Goal: Task Accomplishment & Management: Manage account settings

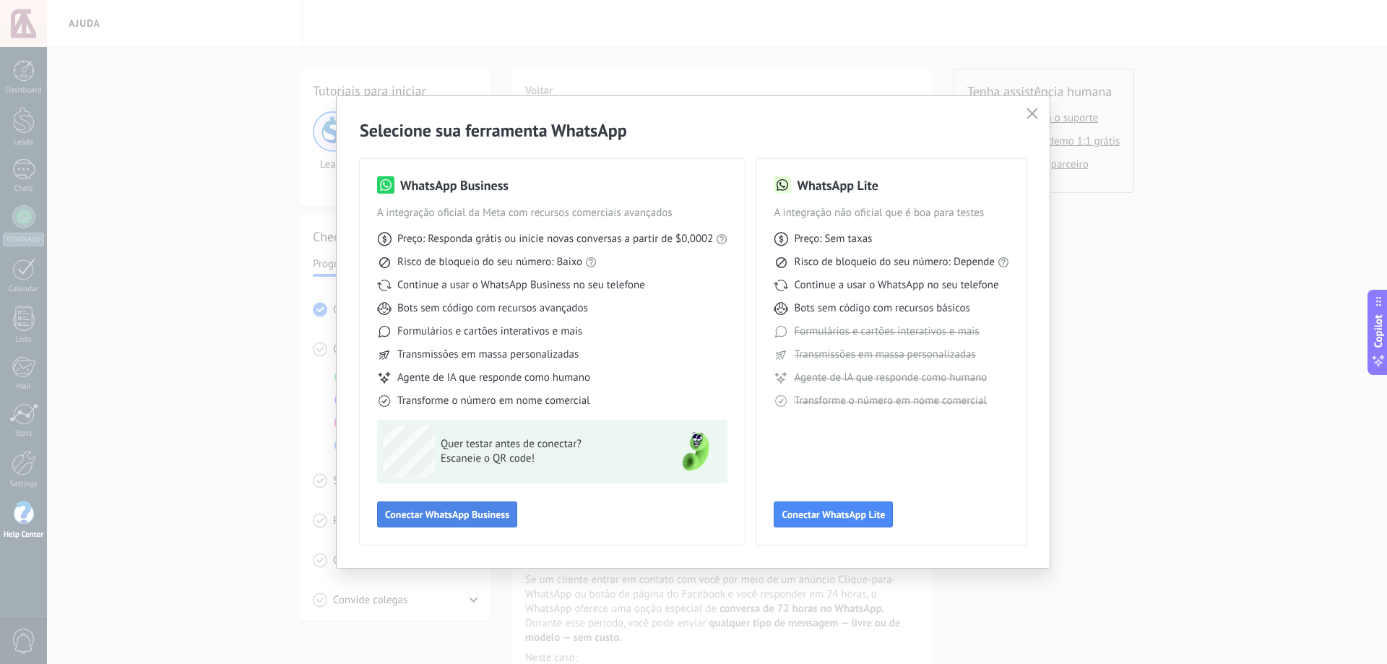
click at [435, 508] on button "Conectar WhatsApp Business" at bounding box center [447, 514] width 140 height 26
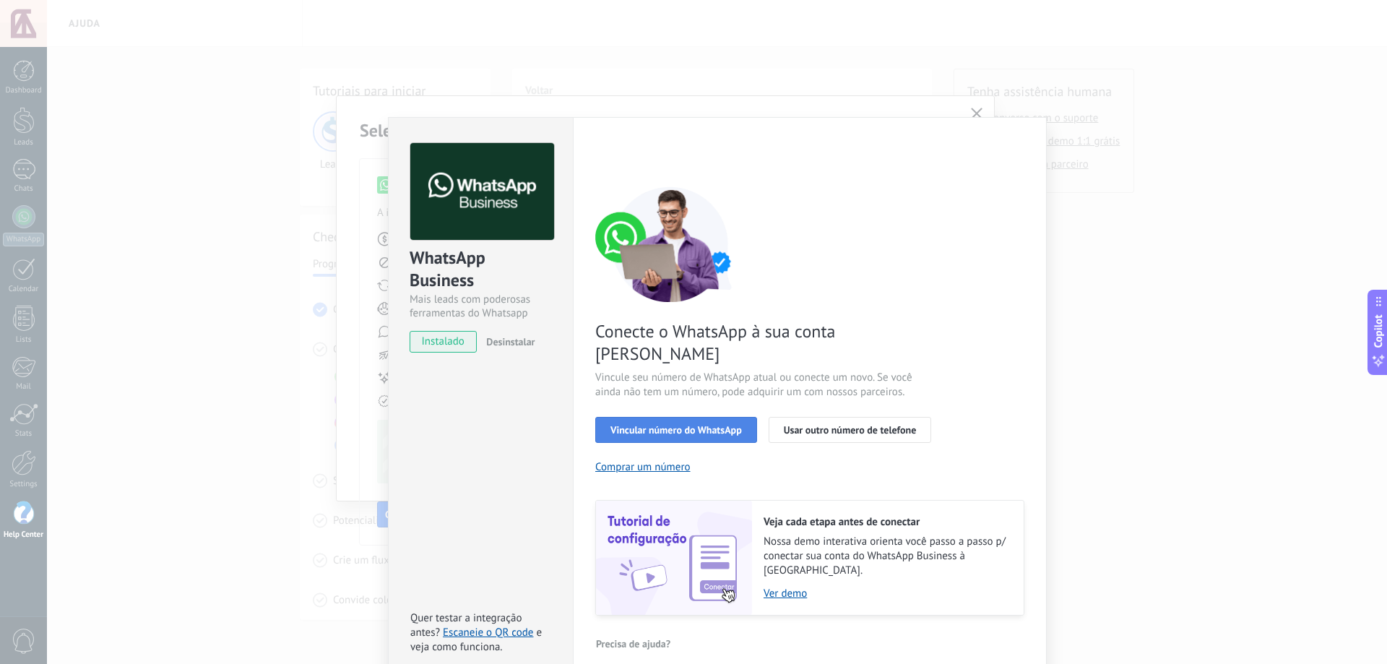
click at [638, 417] on button "Vincular número do WhatsApp" at bounding box center [676, 430] width 162 height 26
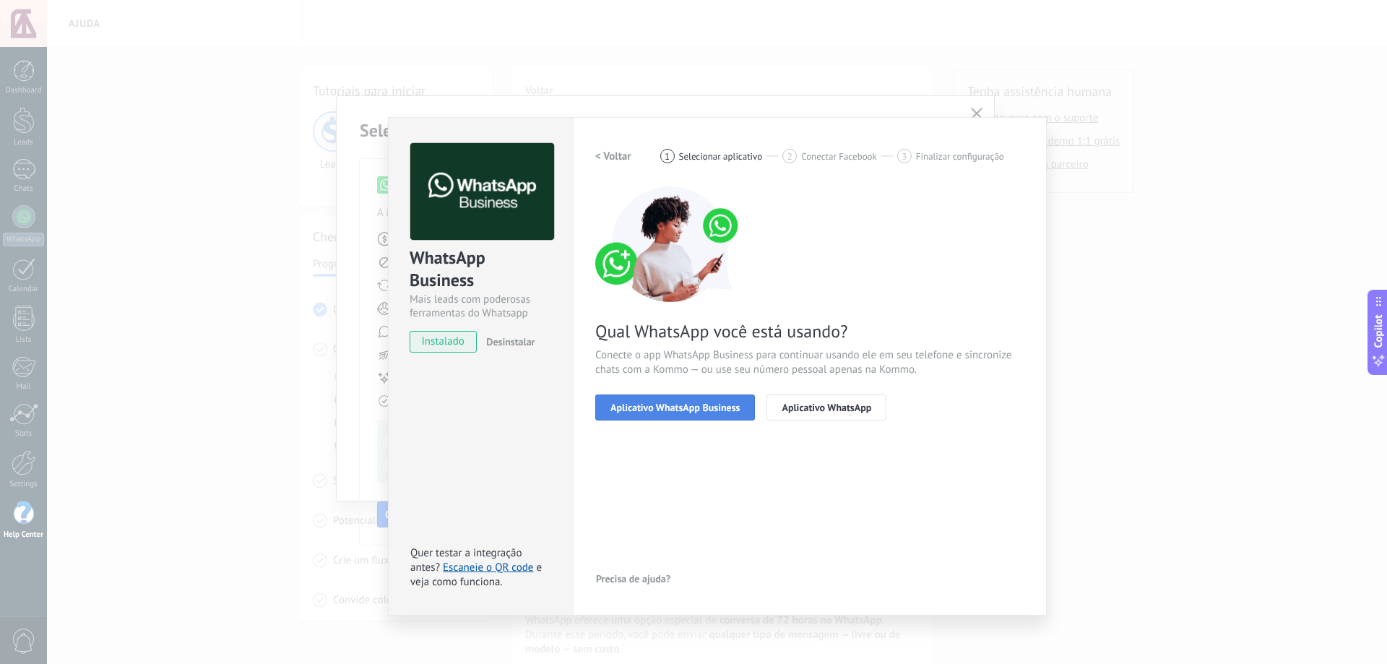
click at [662, 407] on span "Aplicativo WhatsApp Business" at bounding box center [674, 407] width 129 height 10
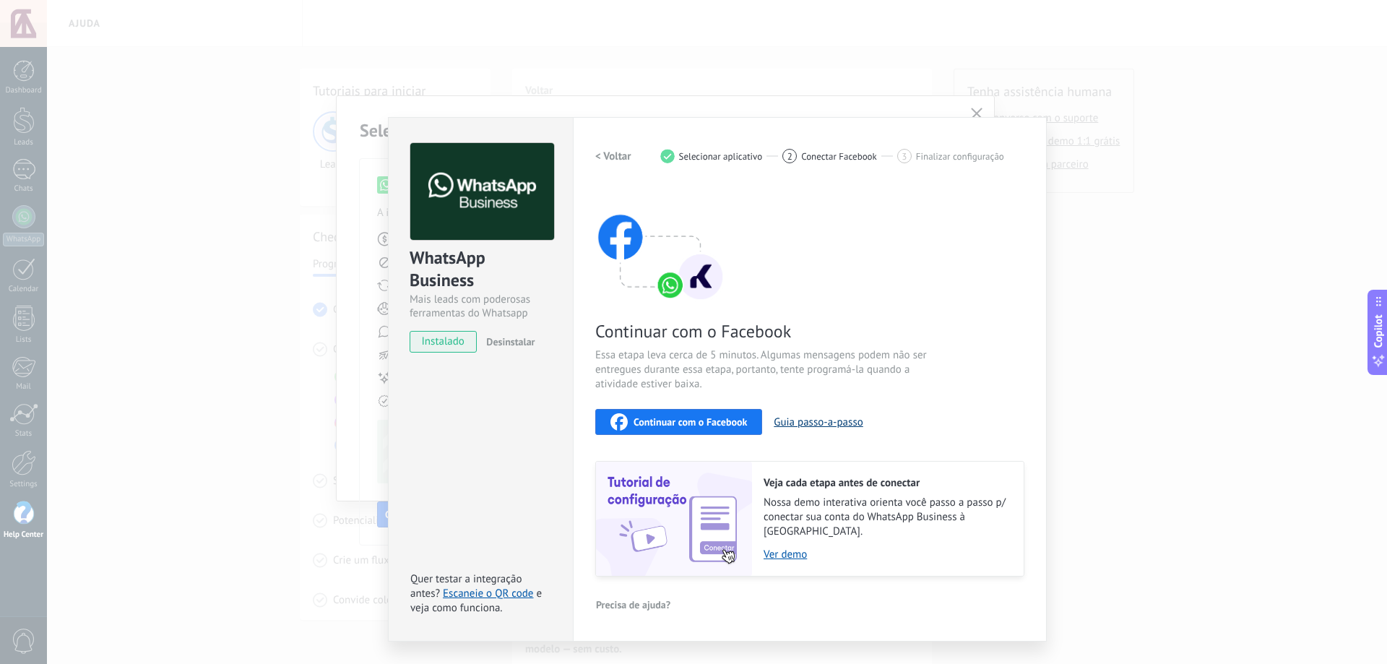
click at [802, 425] on button "Guia passo-a-passo" at bounding box center [818, 422] width 89 height 14
click at [1193, 141] on div "WhatsApp Business Mais leads com poderosas ferramentas do Whatsapp instalado De…" at bounding box center [717, 332] width 1340 height 664
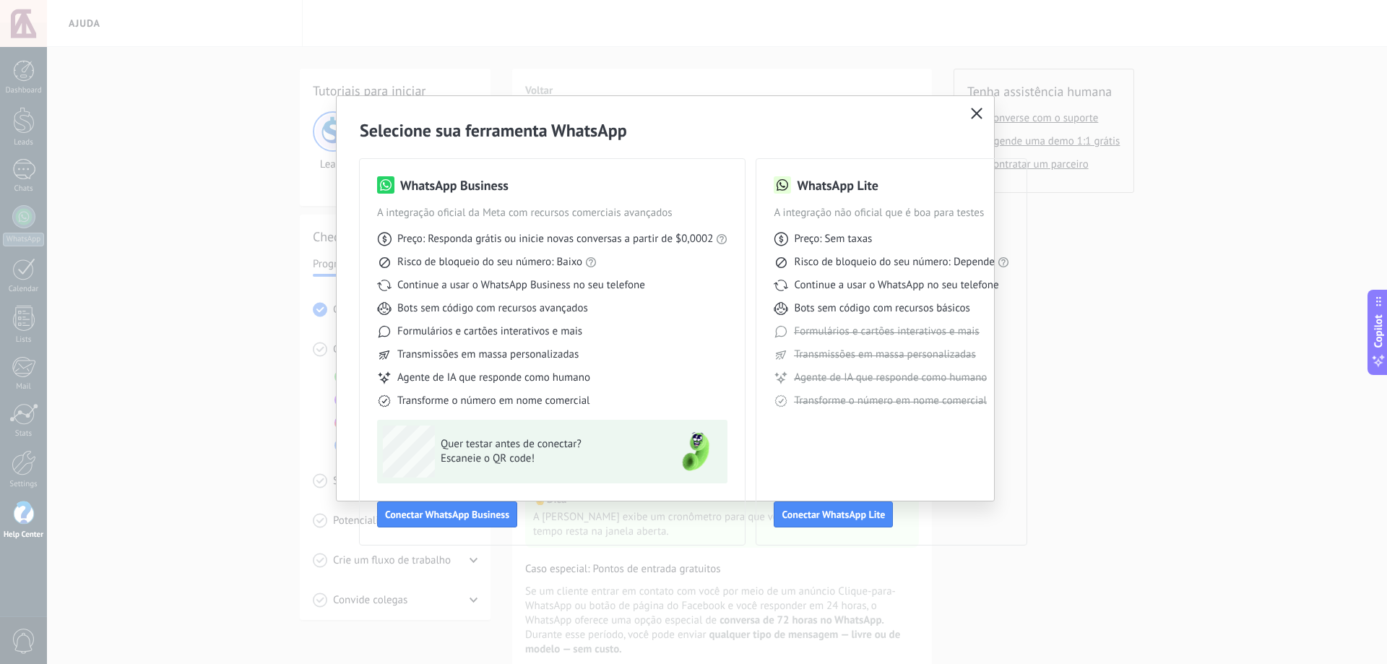
click at [973, 113] on icon "button" at bounding box center [977, 114] width 12 height 12
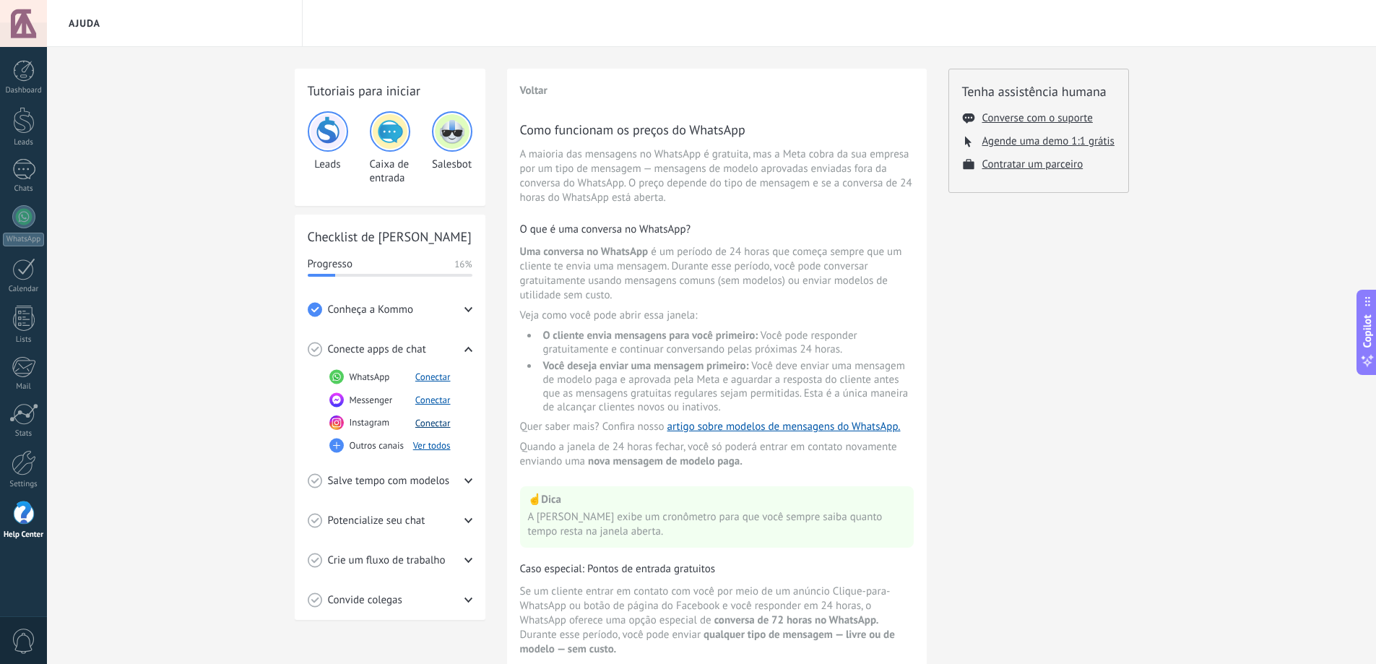
click at [428, 423] on button "Conectar" at bounding box center [432, 423] width 35 height 12
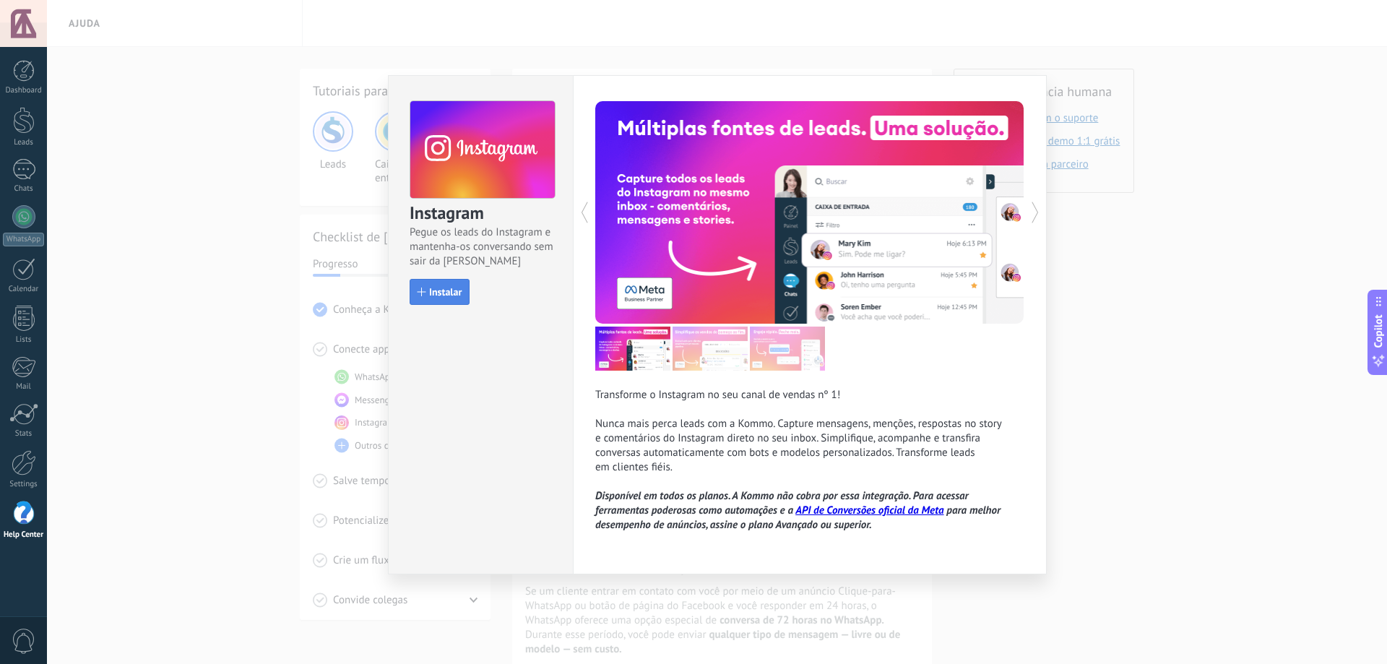
click at [446, 289] on span "Instalar" at bounding box center [445, 292] width 33 height 10
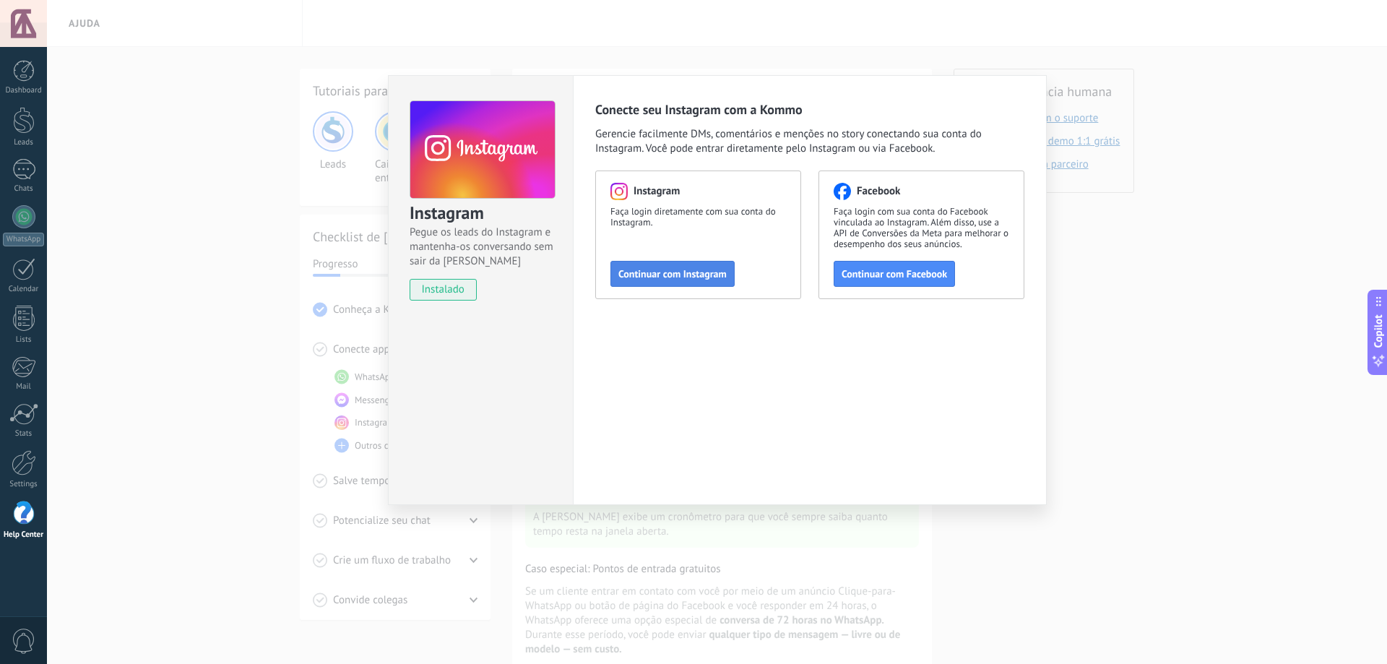
click at [685, 275] on span "Continuar com Instagram" at bounding box center [672, 274] width 108 height 10
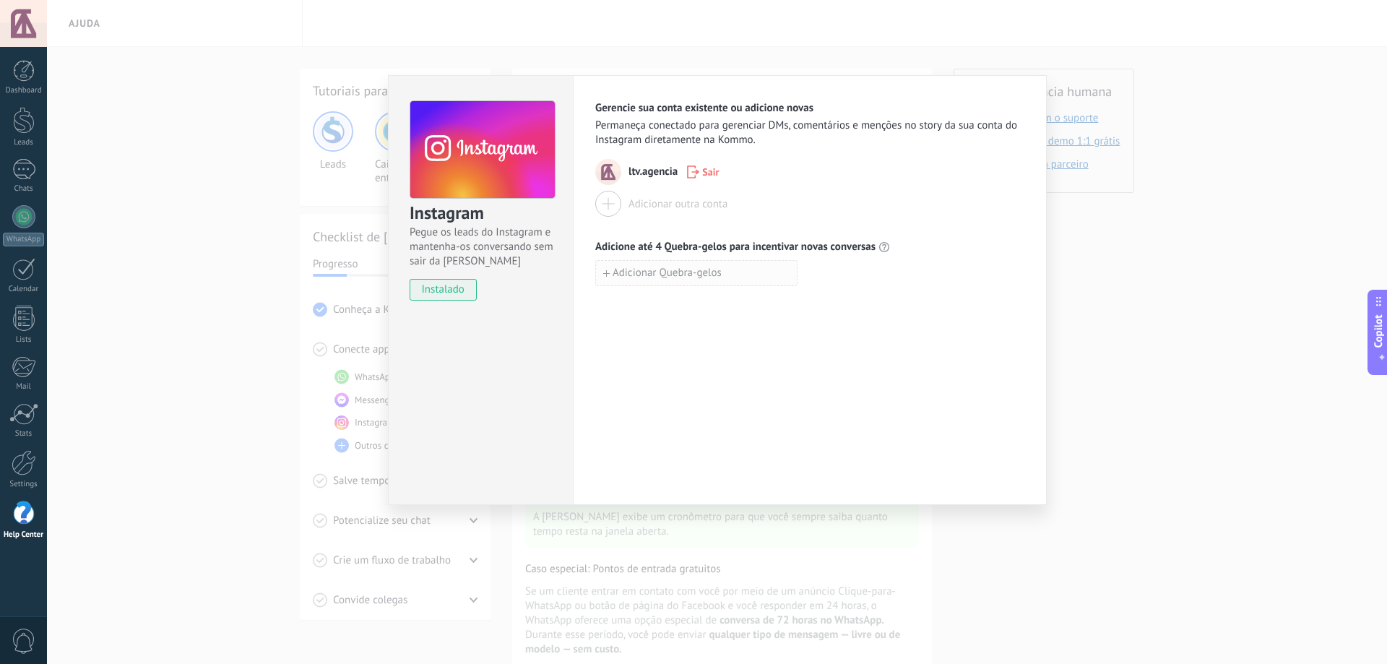
click at [680, 272] on span "Adicionar Quebra-gelos" at bounding box center [666, 273] width 109 height 10
type input "*"
type input "**********"
click at [943, 285] on div "**********" at bounding box center [809, 273] width 429 height 26
click at [611, 206] on div at bounding box center [608, 204] width 26 height 26
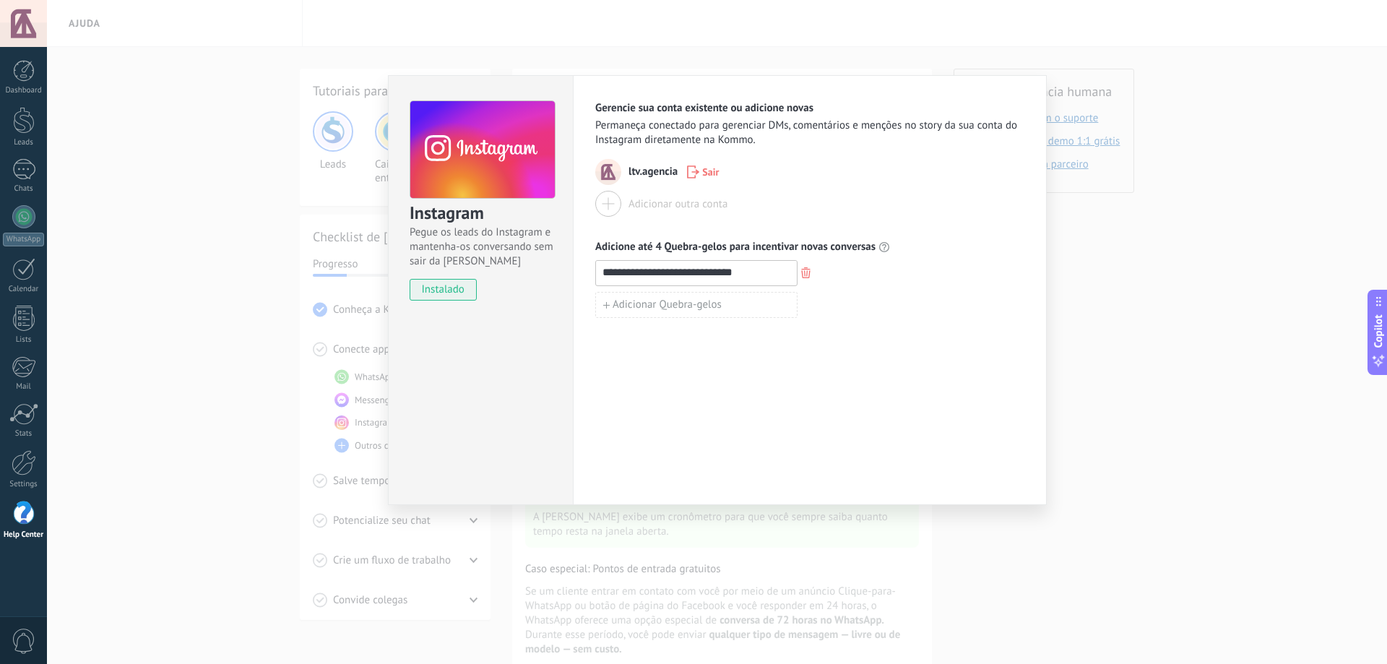
click at [612, 199] on div at bounding box center [608, 204] width 26 height 26
click at [857, 17] on div "**********" at bounding box center [717, 332] width 1340 height 664
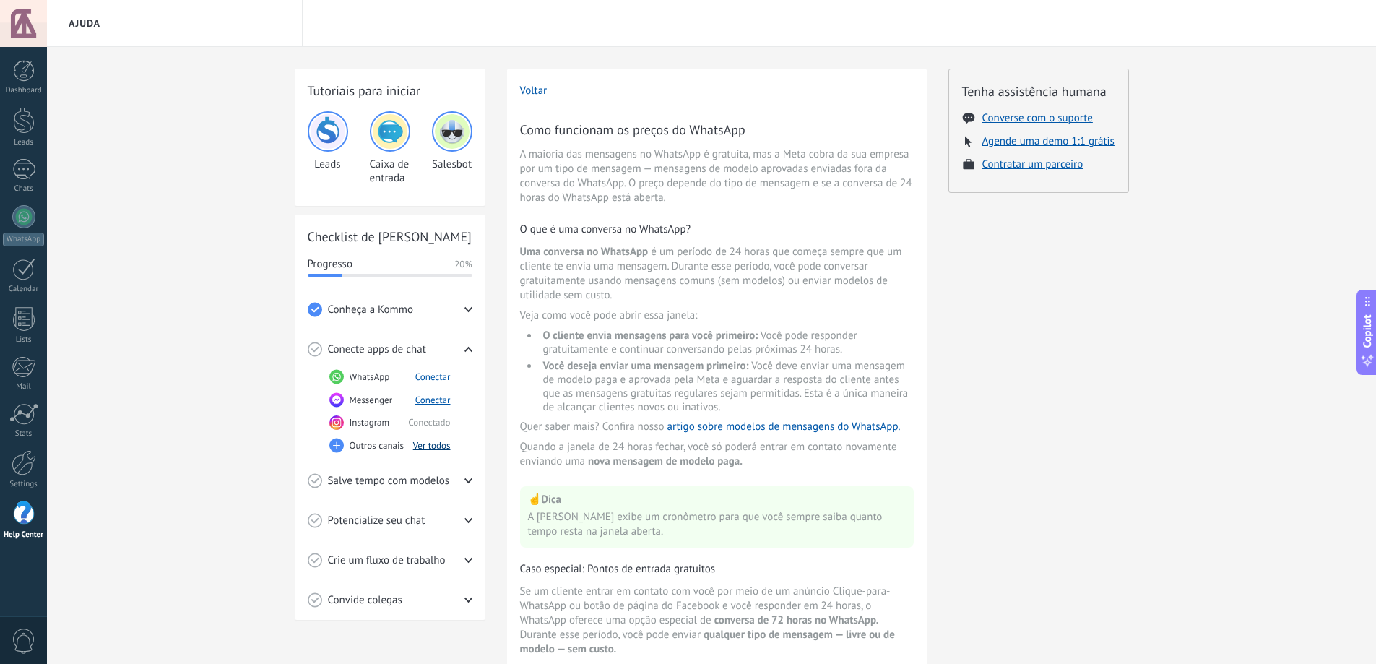
click at [424, 446] on button "Ver todos" at bounding box center [432, 445] width 38 height 12
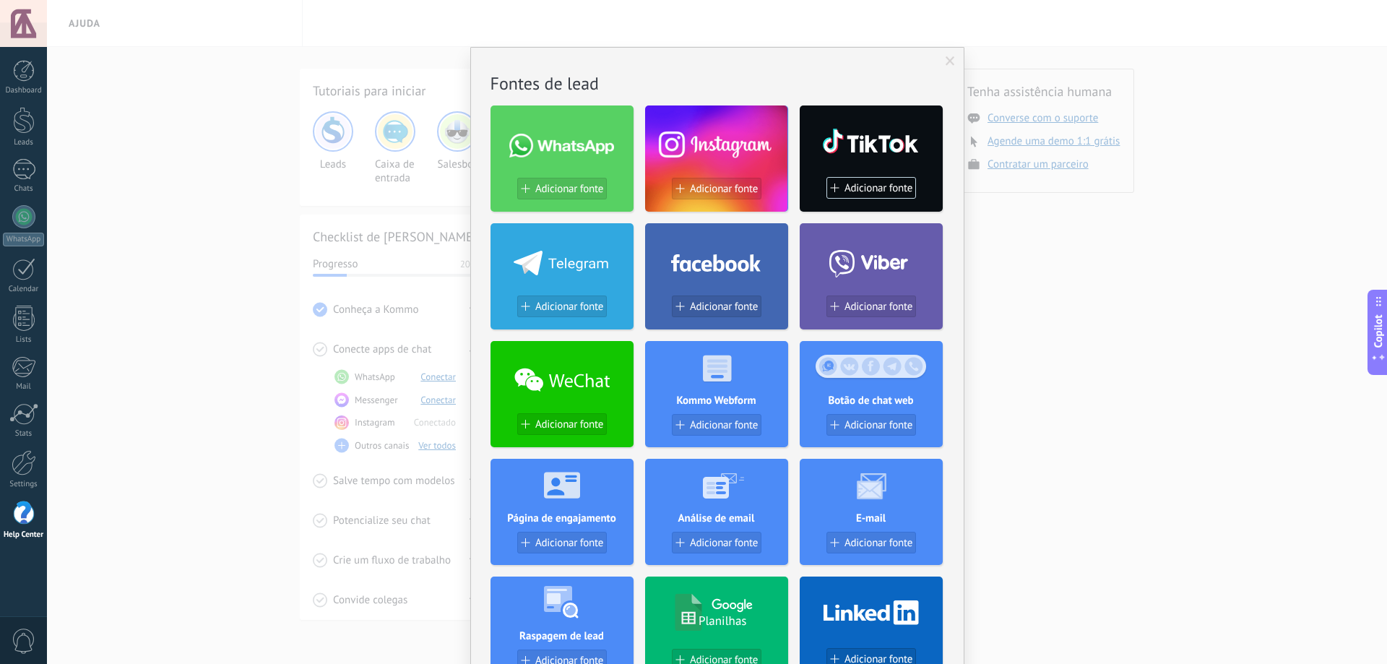
click at [942, 56] on span at bounding box center [950, 61] width 24 height 25
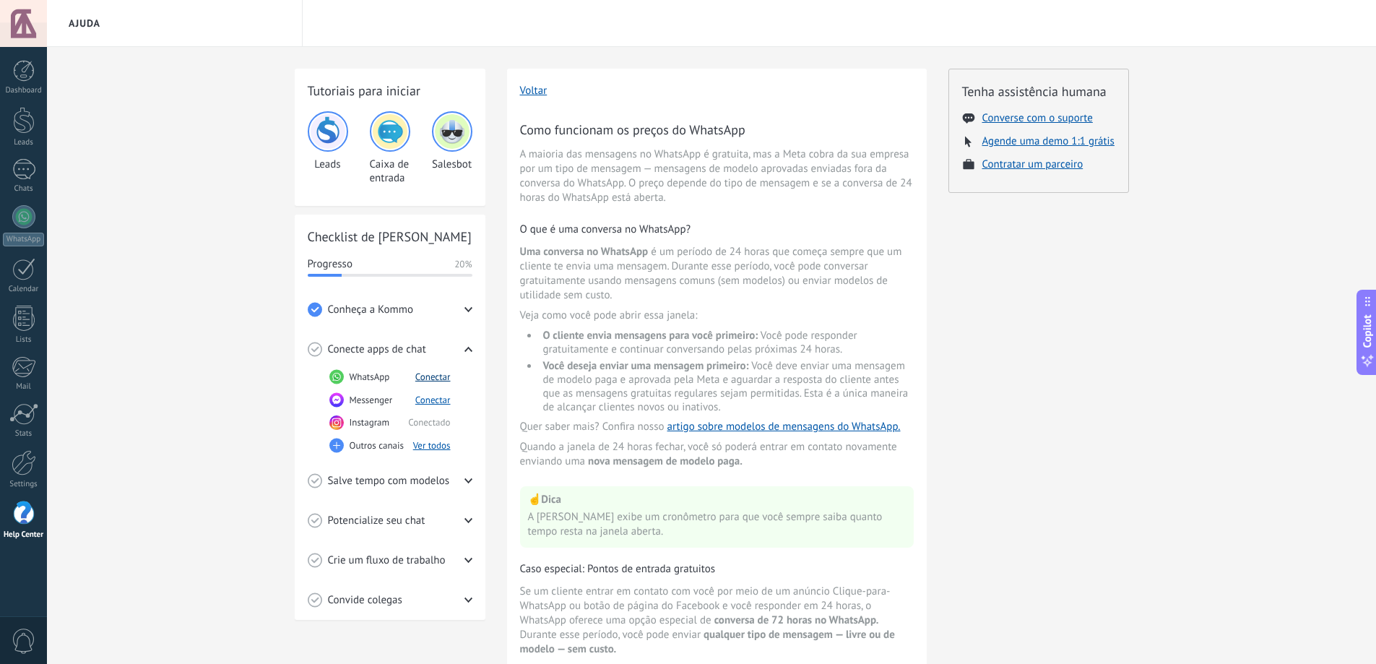
click at [432, 375] on button "Conectar" at bounding box center [432, 377] width 35 height 12
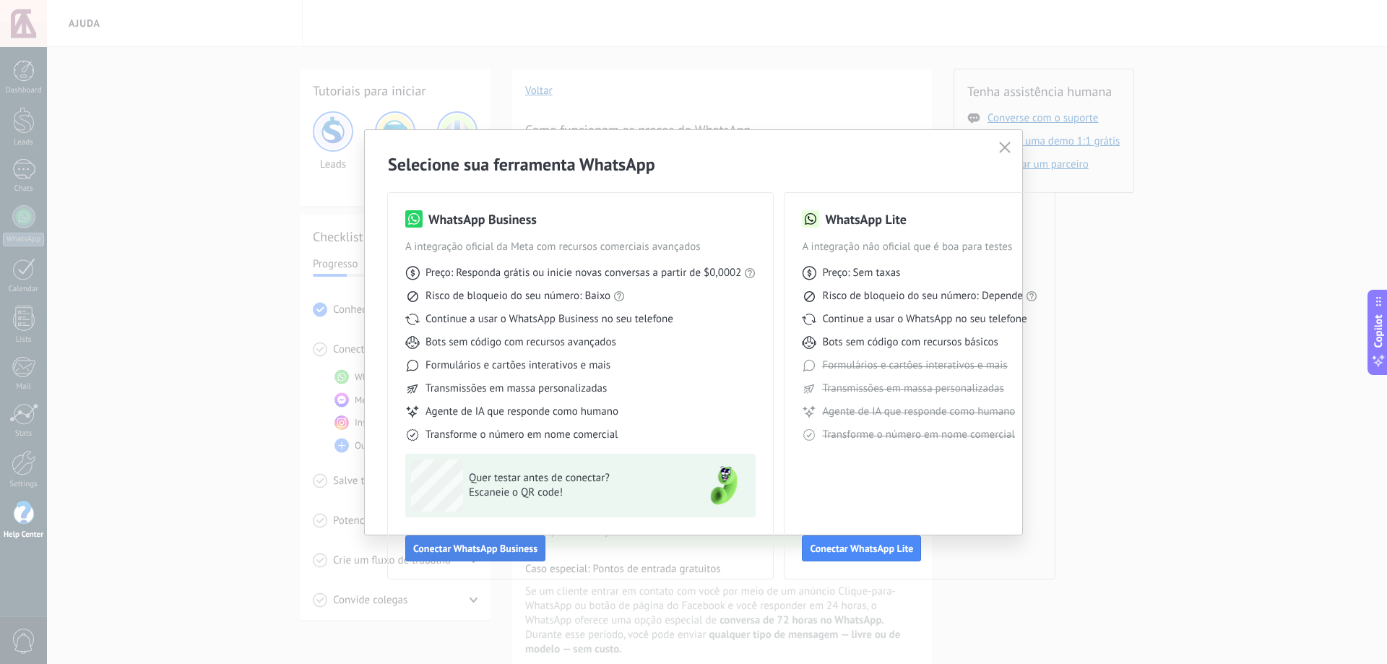
click at [485, 548] on span "Conectar WhatsApp Business" at bounding box center [475, 548] width 124 height 10
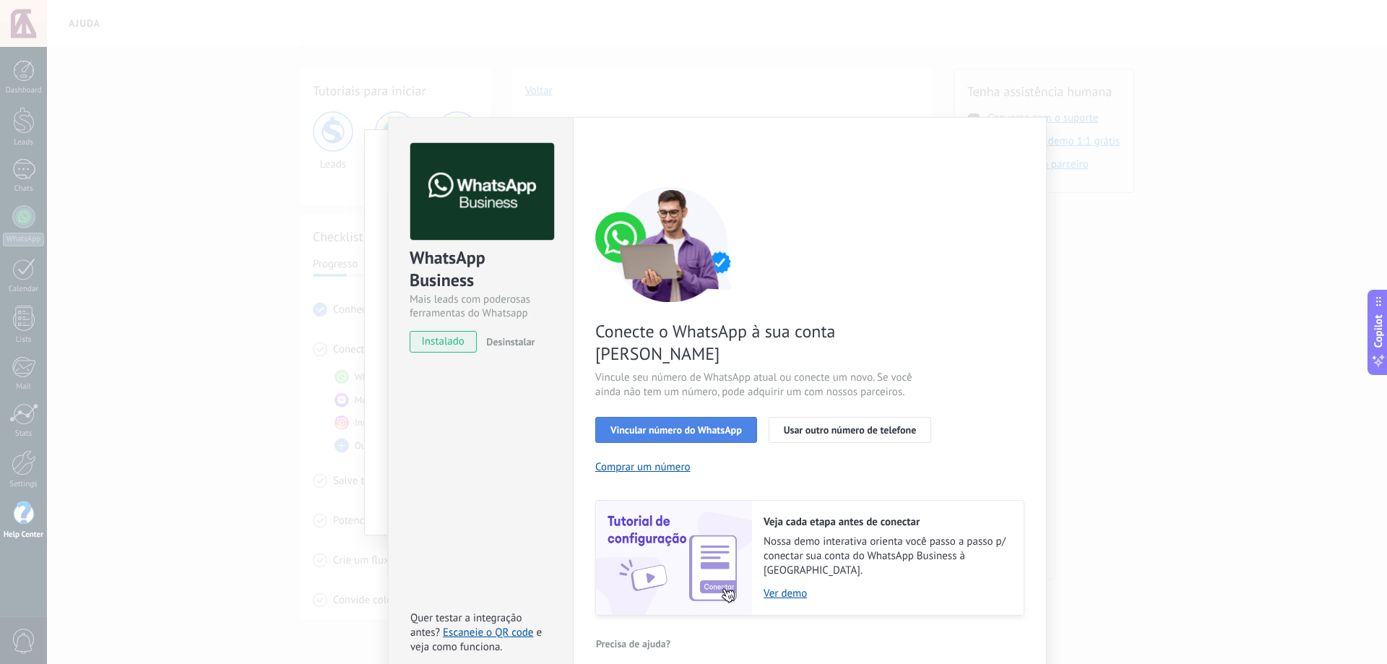
click at [693, 425] on span "Vincular número do WhatsApp" at bounding box center [675, 430] width 131 height 10
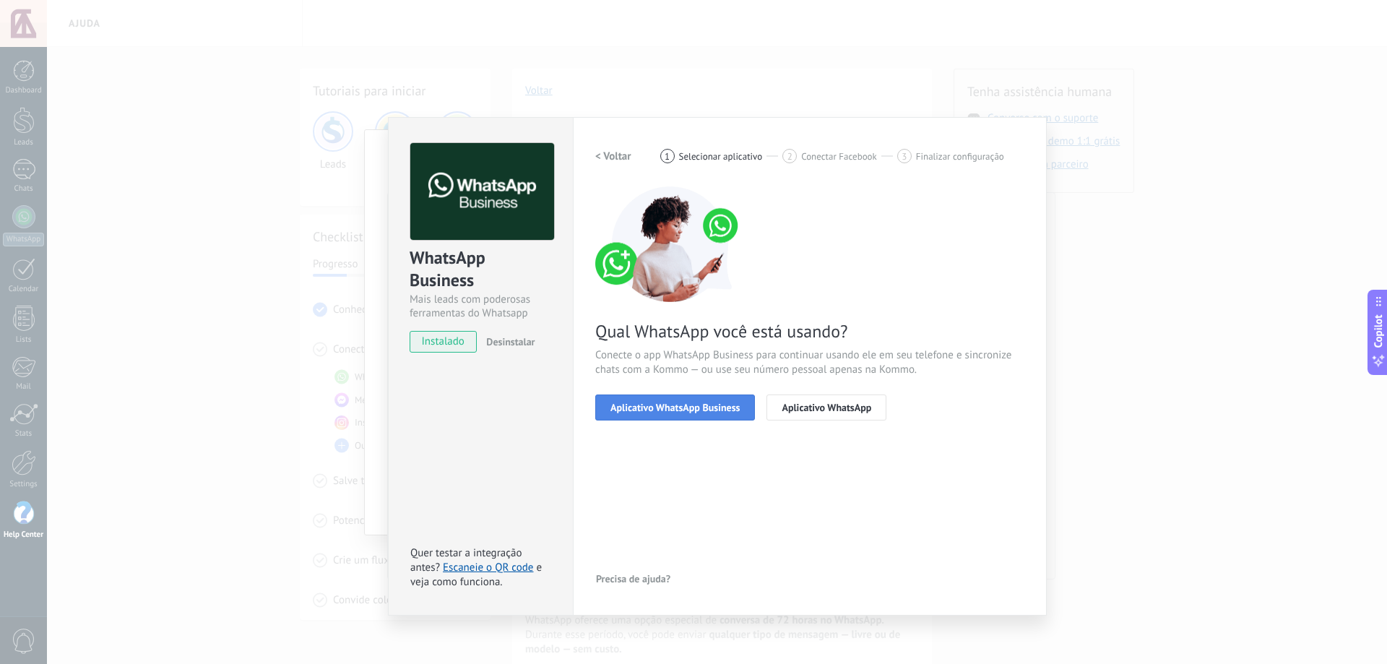
click at [694, 407] on span "Aplicativo WhatsApp Business" at bounding box center [674, 407] width 129 height 10
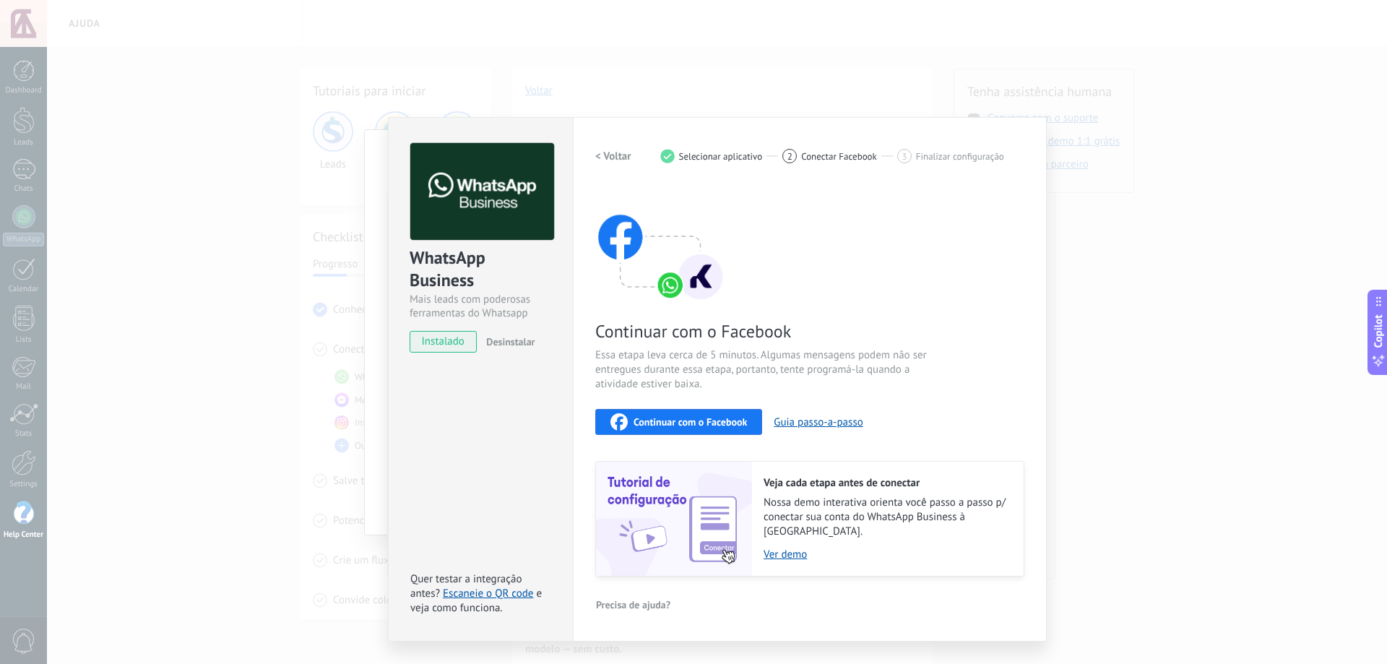
click at [695, 419] on span "Continuar com o Facebook" at bounding box center [689, 422] width 113 height 10
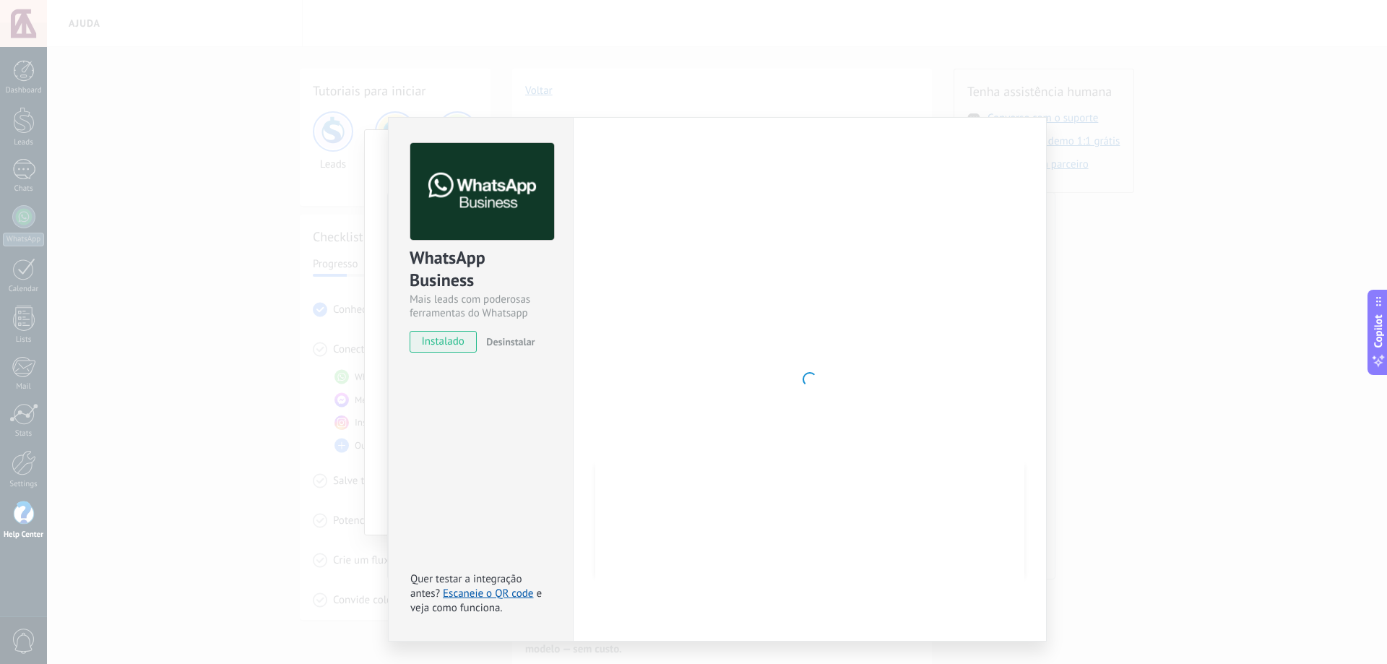
click at [1096, 139] on div "WhatsApp Business Mais leads com poderosas ferramentas do Whatsapp instalado De…" at bounding box center [717, 332] width 1340 height 664
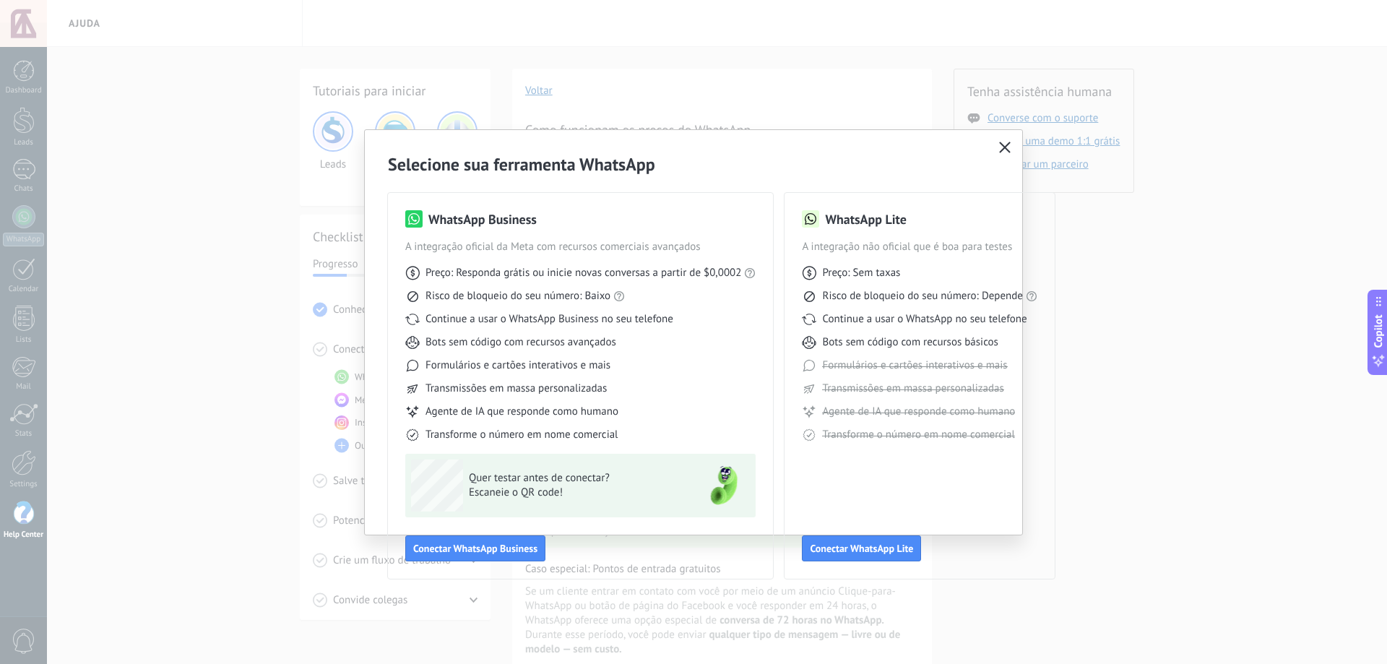
click at [1008, 143] on icon "button" at bounding box center [1005, 148] width 12 height 12
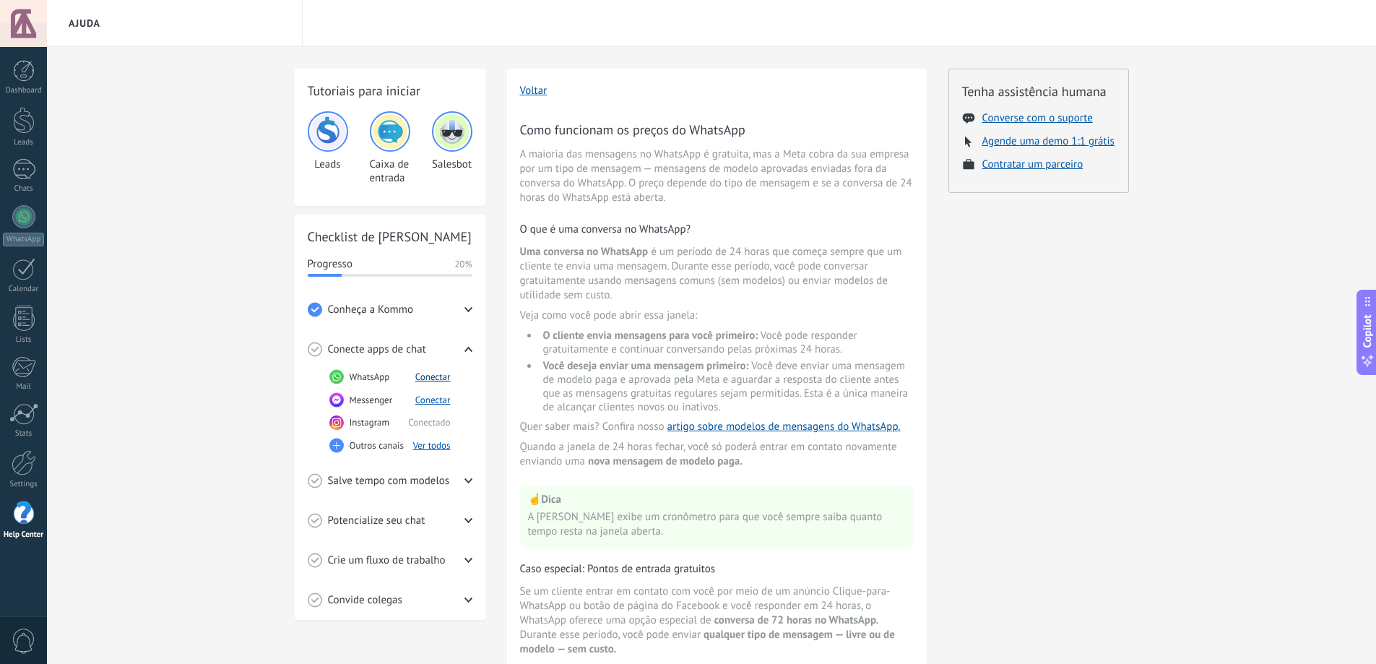
click at [446, 373] on button "Conectar" at bounding box center [432, 377] width 35 height 12
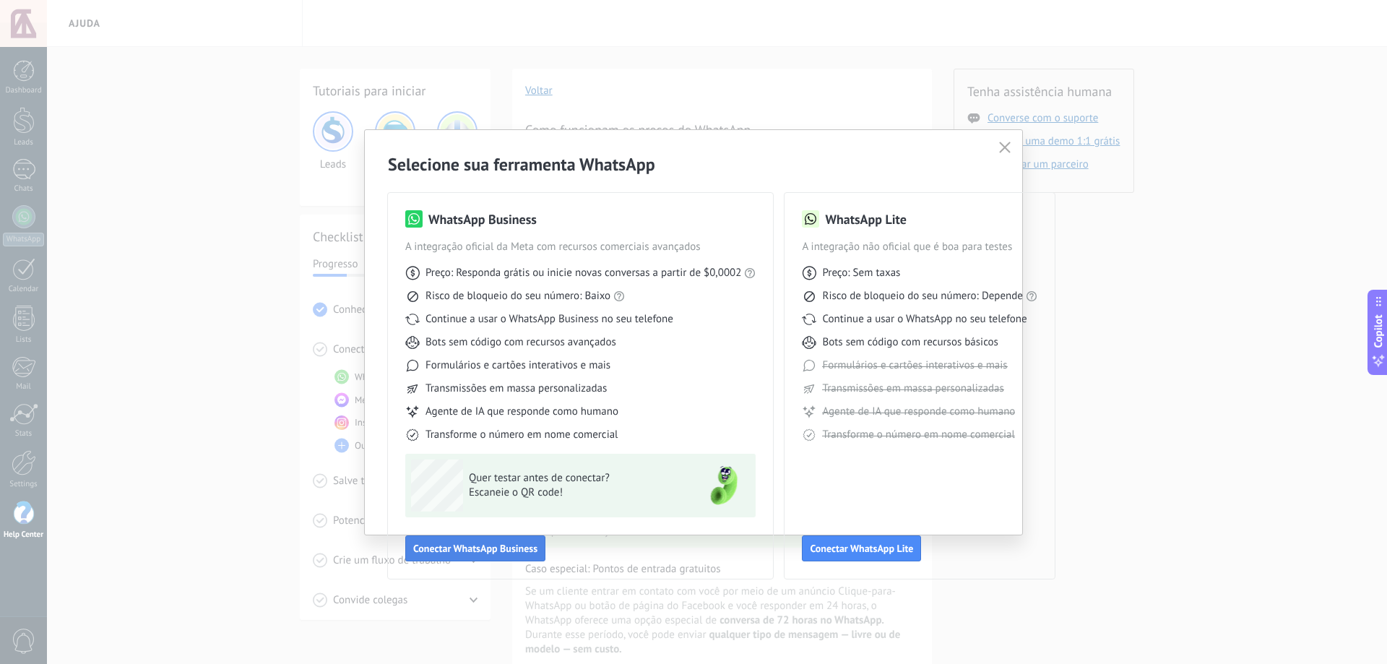
click at [501, 547] on span "Conectar WhatsApp Business" at bounding box center [475, 548] width 124 height 10
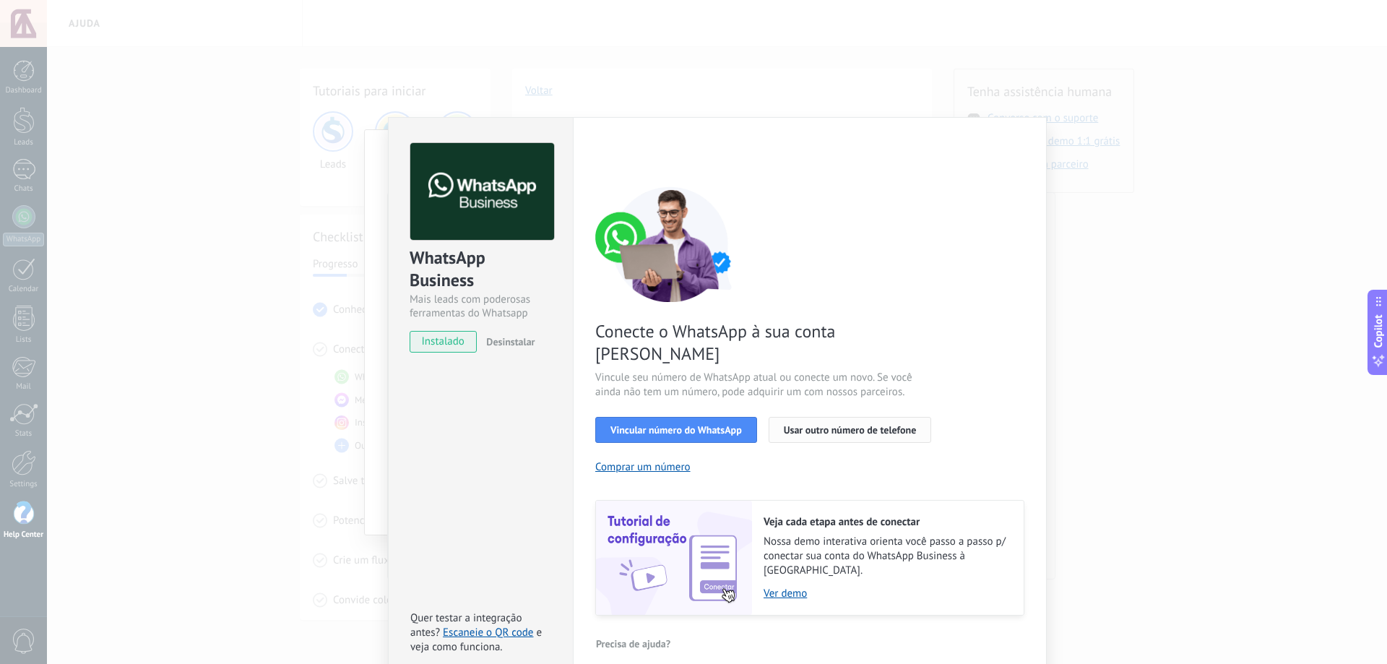
click at [837, 425] on span "Usar outro número de telefone" at bounding box center [850, 430] width 133 height 10
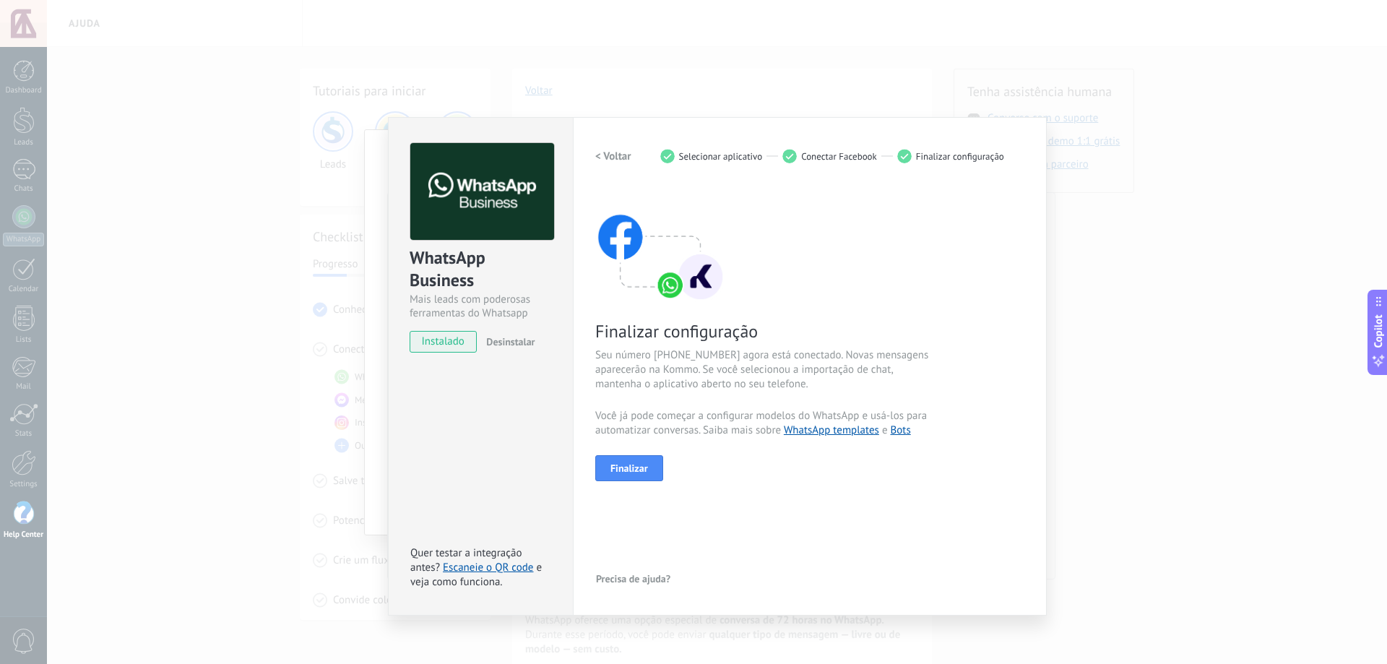
click at [1273, 244] on div "WhatsApp Business Mais leads com poderosas ferramentas do Whatsapp instalado De…" at bounding box center [717, 332] width 1340 height 664
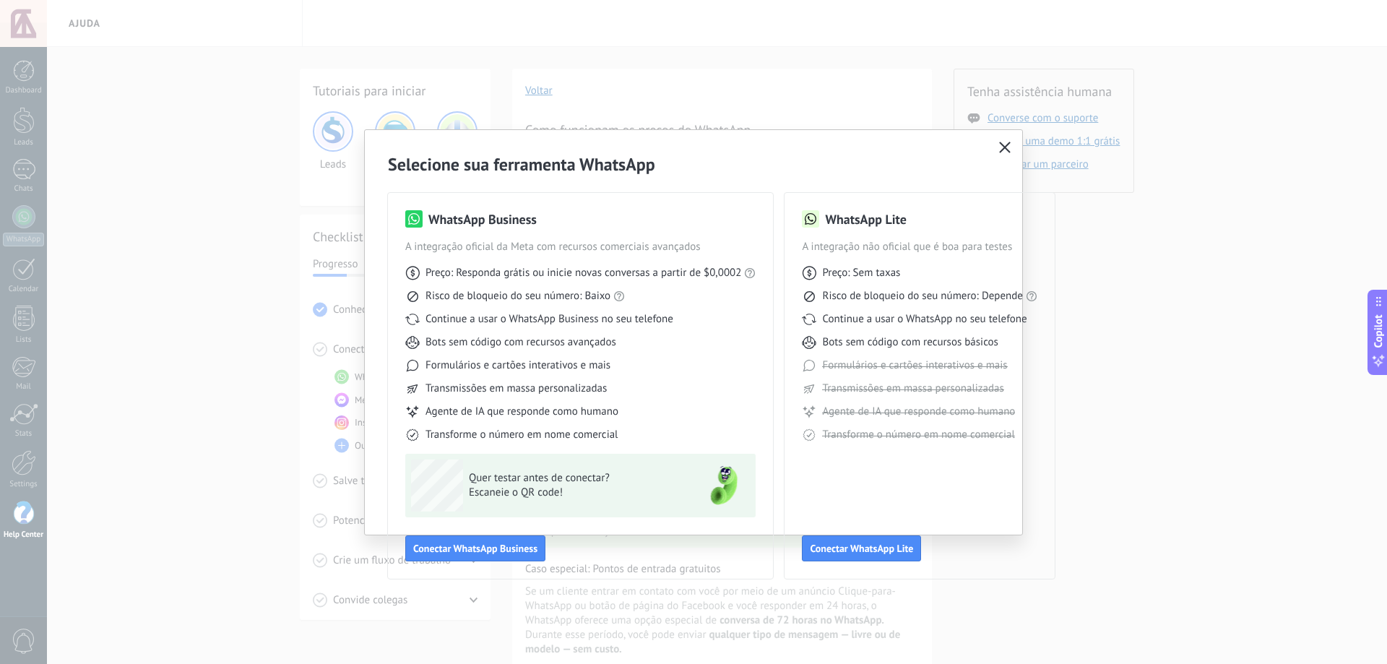
click at [1001, 146] on icon "button" at bounding box center [1005, 148] width 12 height 12
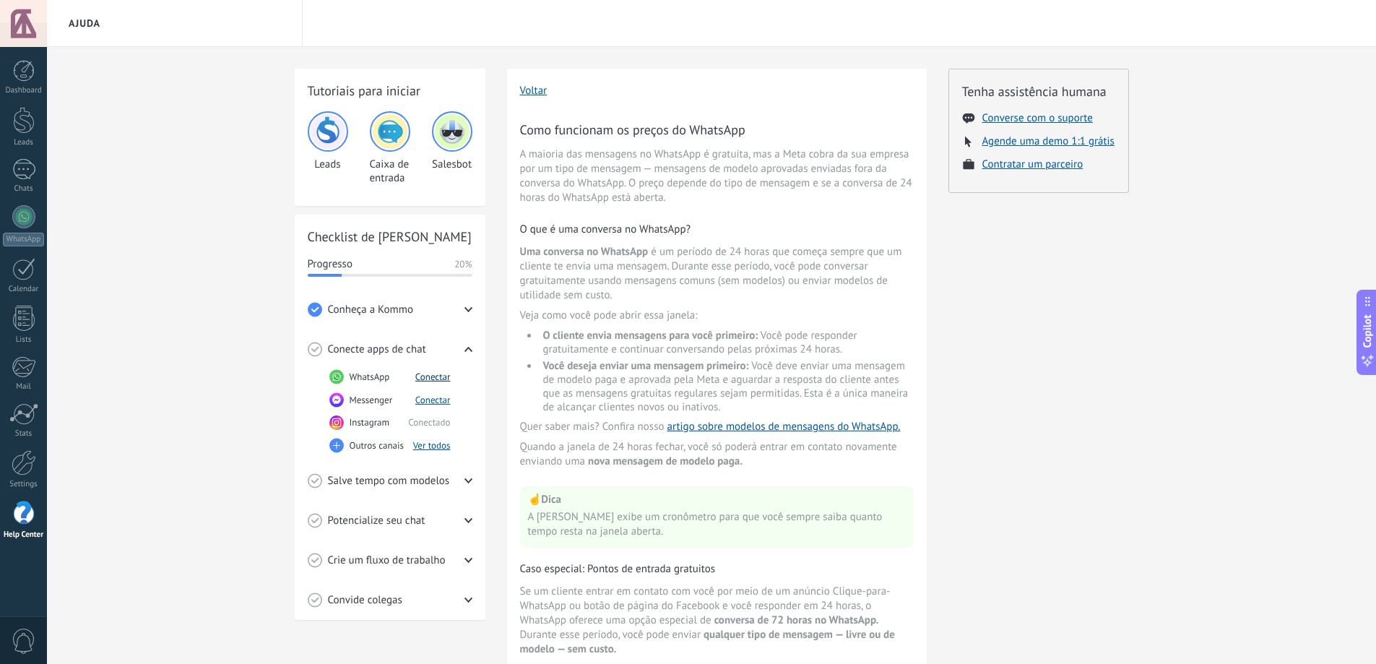
click at [435, 372] on button "Conectar" at bounding box center [432, 377] width 35 height 12
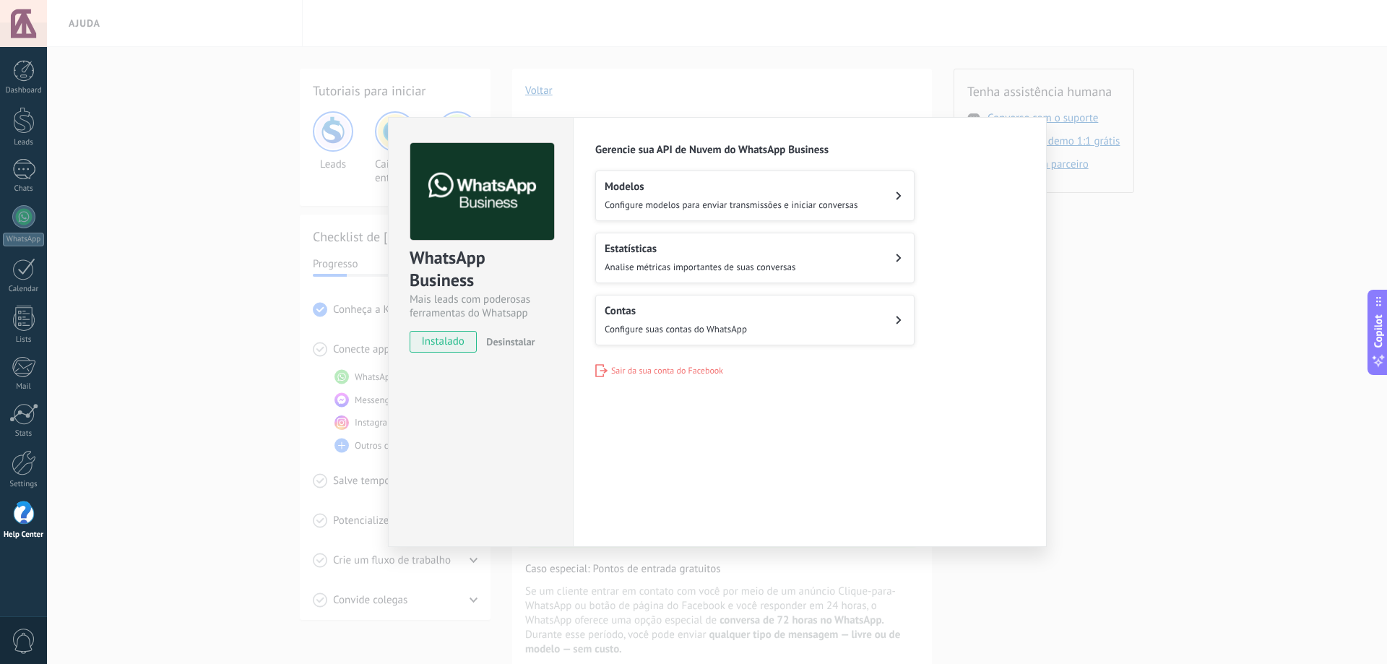
click at [818, 201] on span "Configure modelos para enviar transmissões e iniciar conversas" at bounding box center [731, 205] width 253 height 12
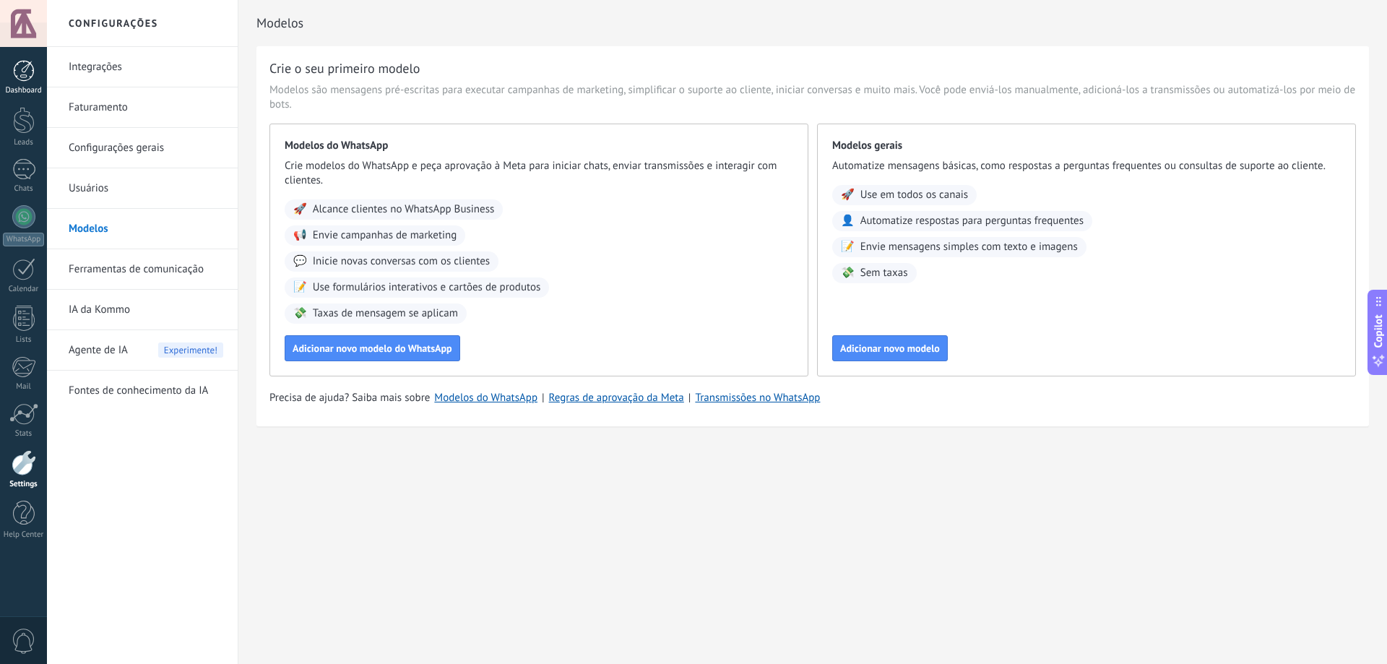
click at [27, 69] on div at bounding box center [24, 71] width 22 height 22
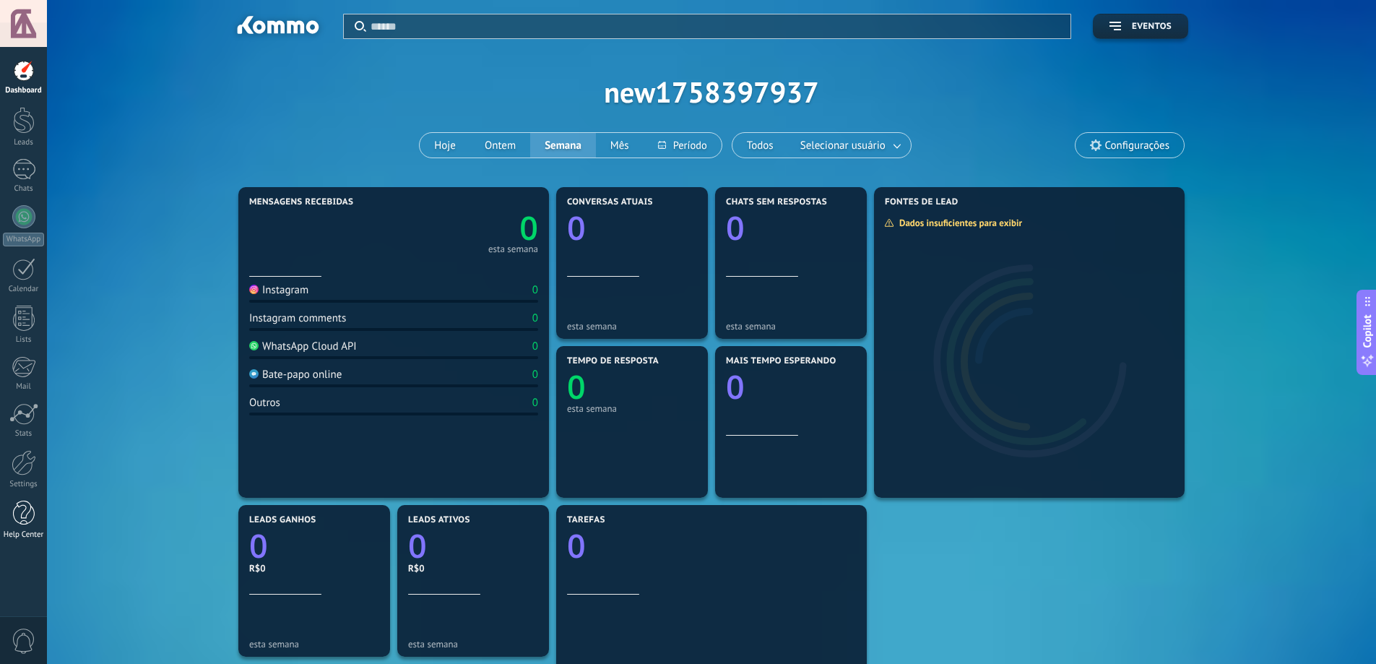
click at [19, 512] on div at bounding box center [24, 513] width 22 height 25
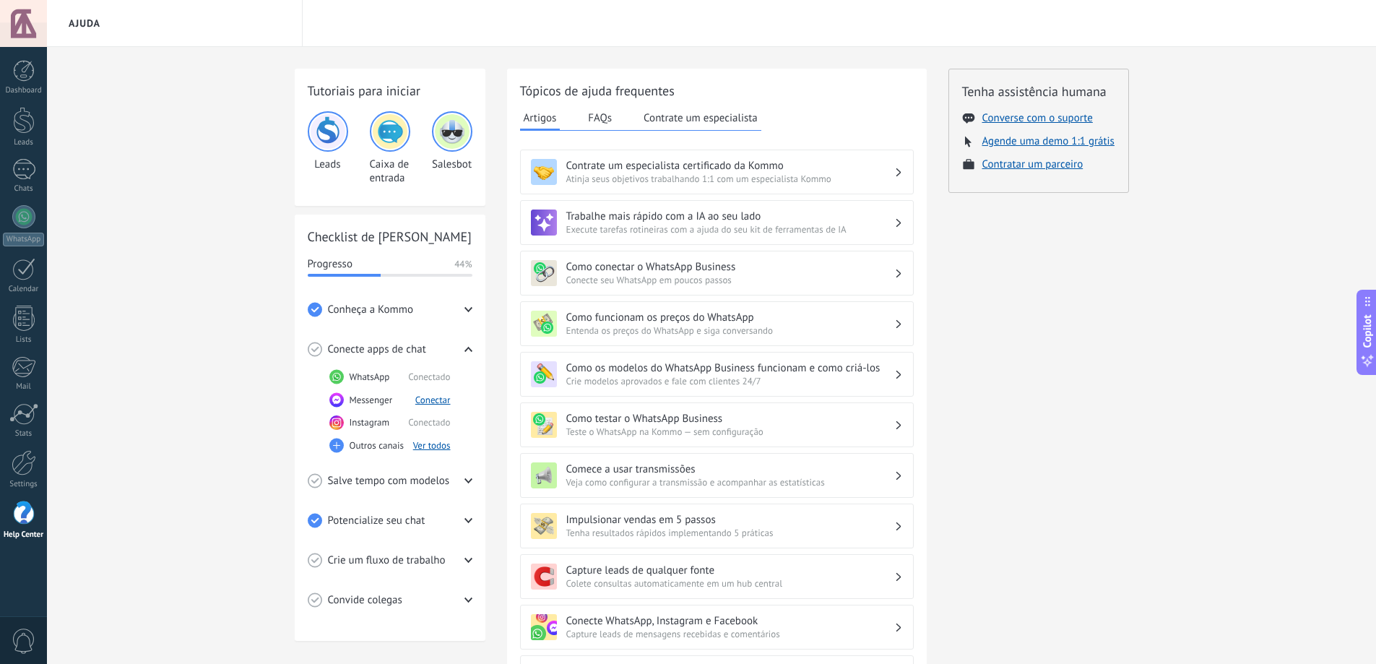
scroll to position [72, 0]
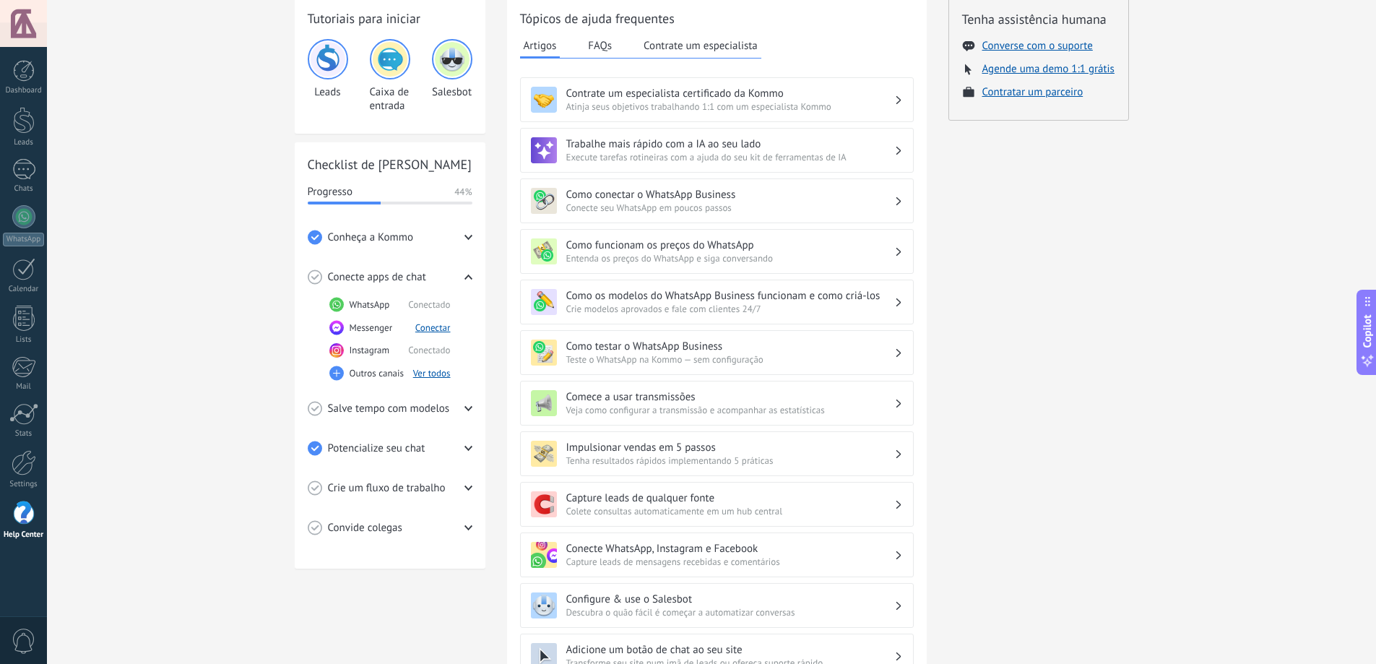
click at [422, 447] on span "Potencialize seu chat" at bounding box center [377, 448] width 98 height 14
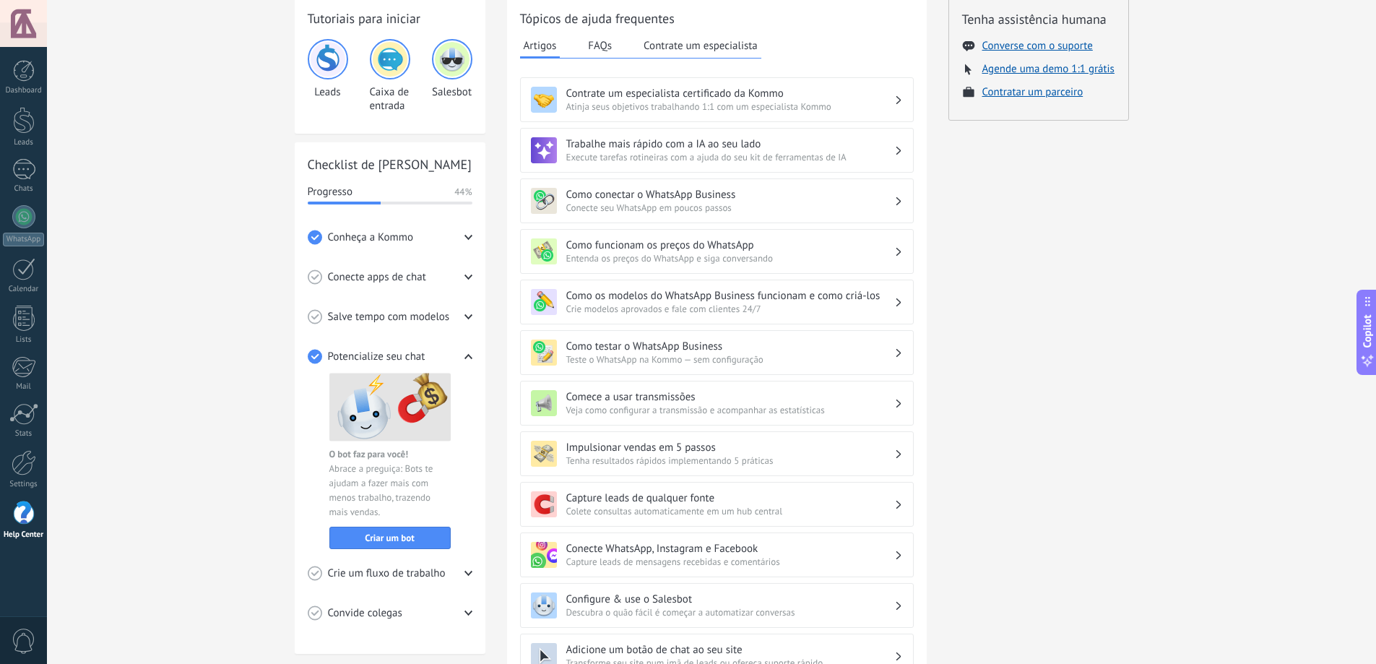
click at [407, 571] on span "Crie um fluxo de trabalho" at bounding box center [387, 573] width 118 height 14
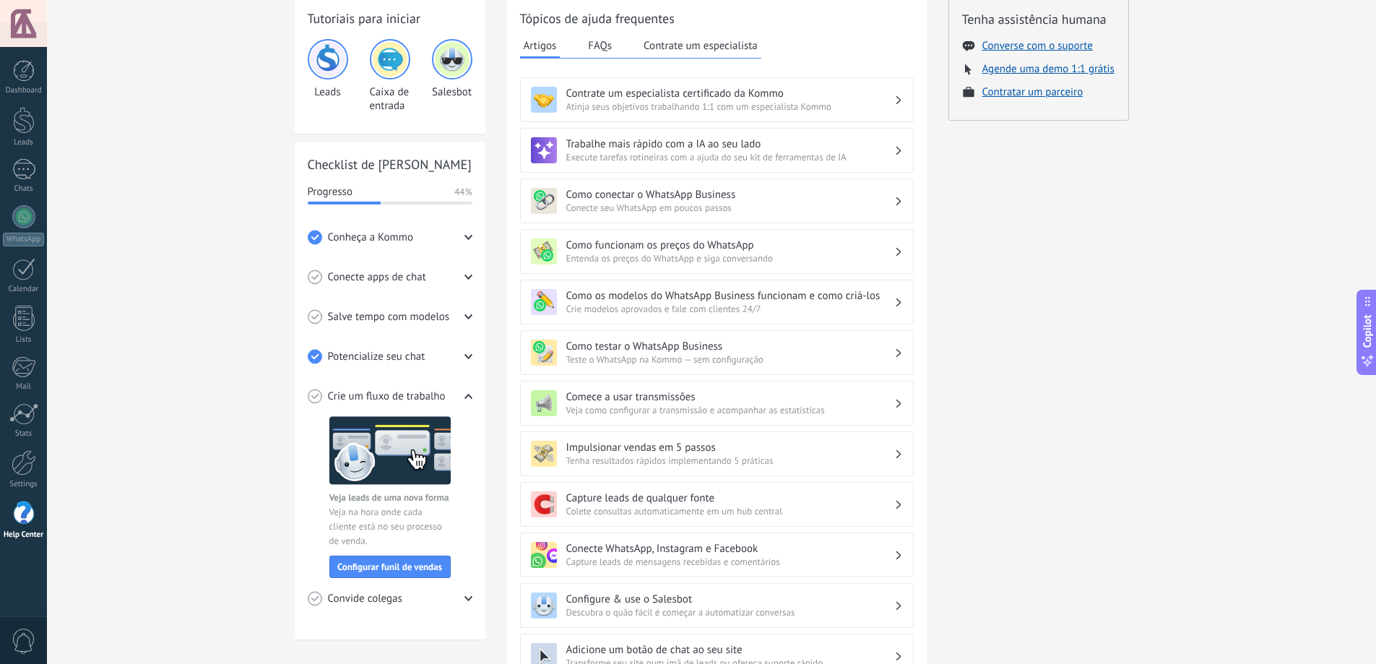
click at [450, 364] on div "Potencialize seu chat" at bounding box center [390, 357] width 165 height 40
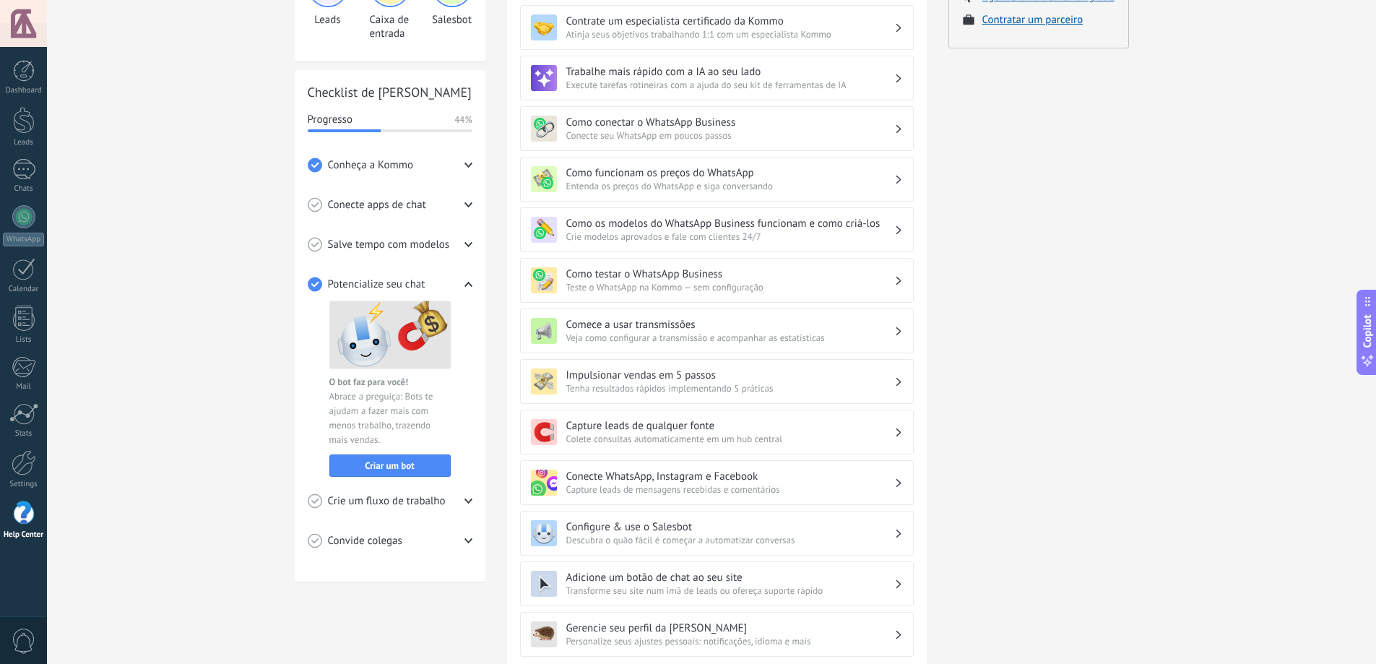
scroll to position [217, 0]
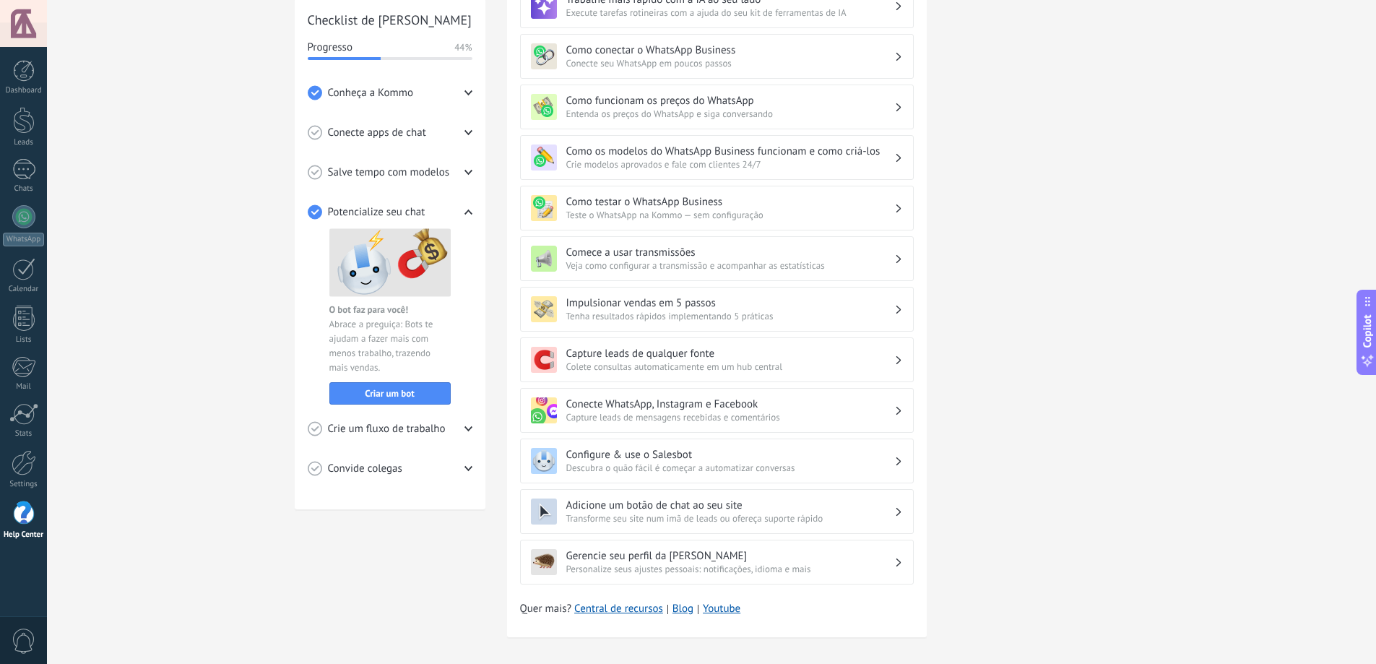
click at [406, 433] on span "Crie um fluxo de trabalho" at bounding box center [387, 429] width 118 height 14
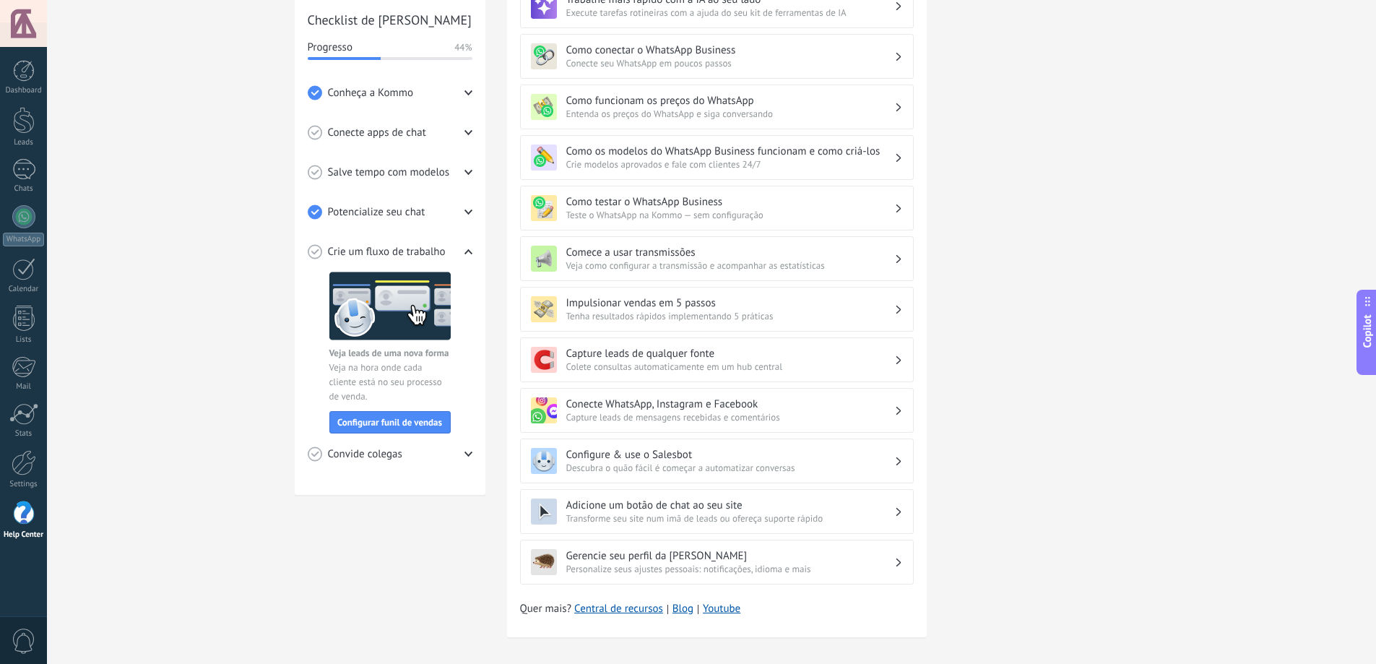
scroll to position [0, 0]
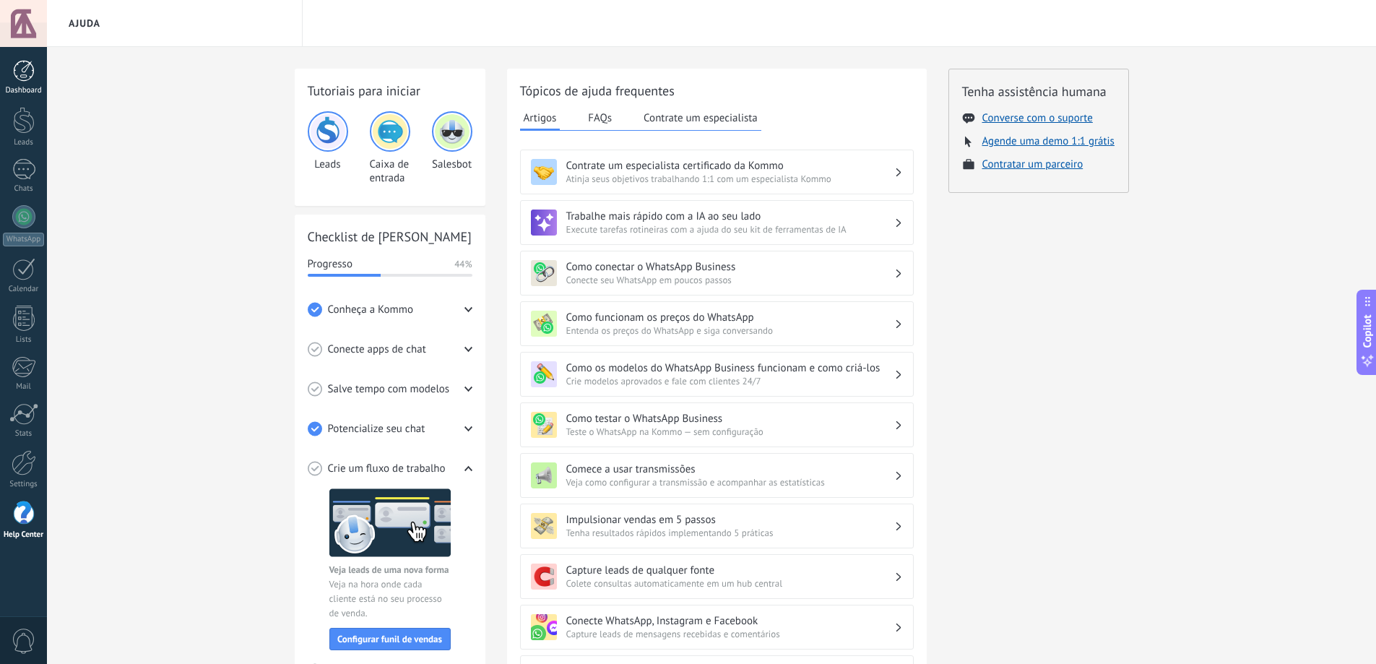
click at [29, 70] on div at bounding box center [24, 71] width 22 height 22
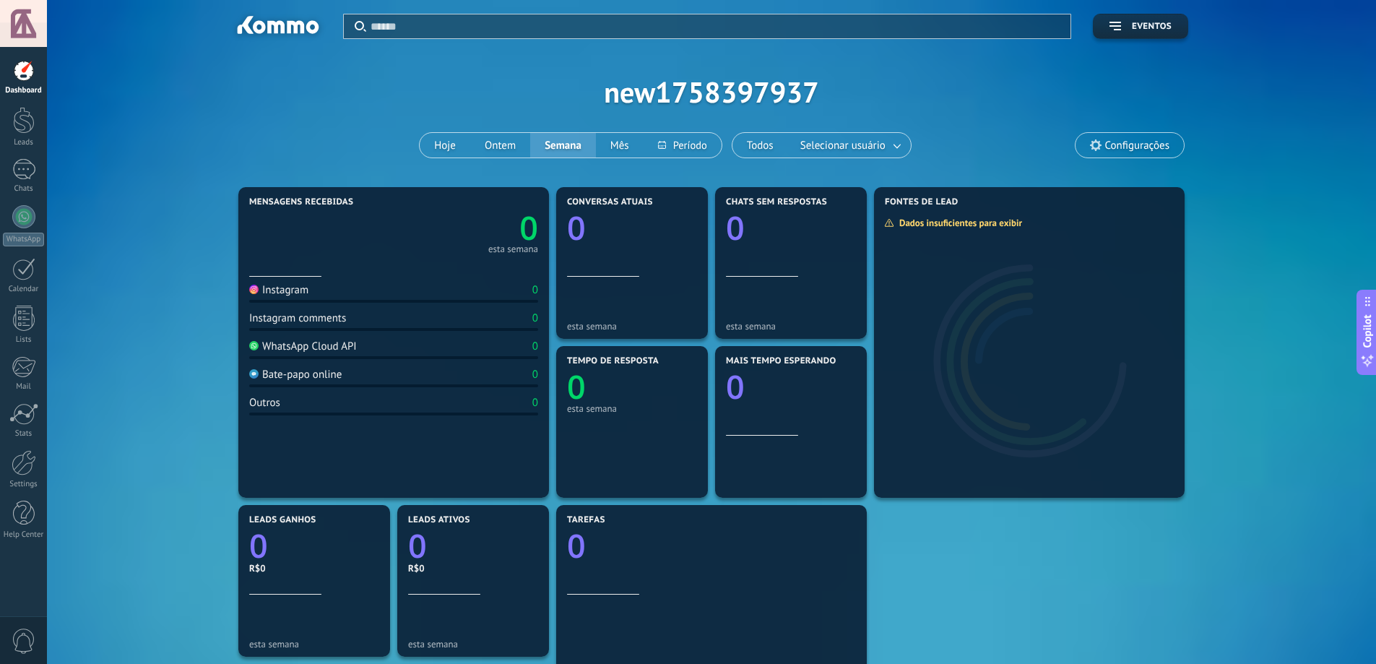
scroll to position [29, 0]
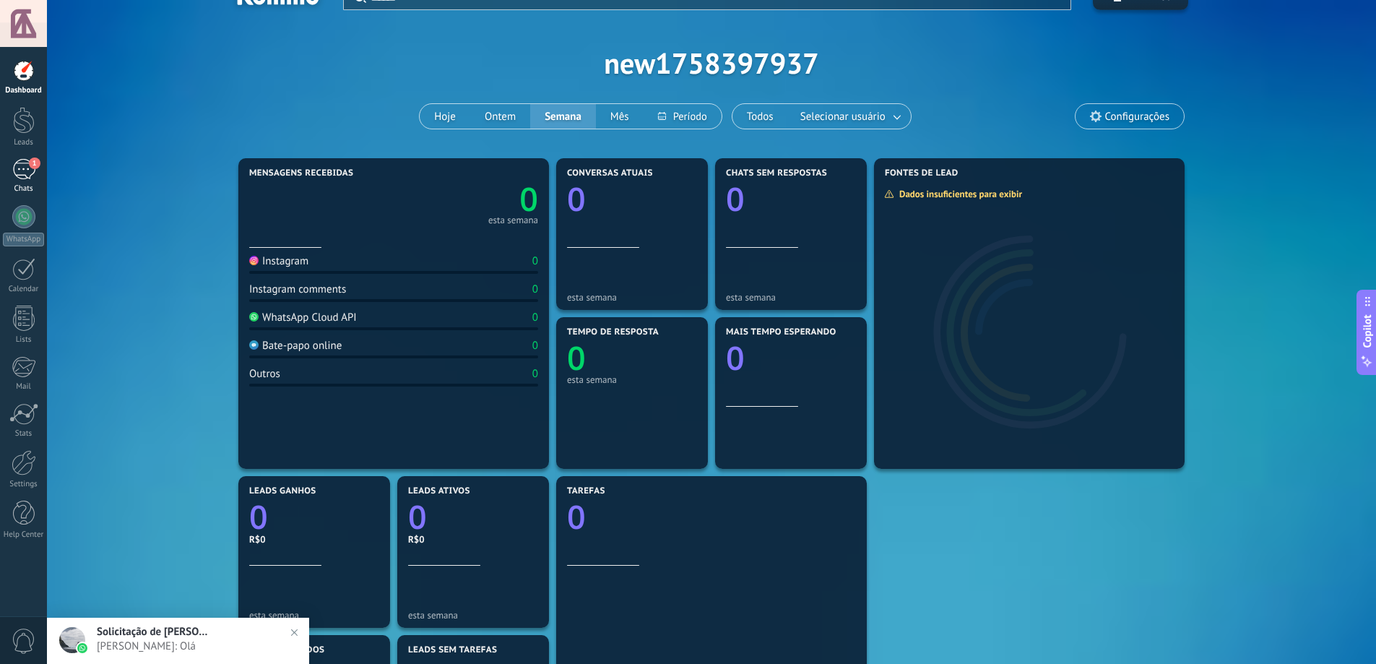
click at [22, 163] on div "1" at bounding box center [23, 169] width 23 height 21
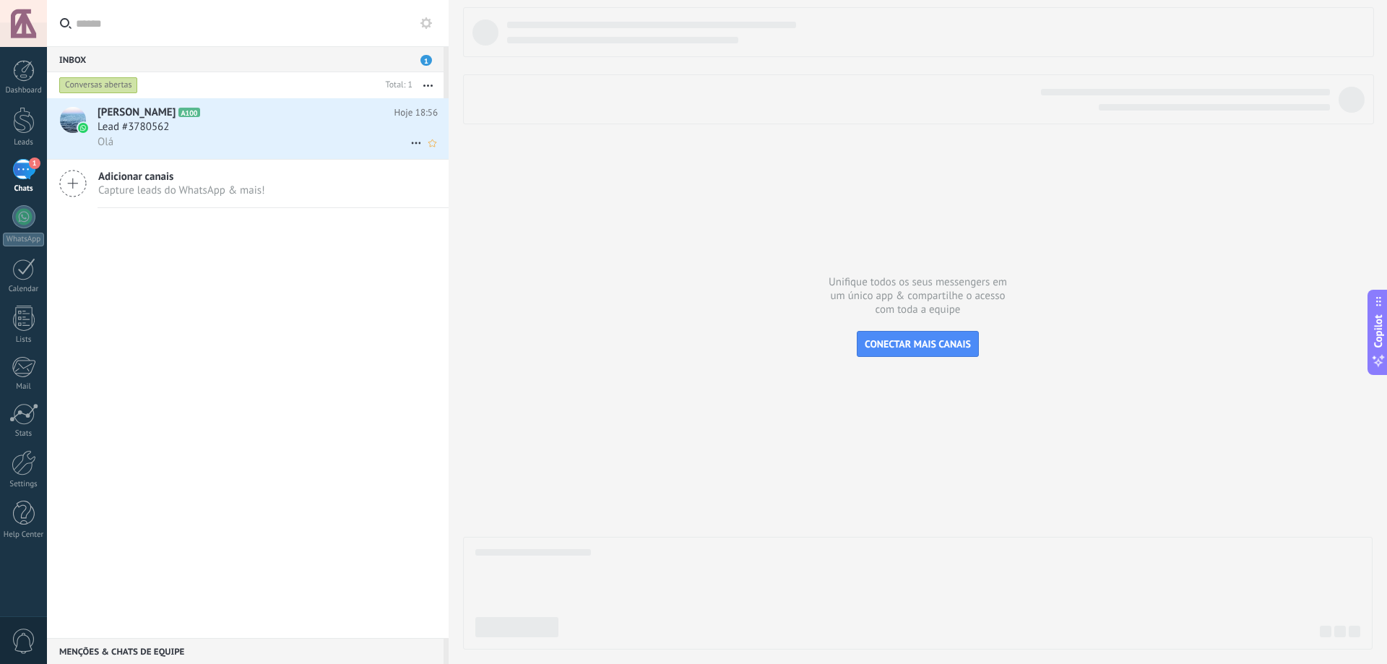
click at [181, 121] on div "Lead #3780562" at bounding box center [268, 127] width 340 height 14
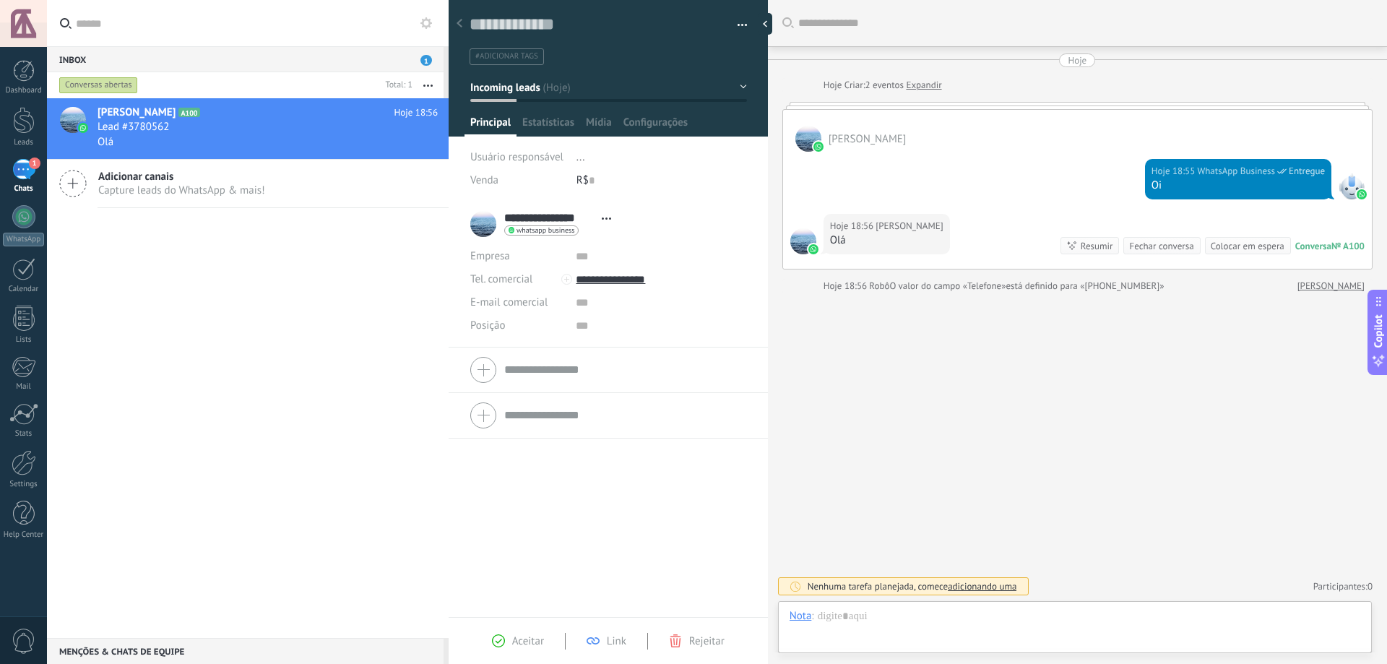
scroll to position [22, 0]
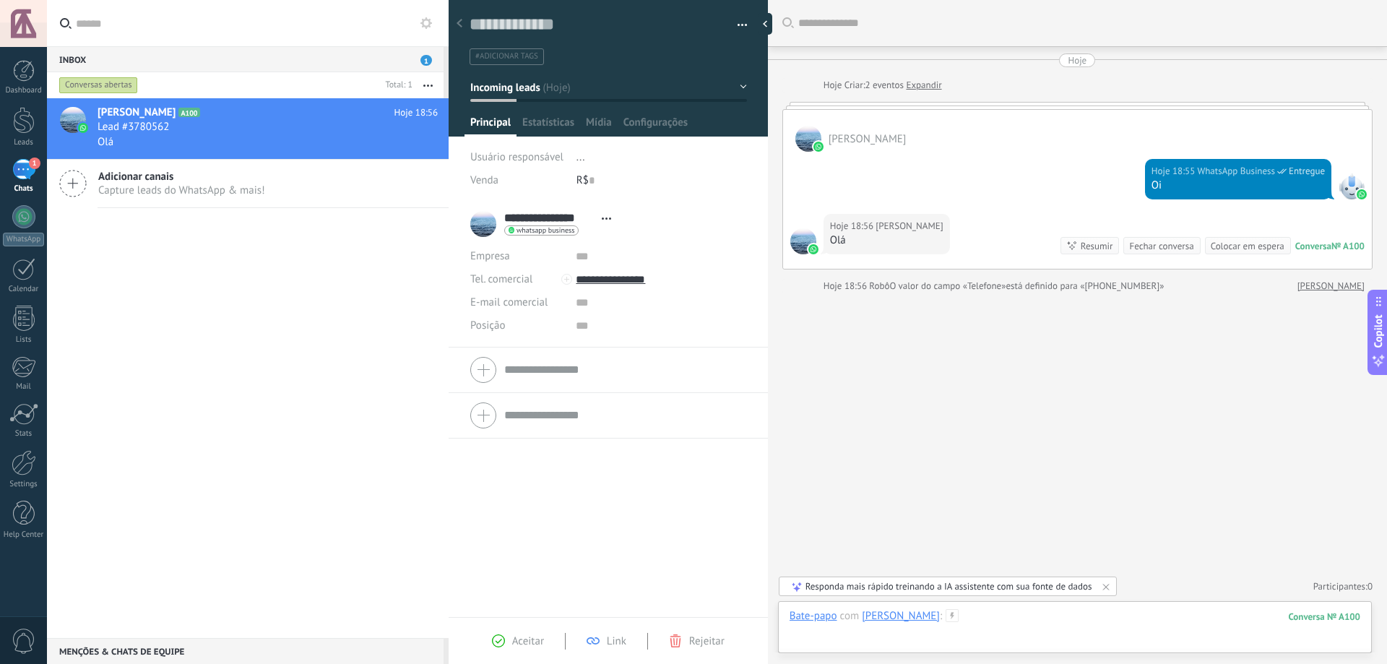
click at [1031, 634] on div "Bate-papo com [PERSON_NAME] : 100 Enviar Cancelar Rastrear cliques em links ? R…" at bounding box center [1074, 630] width 571 height 43
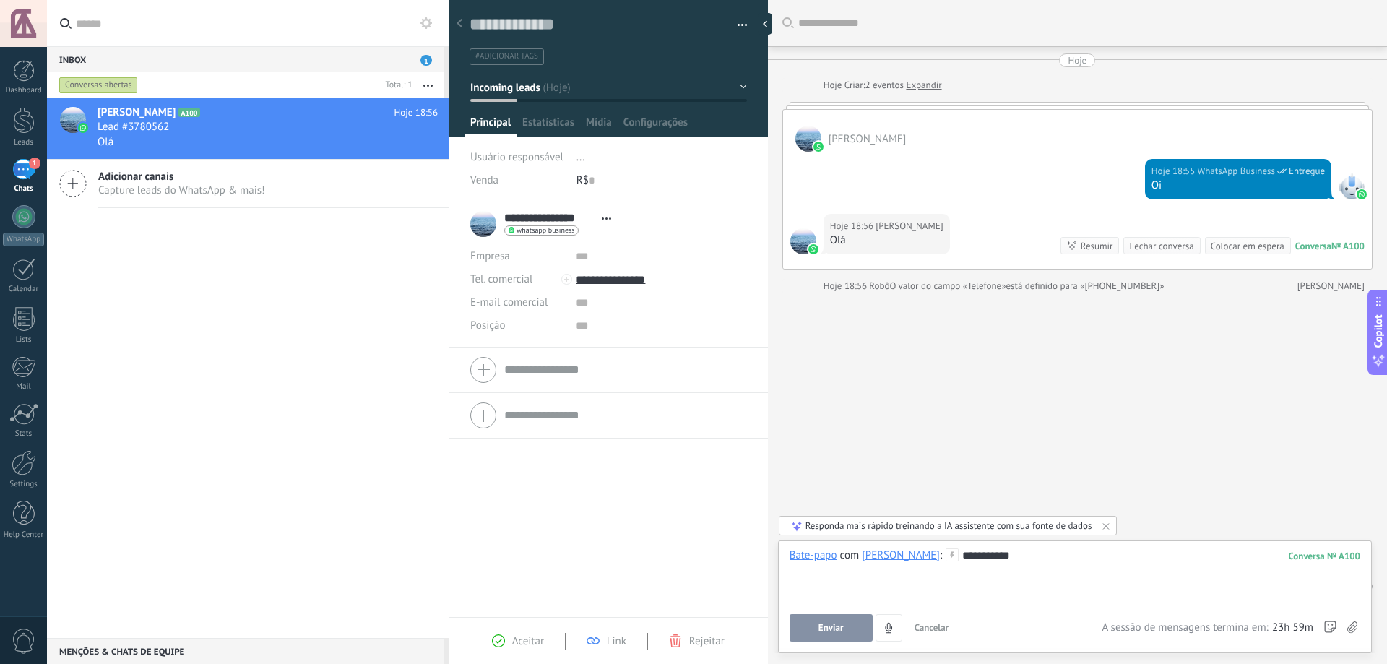
click at [821, 625] on span "Enviar" at bounding box center [830, 628] width 25 height 10
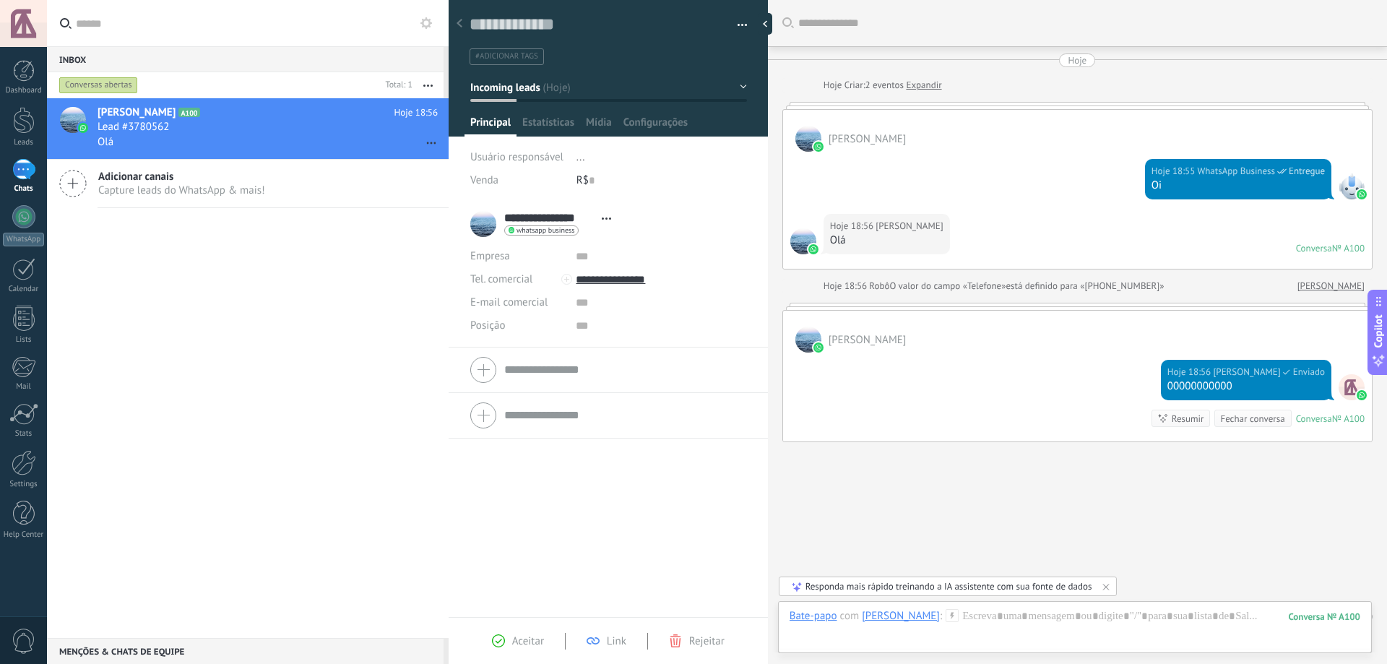
scroll to position [30, 0]
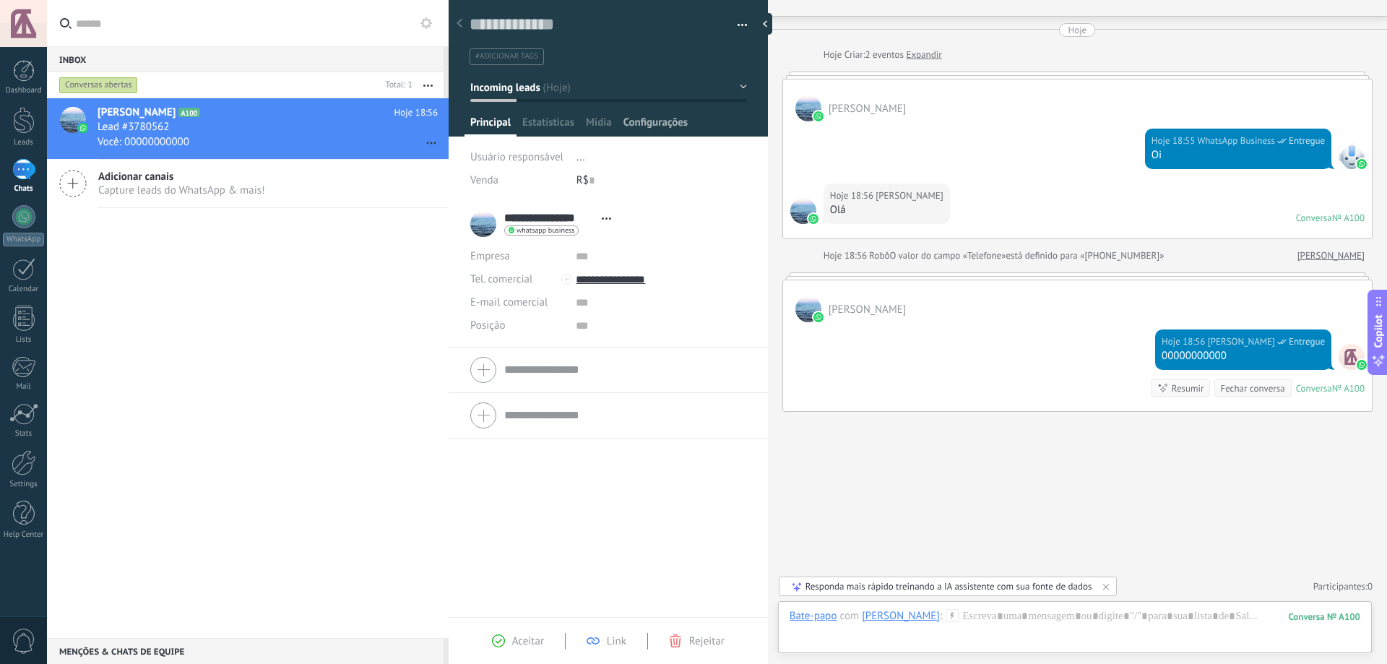
click at [643, 120] on span "Configurações" at bounding box center [655, 126] width 64 height 21
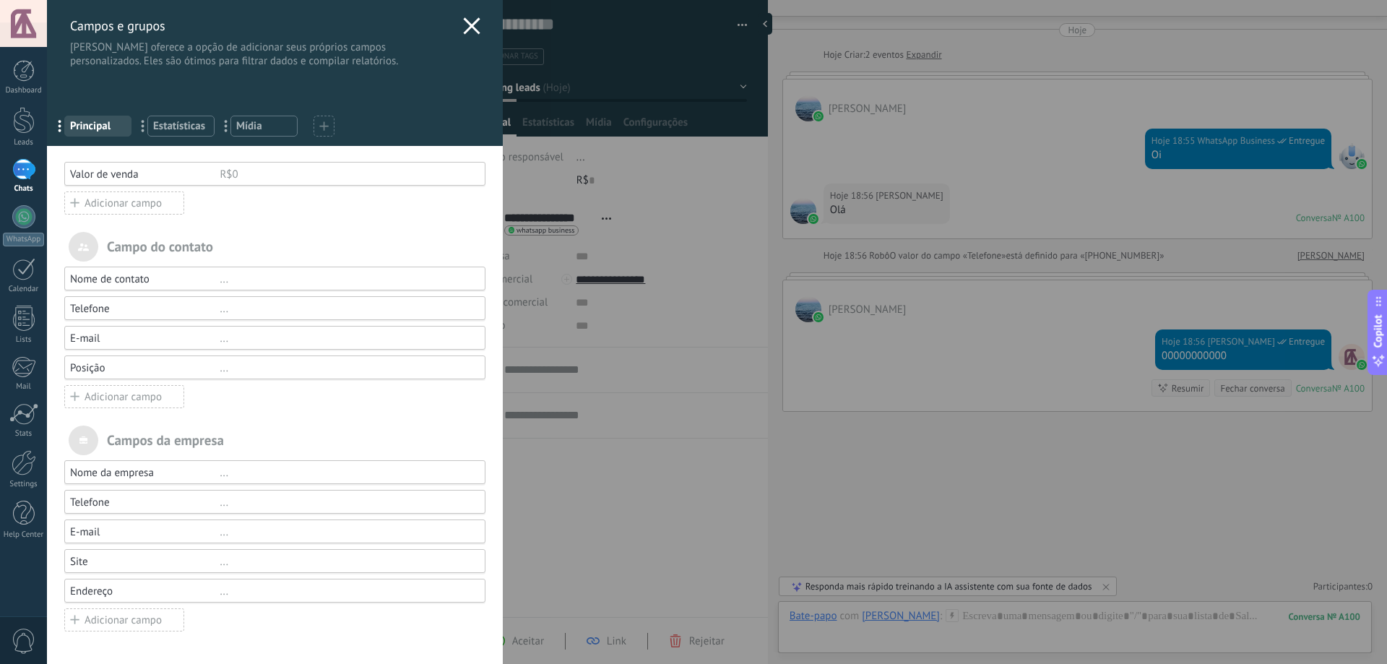
click at [463, 28] on icon at bounding box center [471, 25] width 17 height 17
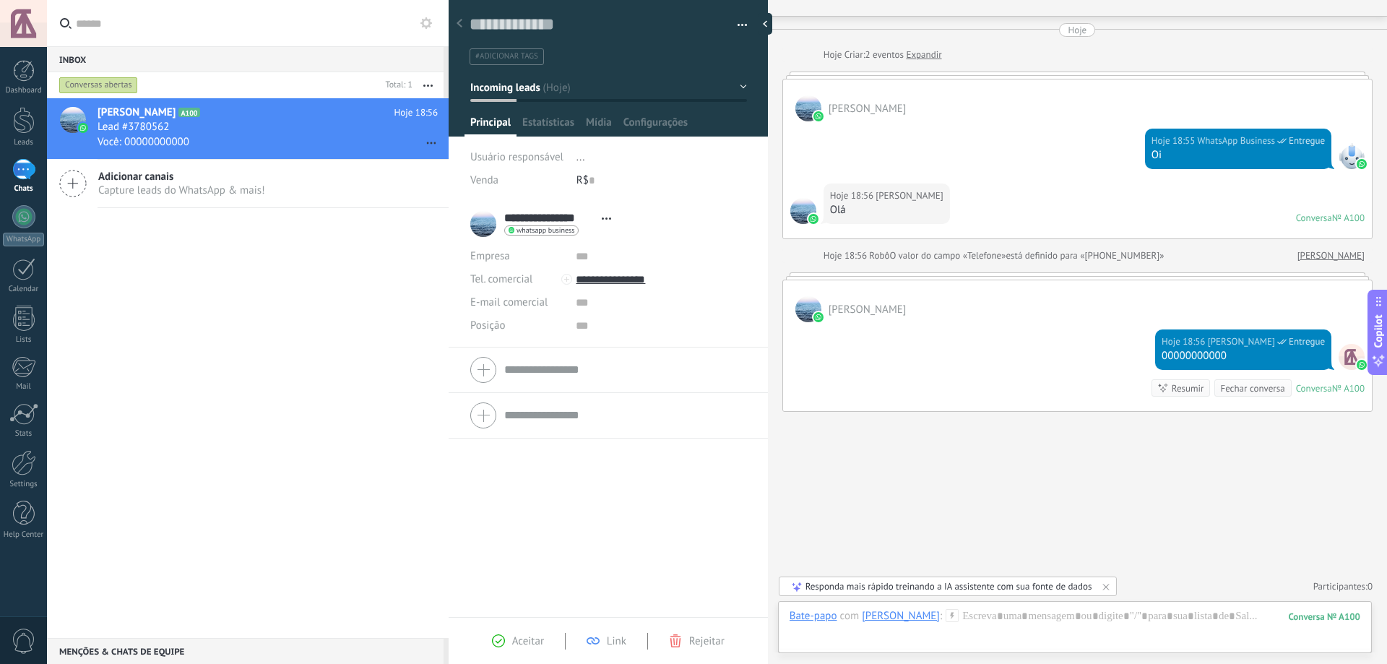
click at [481, 412] on div at bounding box center [608, 415] width 276 height 36
click at [479, 271] on div at bounding box center [608, 269] width 276 height 36
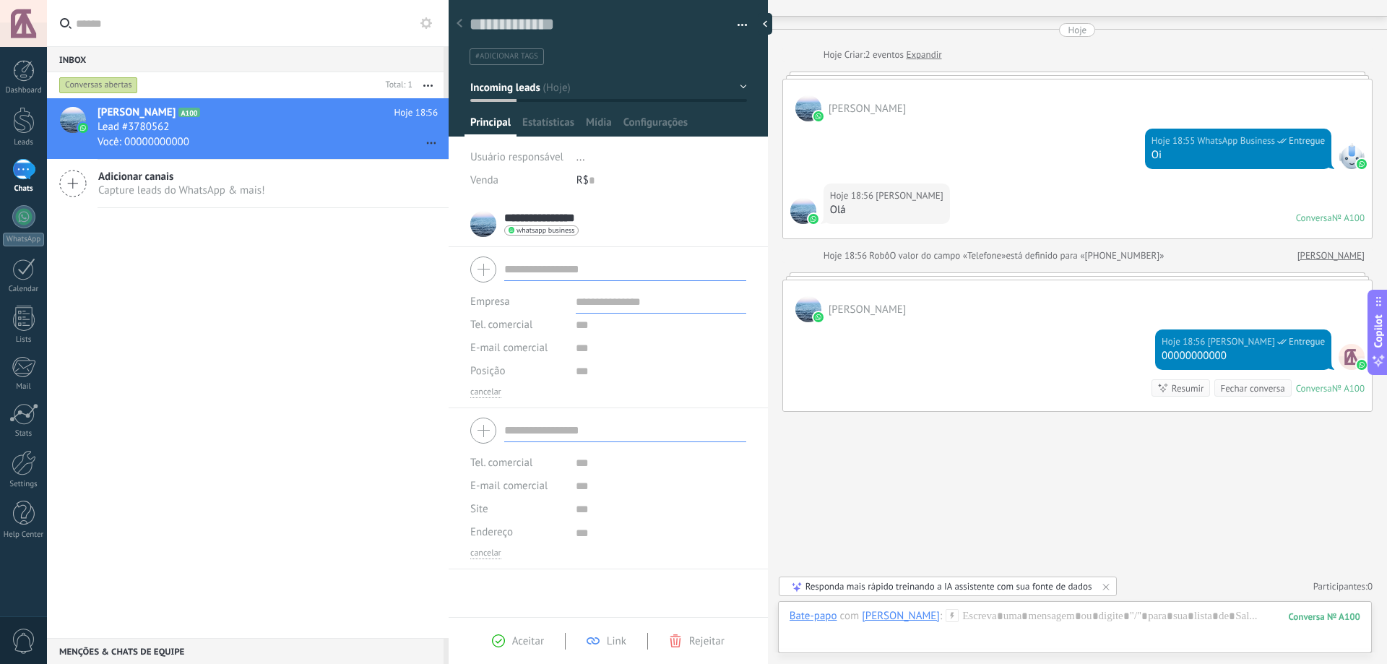
scroll to position [14, 0]
click at [607, 223] on div "**********" at bounding box center [608, 224] width 276 height 36
type textarea "***"
click at [552, 126] on span "Estatísticas" at bounding box center [548, 126] width 52 height 21
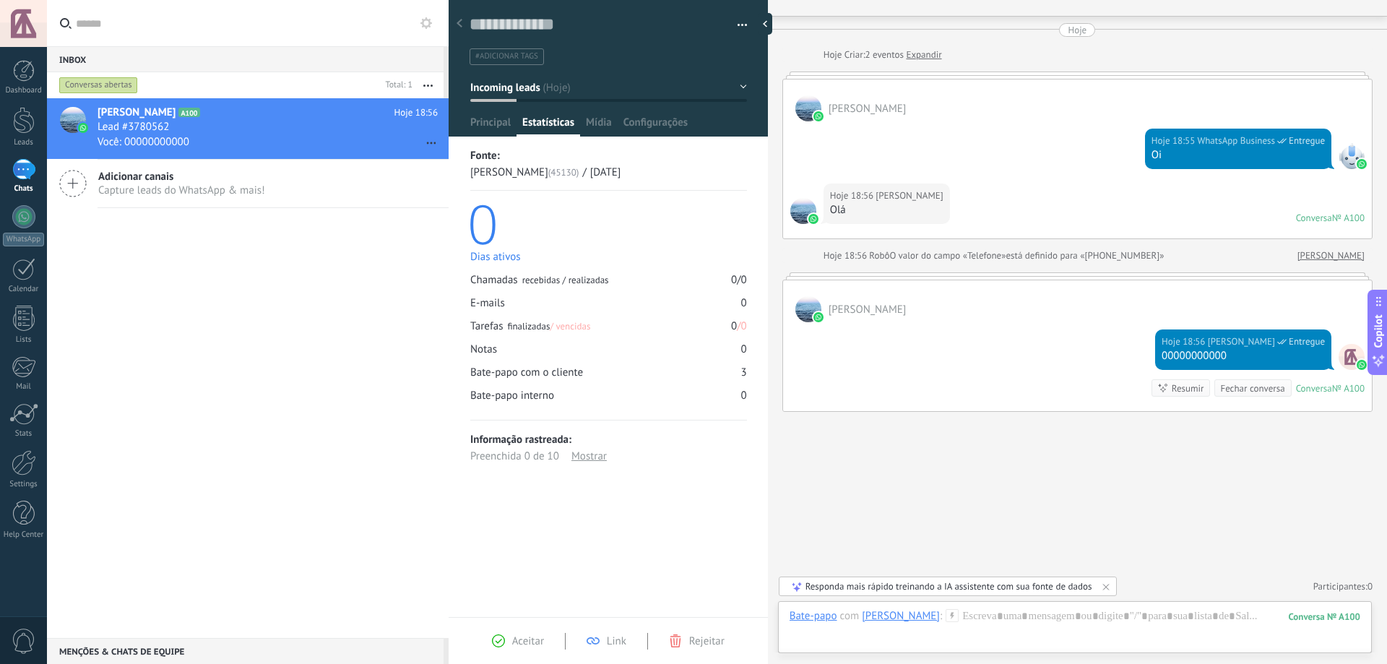
click at [593, 459] on div "Mostrar" at bounding box center [588, 456] width 35 height 17
click at [269, 176] on div "Adicionar canais Capture leads do WhatsApp & mais!" at bounding box center [248, 184] width 402 height 48
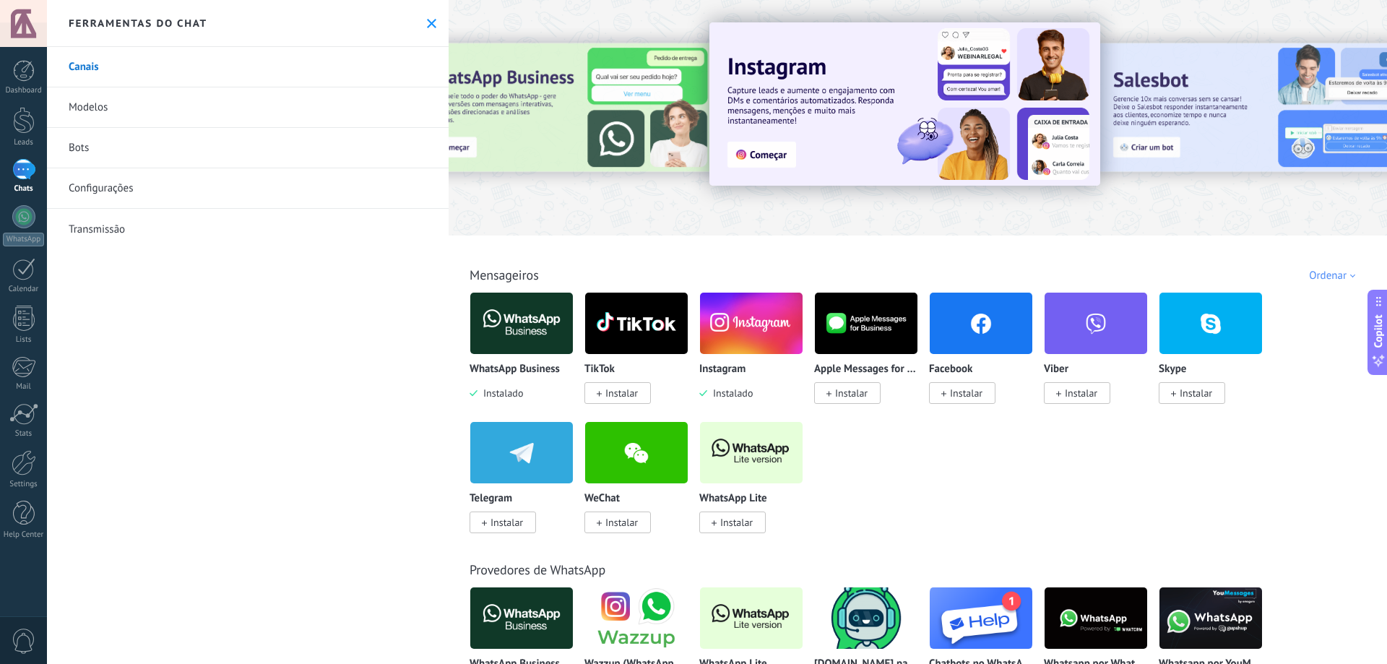
click at [368, 145] on link "Bots" at bounding box center [248, 148] width 402 height 40
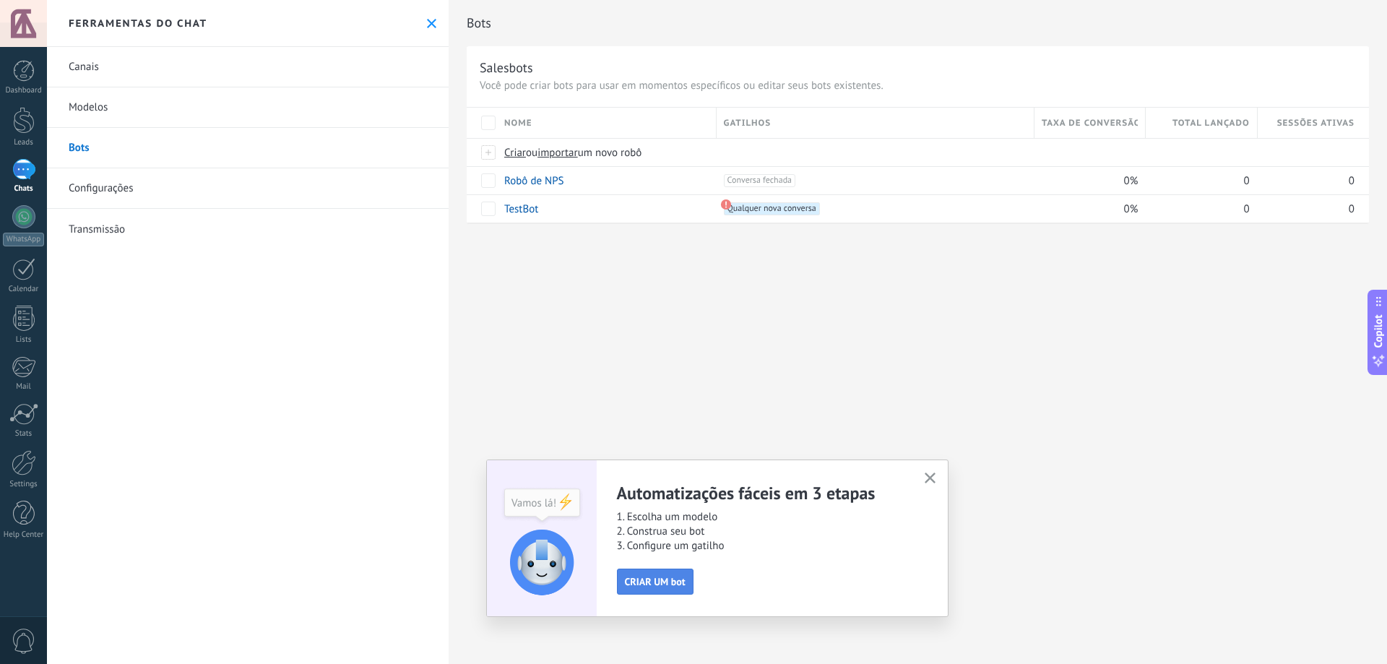
click at [668, 581] on span "CRIAR UM bot" at bounding box center [655, 581] width 61 height 10
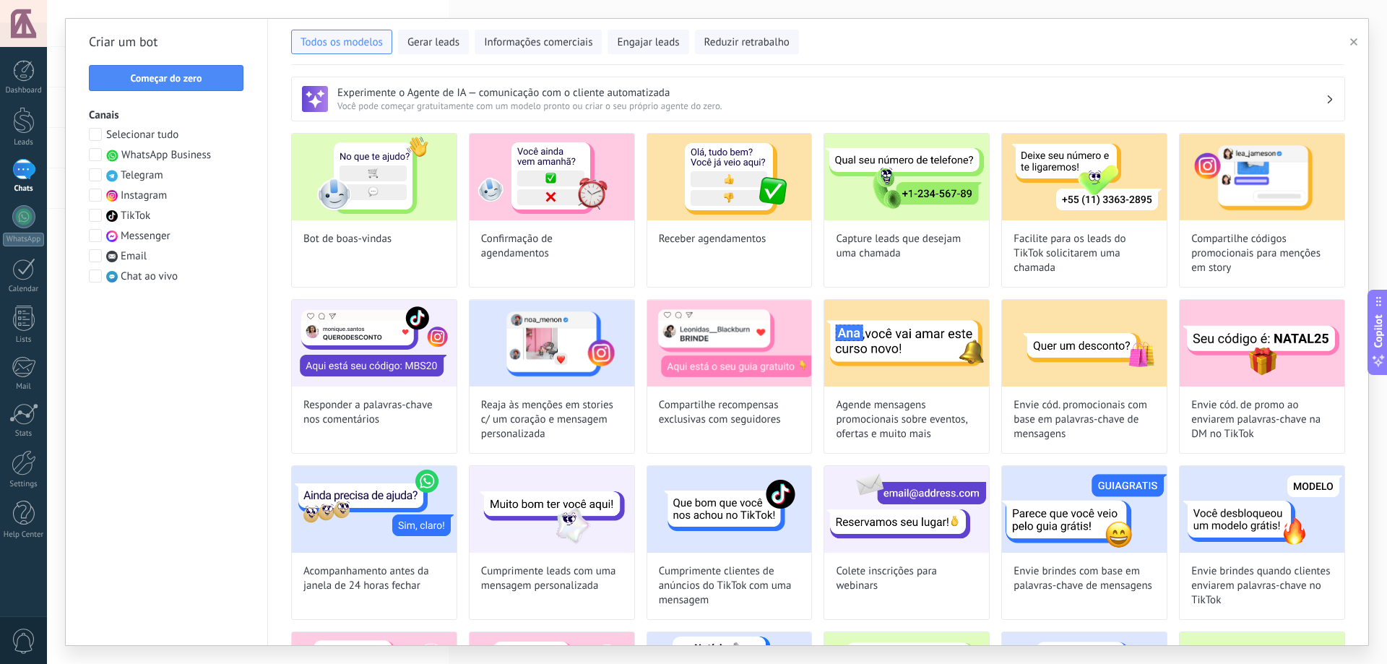
click at [99, 157] on span at bounding box center [95, 154] width 13 height 13
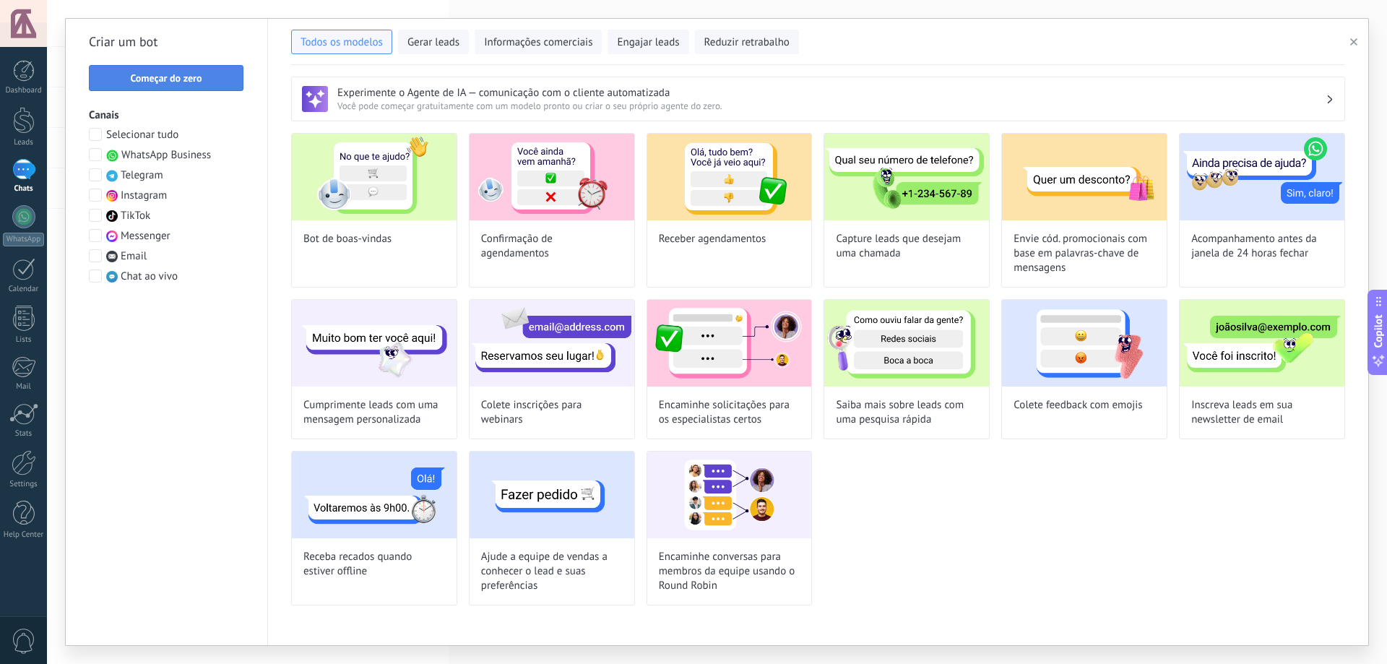
click at [191, 79] on span "Começar do zero" at bounding box center [166, 78] width 72 height 10
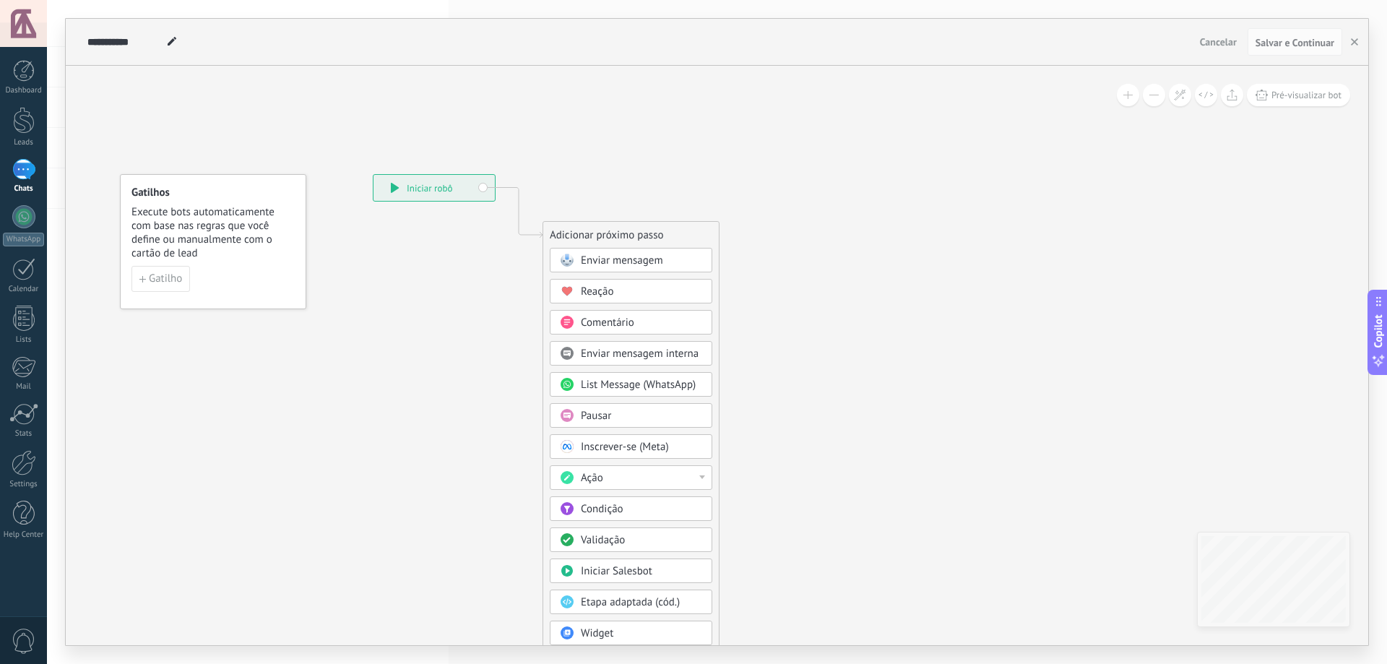
click at [447, 188] on div "**********" at bounding box center [433, 188] width 121 height 26
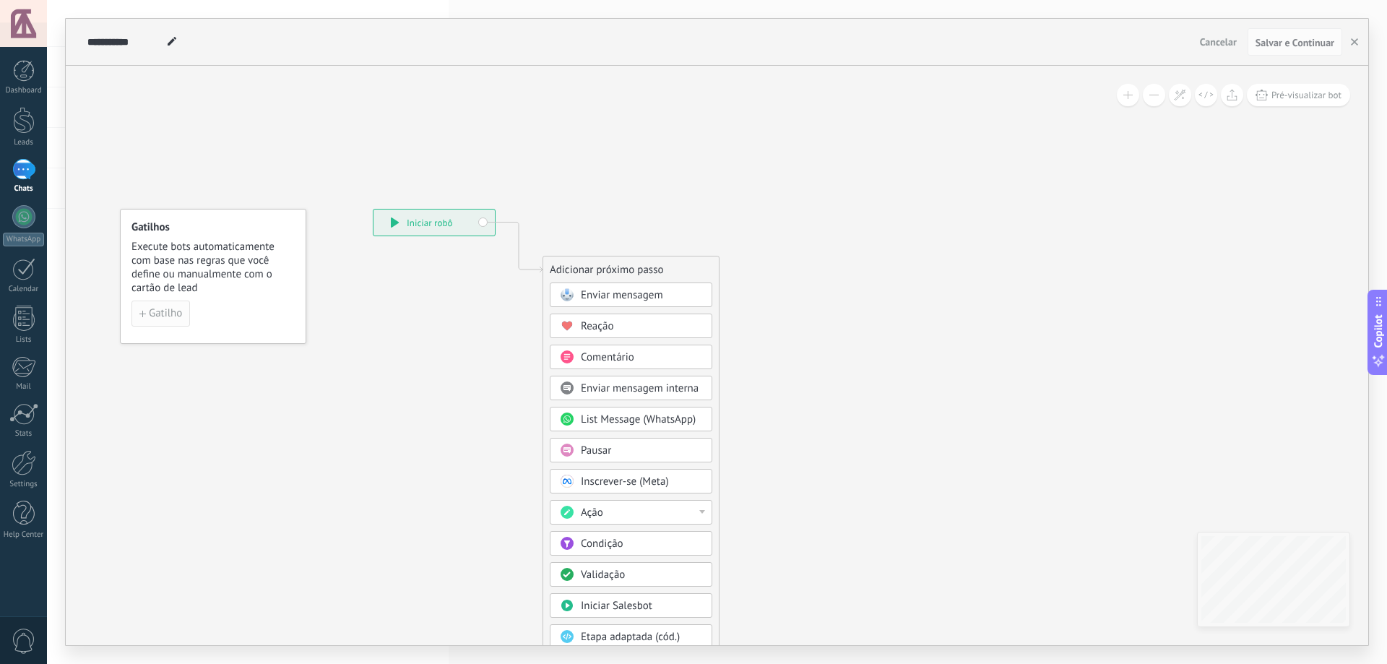
click at [162, 315] on span "Gatilho" at bounding box center [165, 313] width 33 height 10
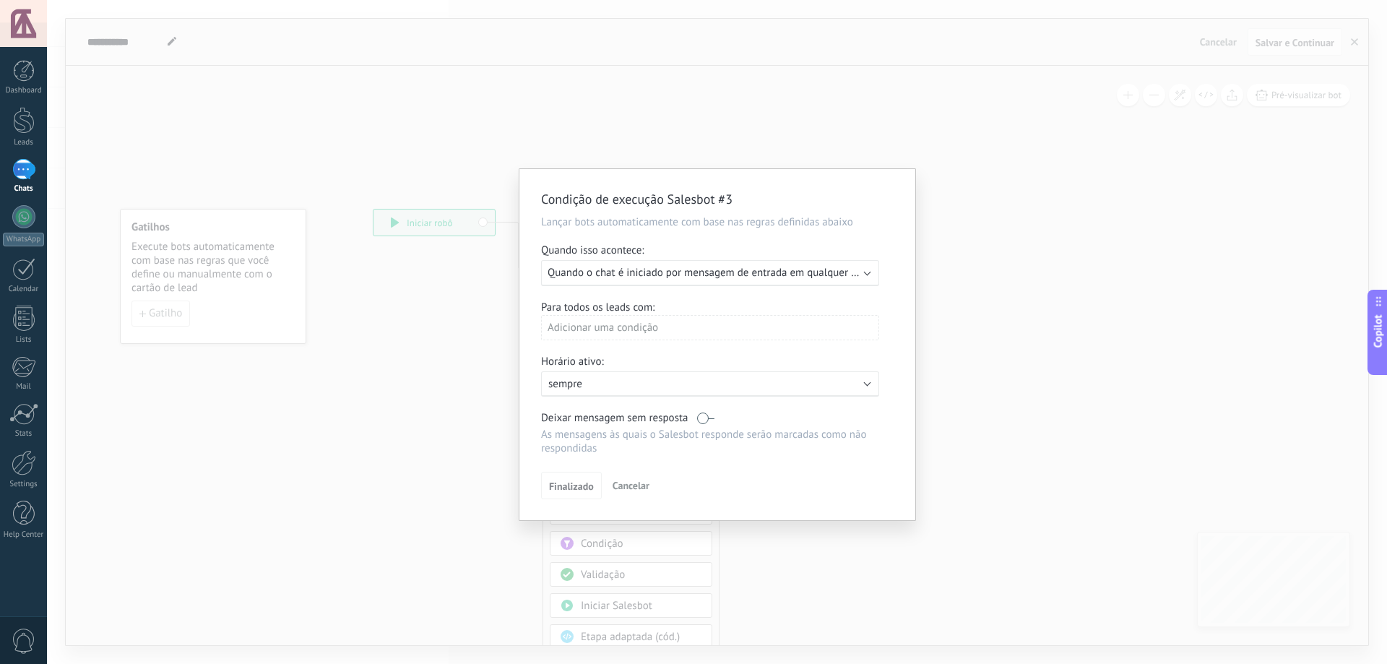
click at [841, 274] on span "Quando o chat é iniciado por mensagem de entrada em qualquer canal" at bounding box center [711, 273] width 328 height 14
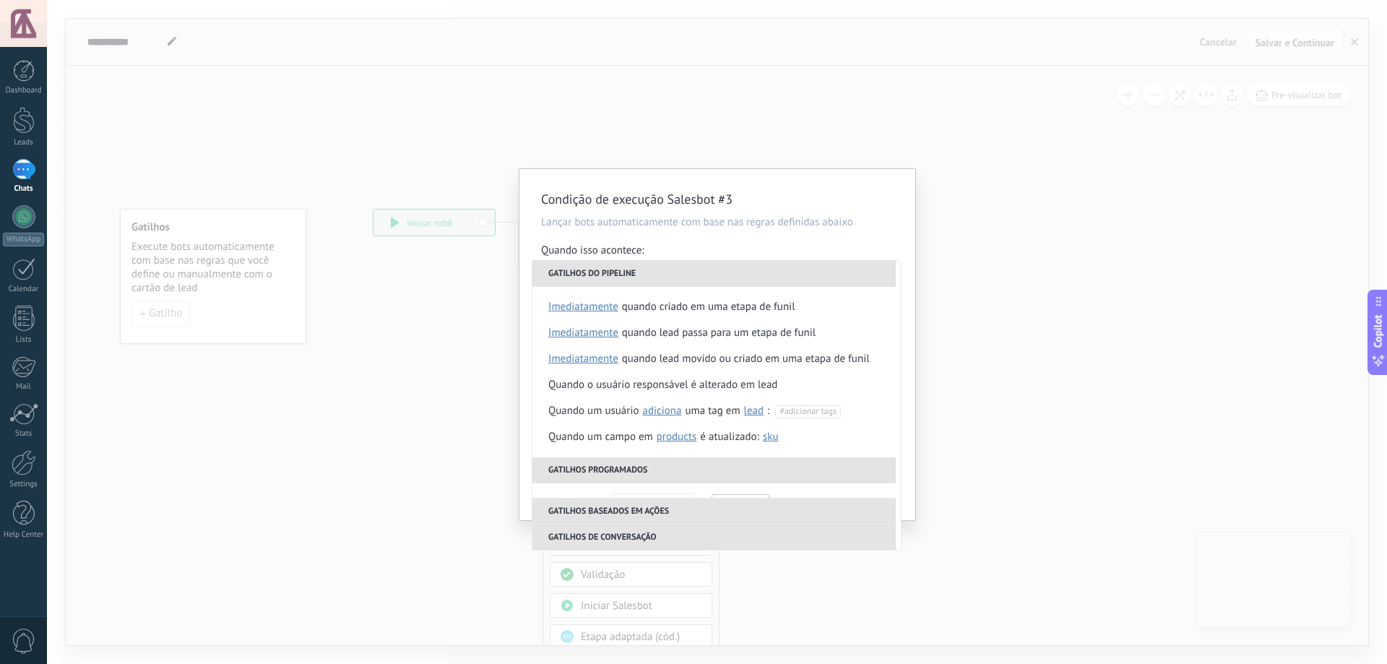
click at [619, 537] on li "Gatilhos de conversação" at bounding box center [713, 537] width 363 height 26
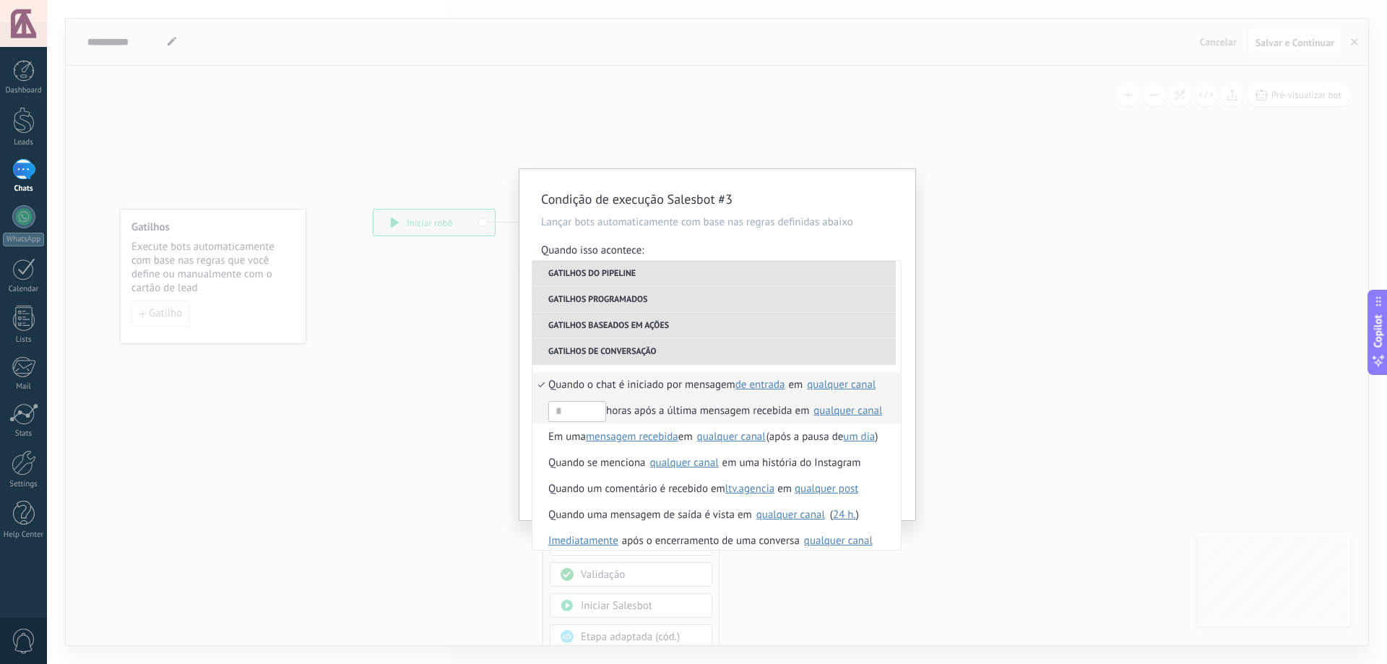
scroll to position [367, 0]
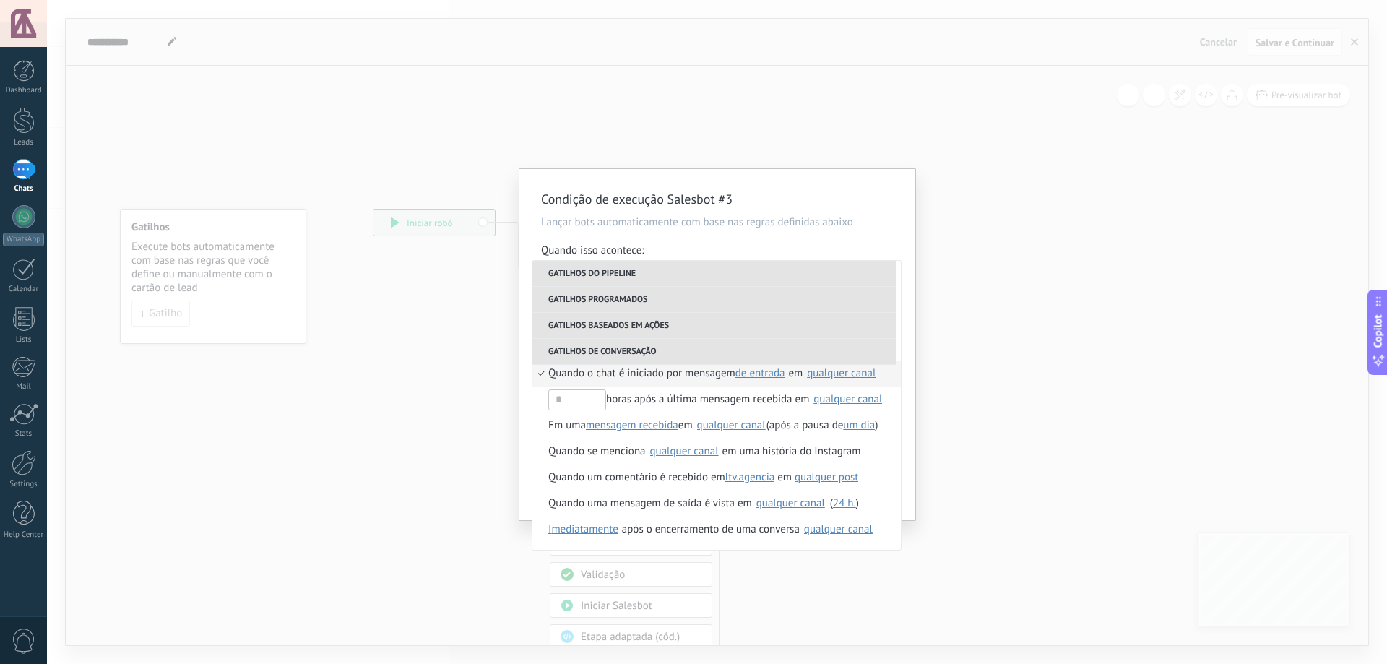
click at [703, 129] on div "Condição de execução Salesbot #3 Lançar bots automaticamente com base nas regra…" at bounding box center [717, 332] width 1340 height 664
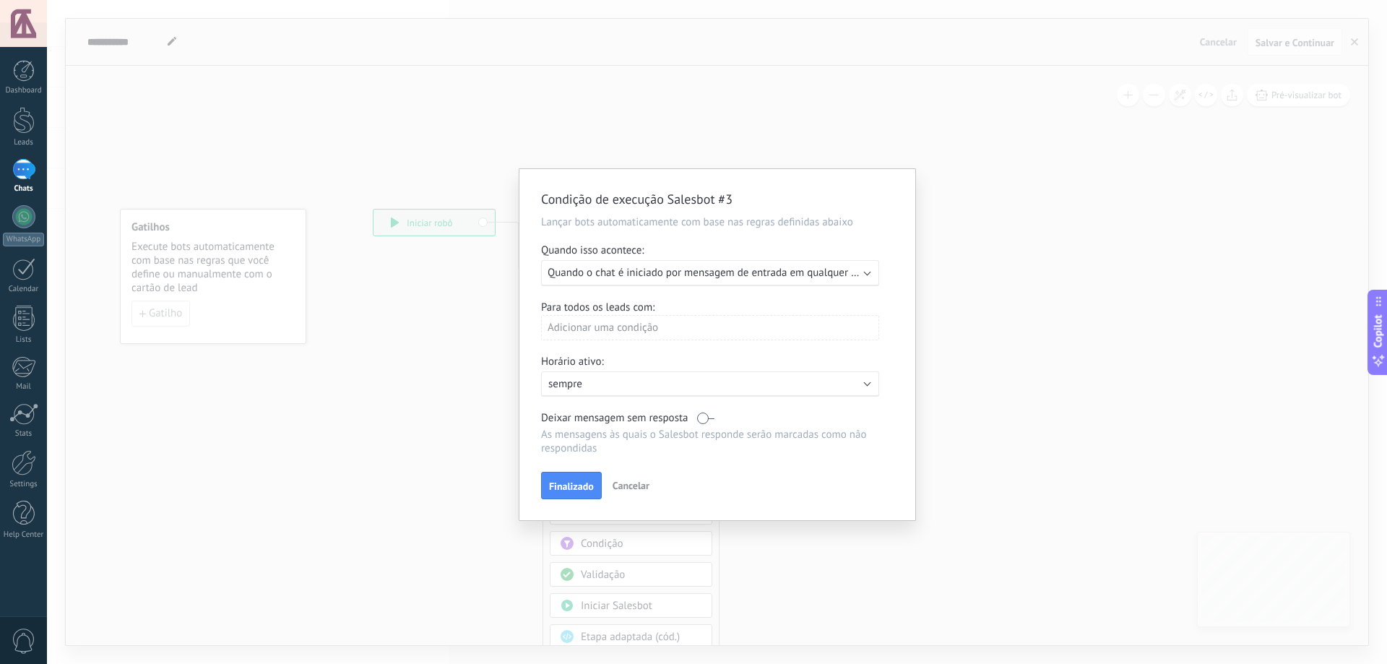
click at [637, 329] on div "Adicionar uma condição" at bounding box center [710, 327] width 338 height 25
click at [685, 316] on div at bounding box center [717, 344] width 396 height 351
click at [30, 177] on div "1" at bounding box center [23, 169] width 23 height 21
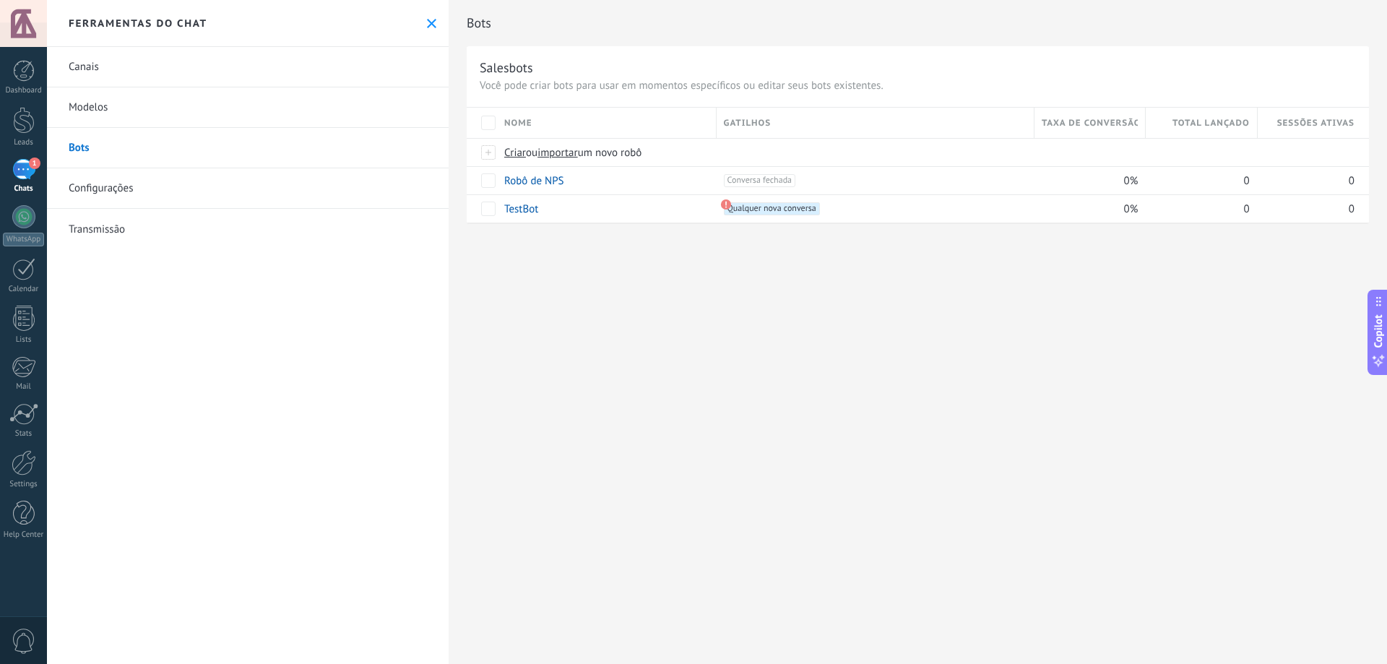
click at [25, 177] on div "1" at bounding box center [23, 169] width 23 height 21
click at [30, 171] on div "1" at bounding box center [23, 169] width 23 height 21
click at [20, 174] on div "1" at bounding box center [23, 169] width 23 height 21
click at [22, 170] on div "1" at bounding box center [23, 169] width 23 height 21
click at [14, 222] on div at bounding box center [23, 216] width 23 height 23
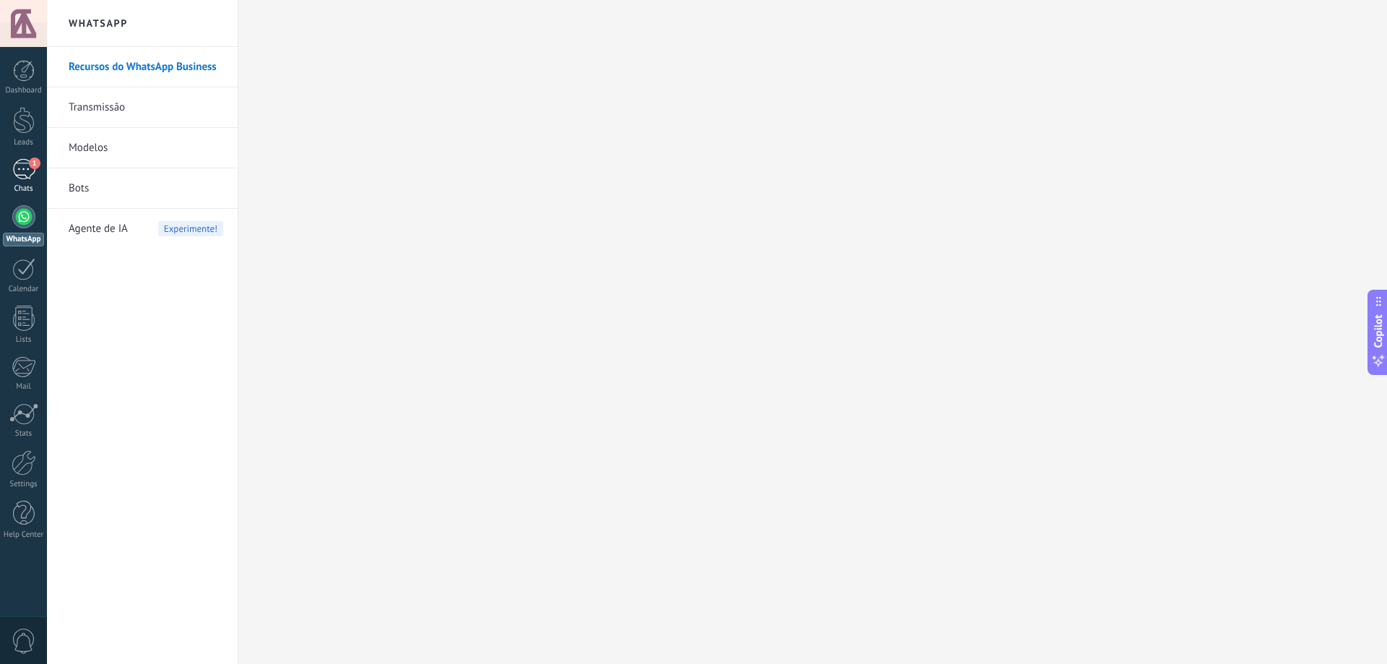
click at [19, 164] on div "1" at bounding box center [23, 169] width 23 height 21
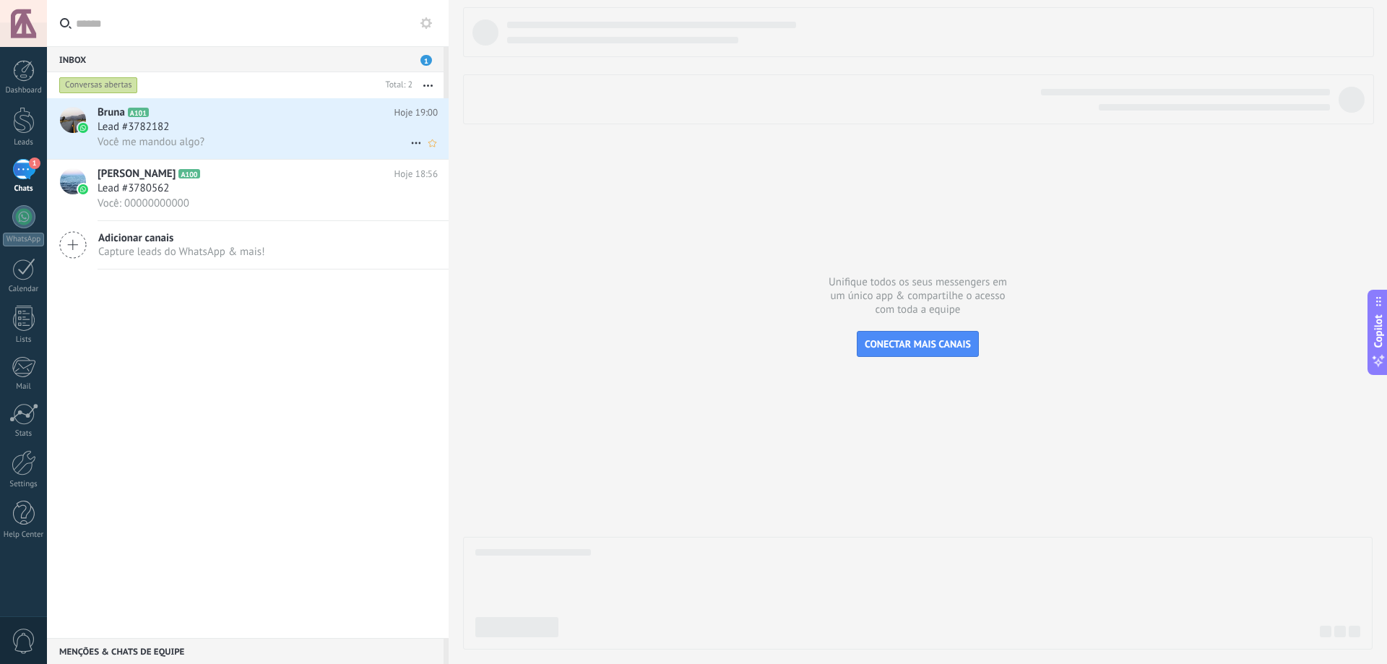
click at [285, 132] on div "Lead #3782182" at bounding box center [268, 127] width 340 height 14
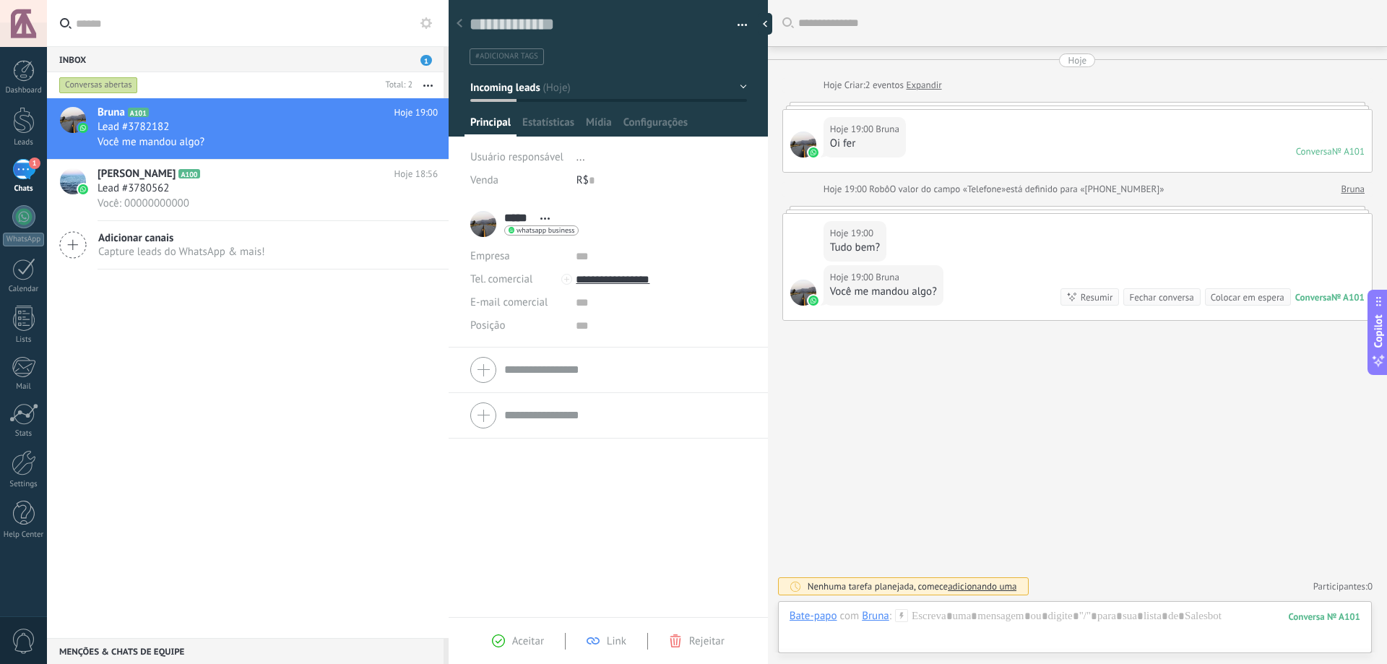
scroll to position [22, 0]
click at [800, 142] on div at bounding box center [803, 144] width 26 height 26
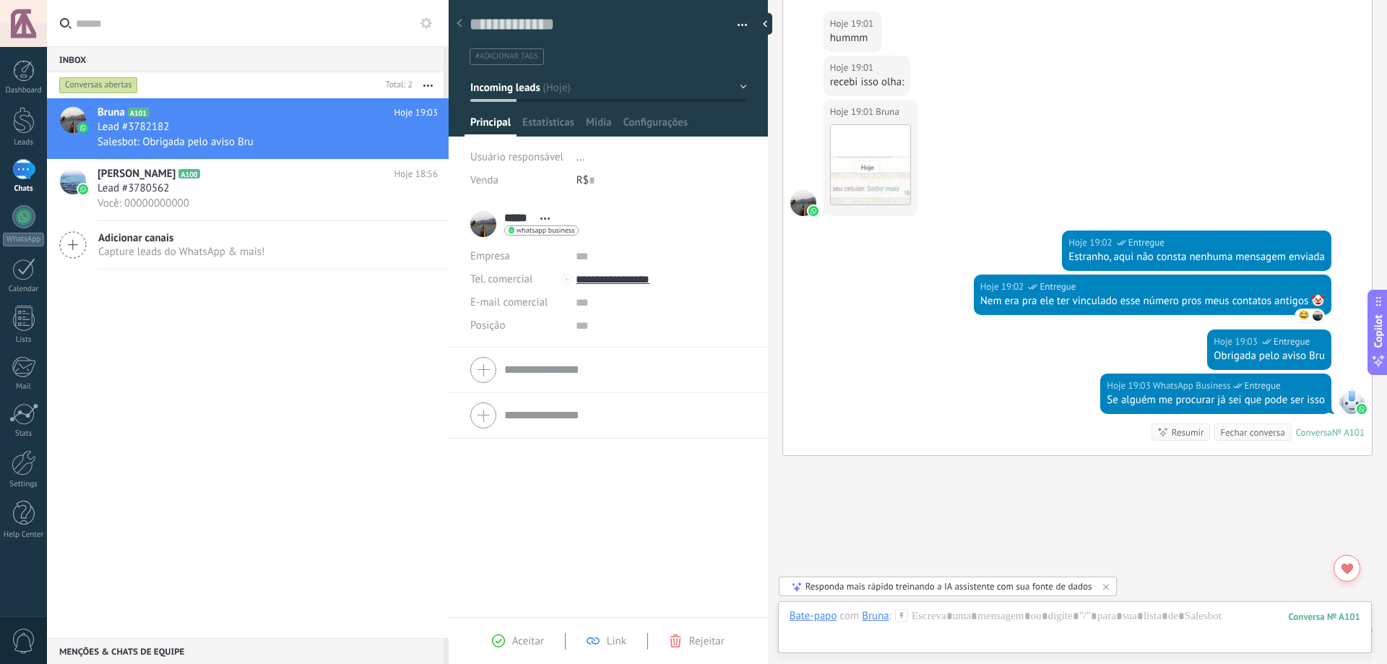
scroll to position [584, 0]
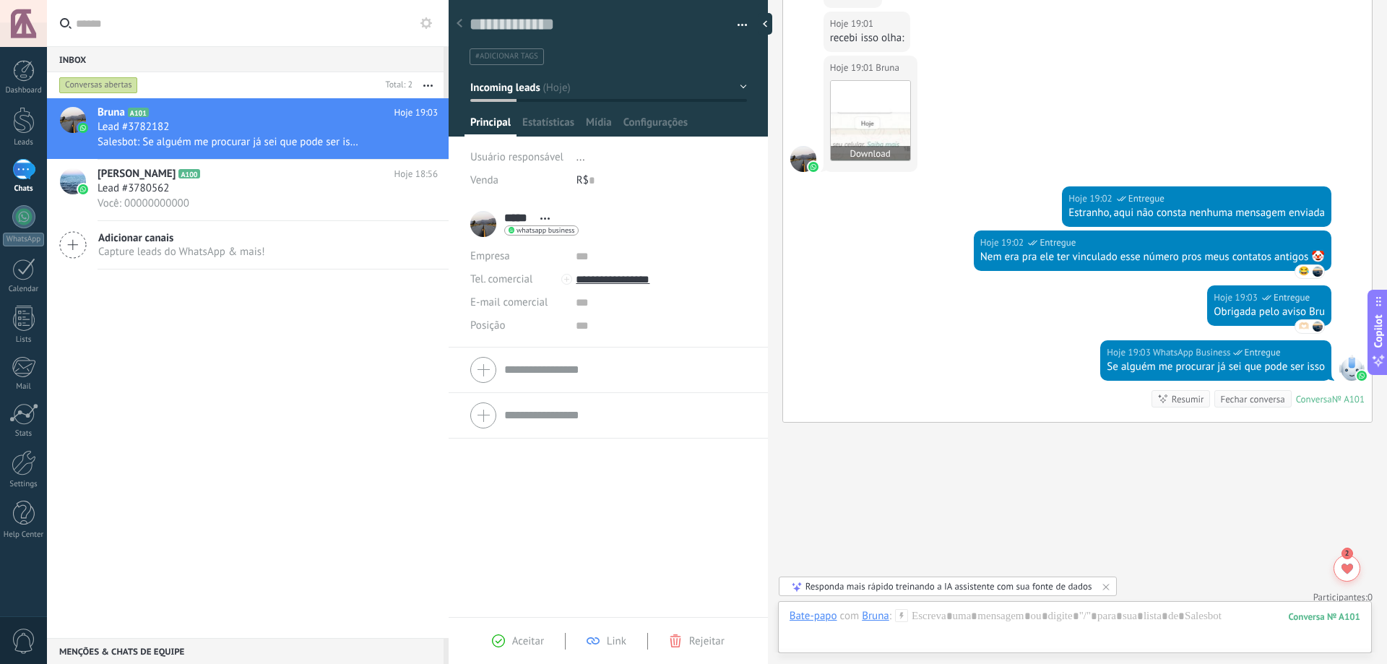
click at [880, 129] on img at bounding box center [870, 120] width 79 height 79
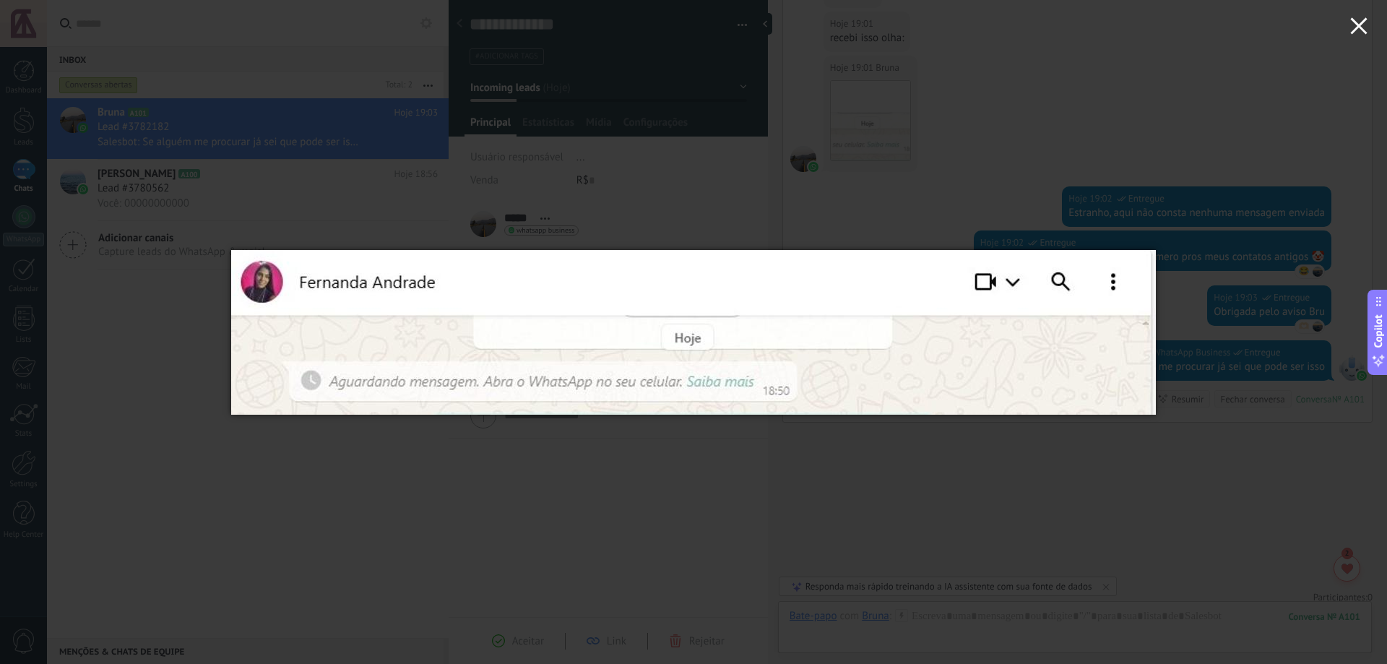
click at [1367, 22] on icon "button" at bounding box center [1358, 25] width 17 height 17
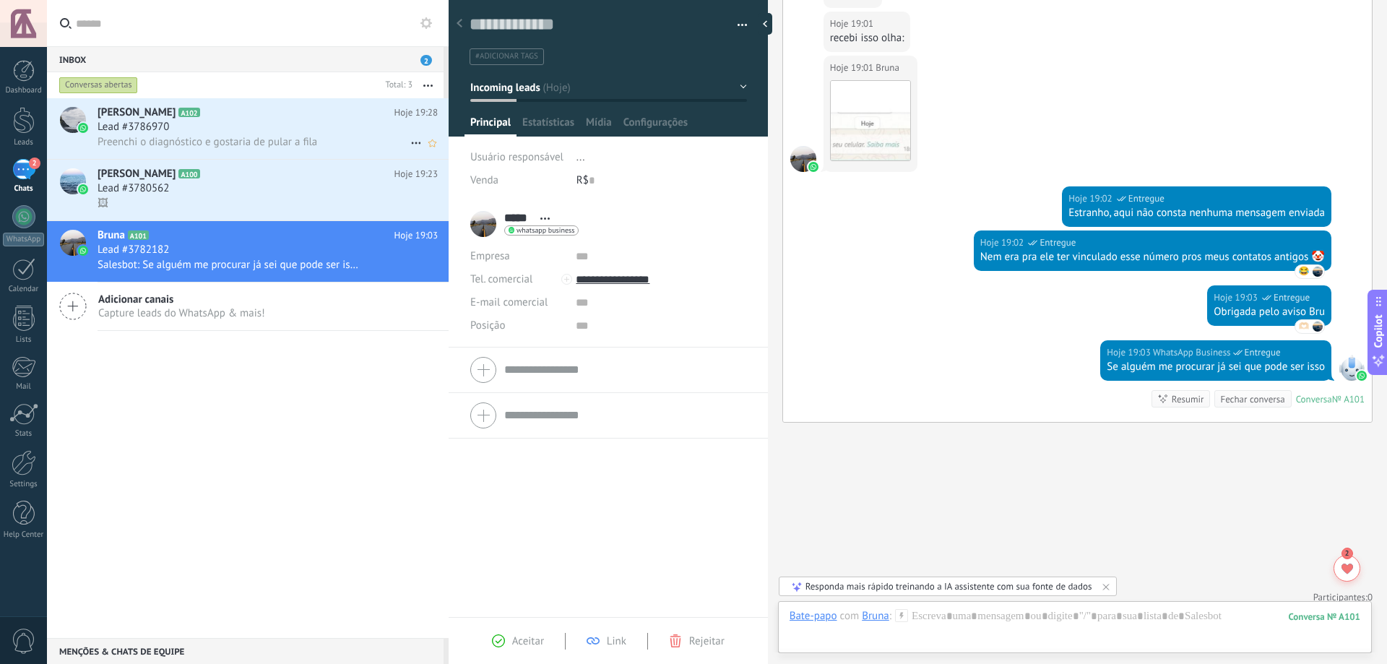
click at [189, 124] on div "Lead #3786970" at bounding box center [268, 127] width 340 height 14
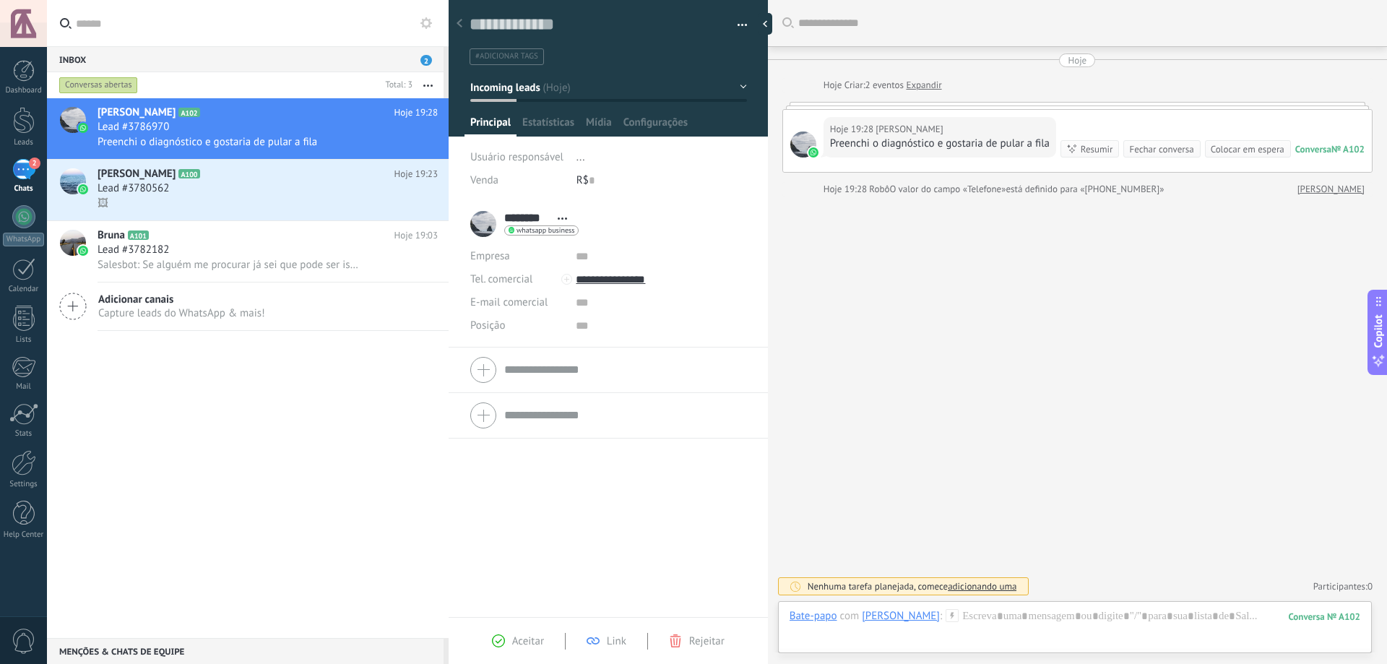
scroll to position [22, 0]
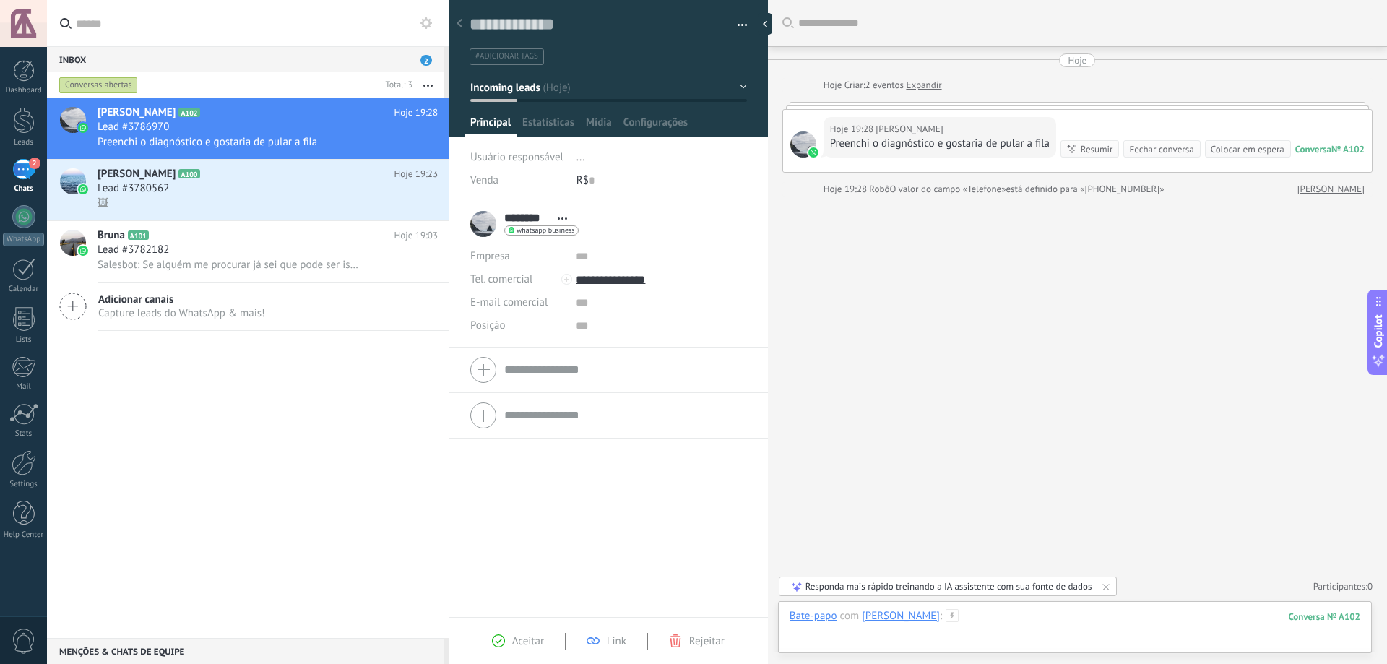
click at [976, 622] on div at bounding box center [1074, 630] width 571 height 43
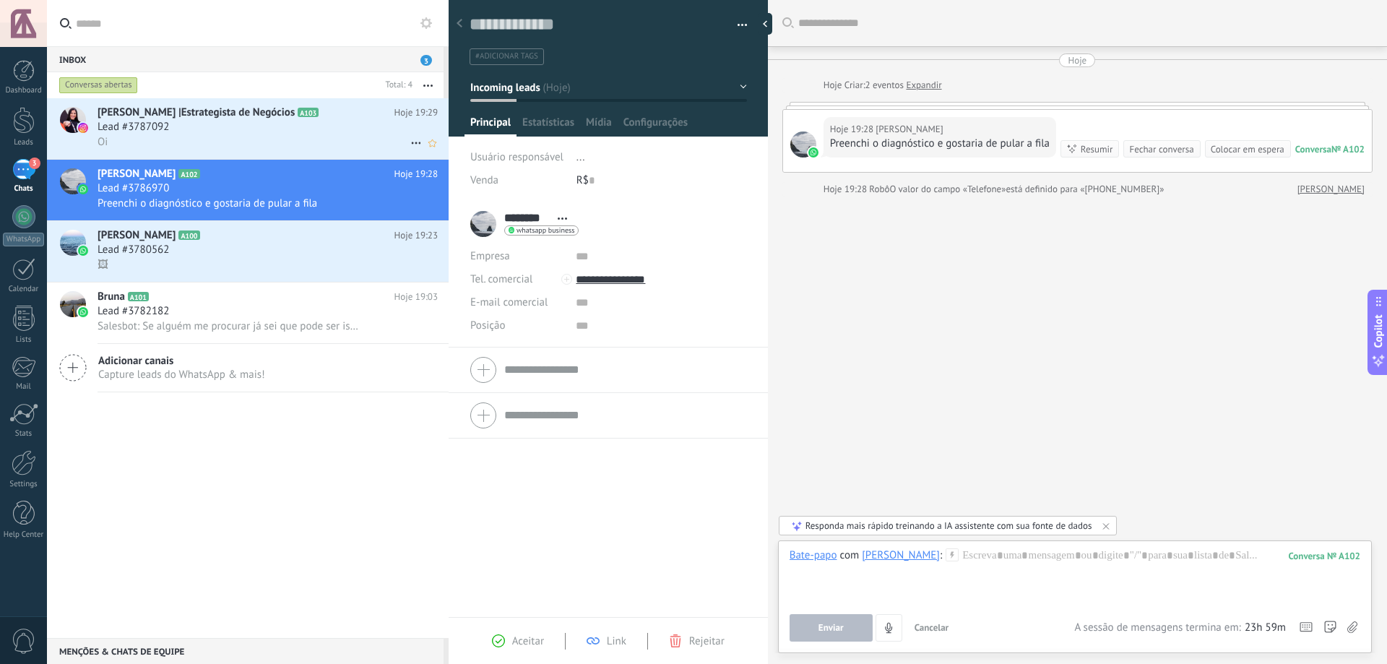
click at [255, 122] on div "Lead #3787092" at bounding box center [268, 127] width 340 height 14
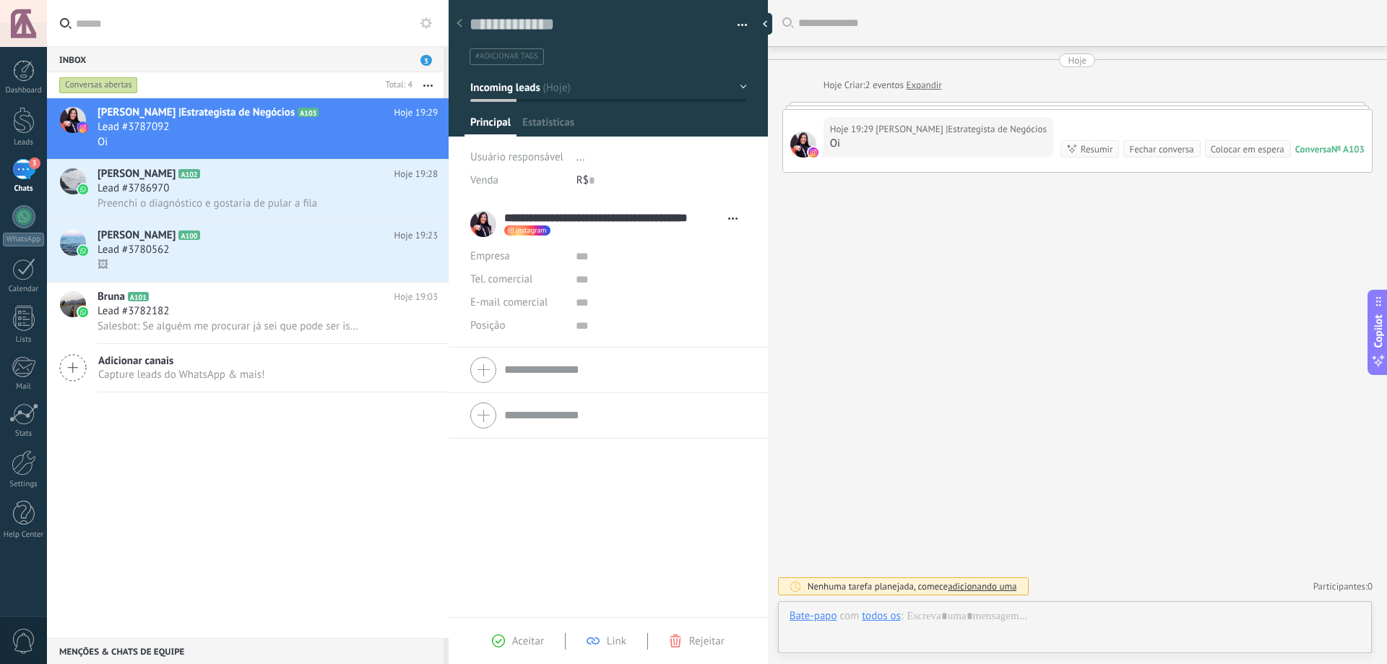
scroll to position [22, 0]
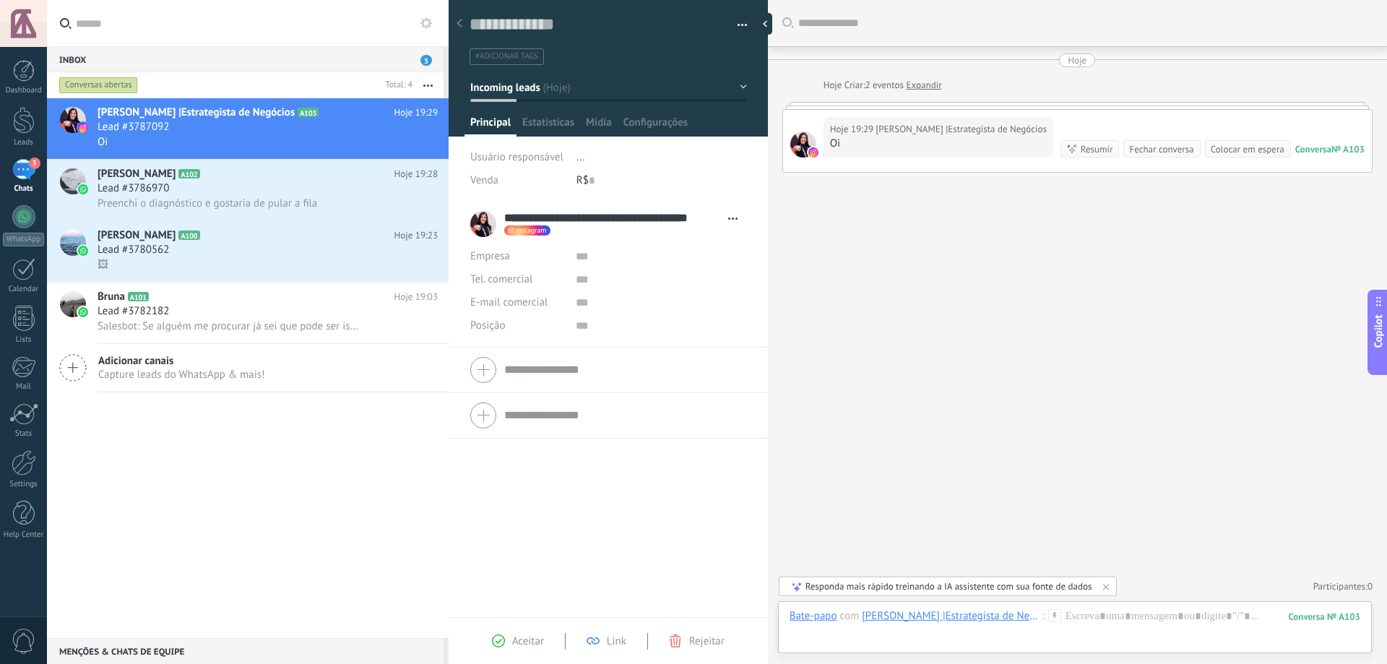
click at [1236, 156] on div "Colocar em espera" at bounding box center [1248, 149] width 74 height 14
click at [767, 20] on div at bounding box center [769, 24] width 22 height 22
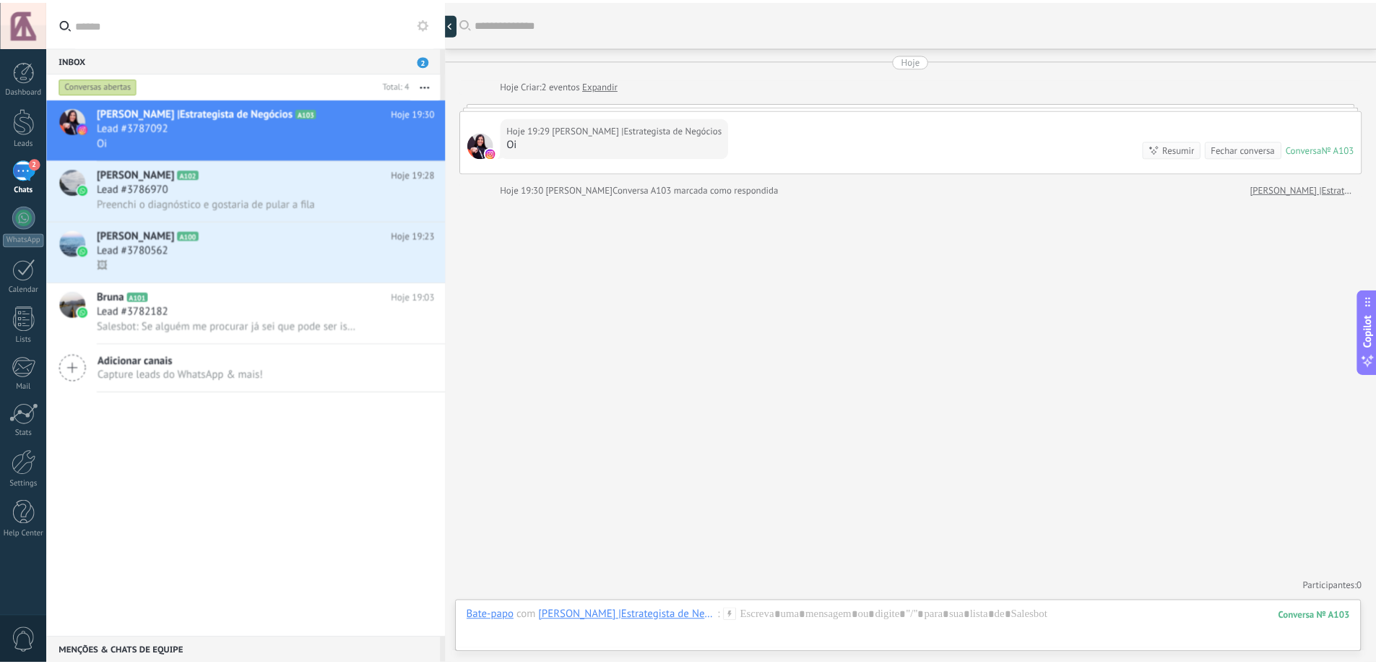
scroll to position [14, 0]
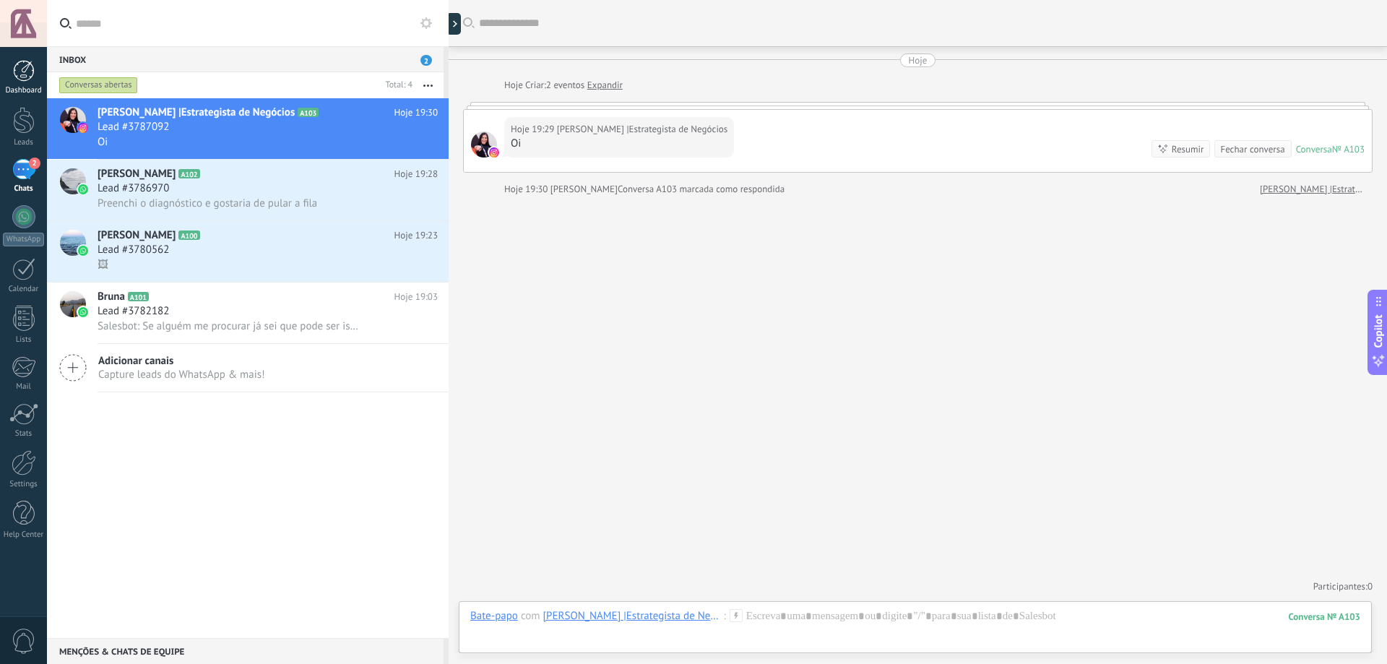
click at [23, 77] on div at bounding box center [24, 71] width 22 height 22
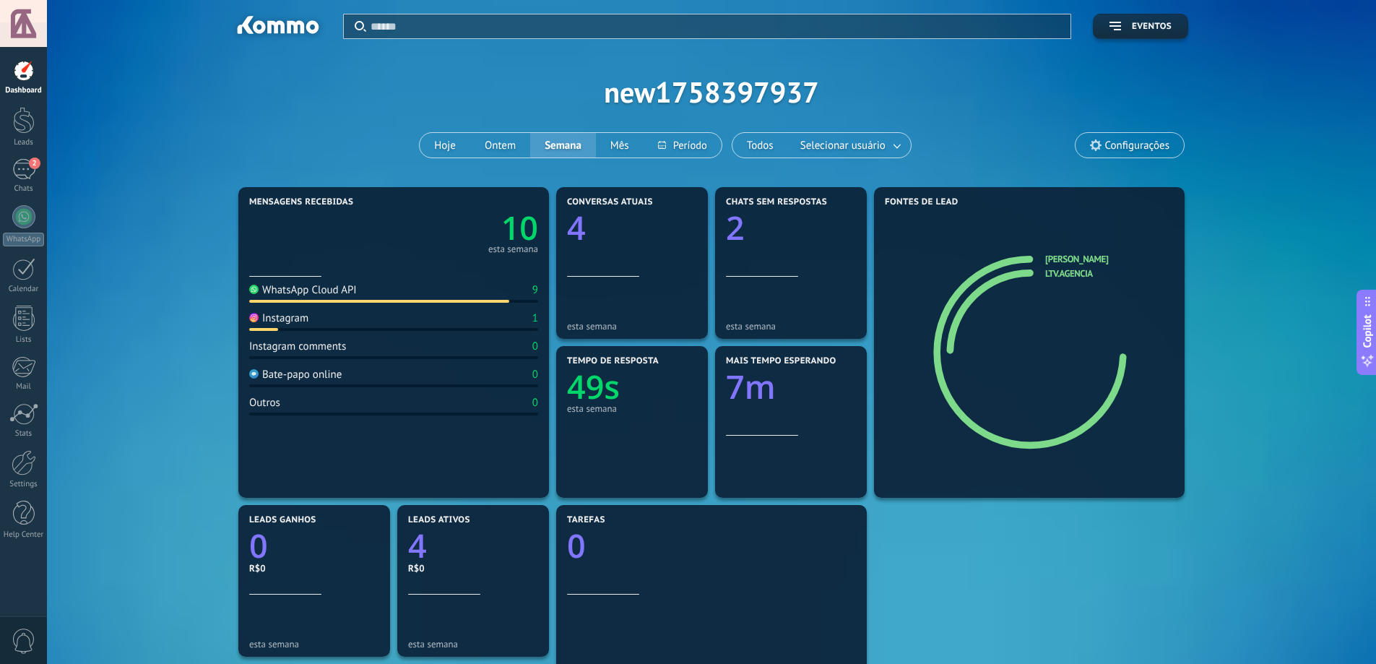
click at [1114, 139] on span "Configurações" at bounding box center [1137, 145] width 64 height 12
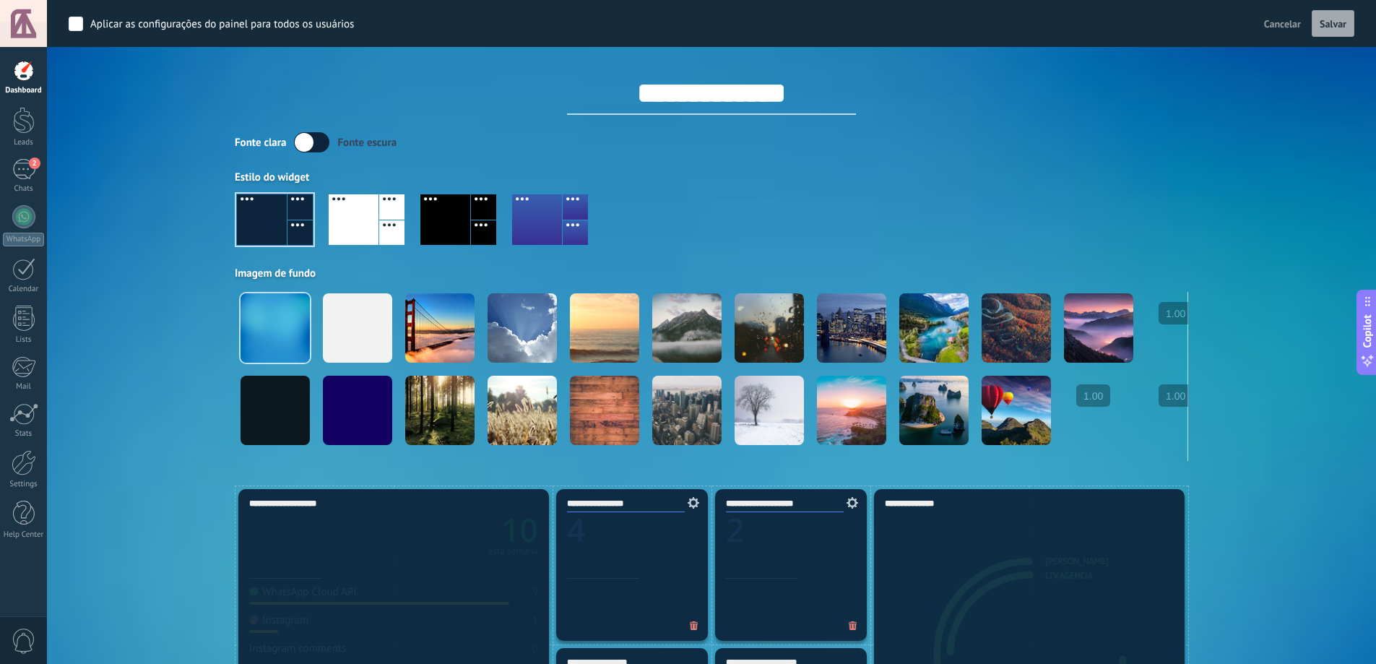
click at [300, 136] on label at bounding box center [311, 142] width 35 height 20
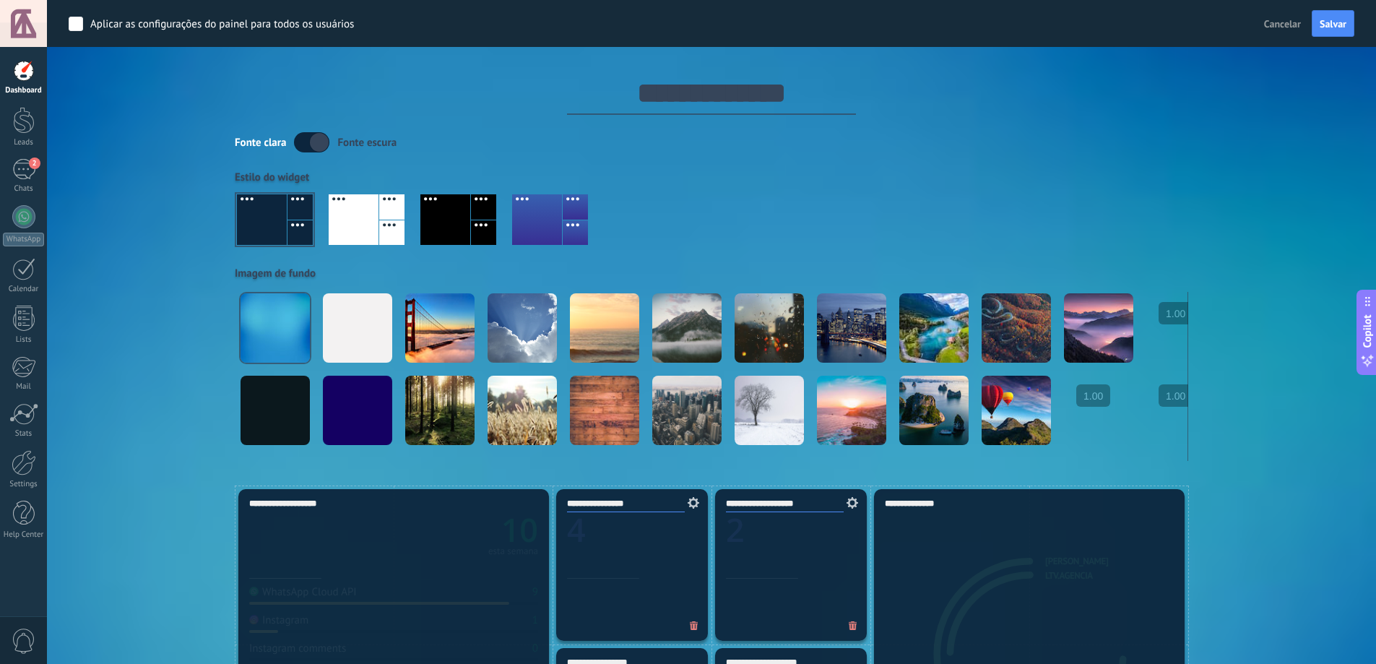
click at [324, 144] on label at bounding box center [311, 142] width 35 height 20
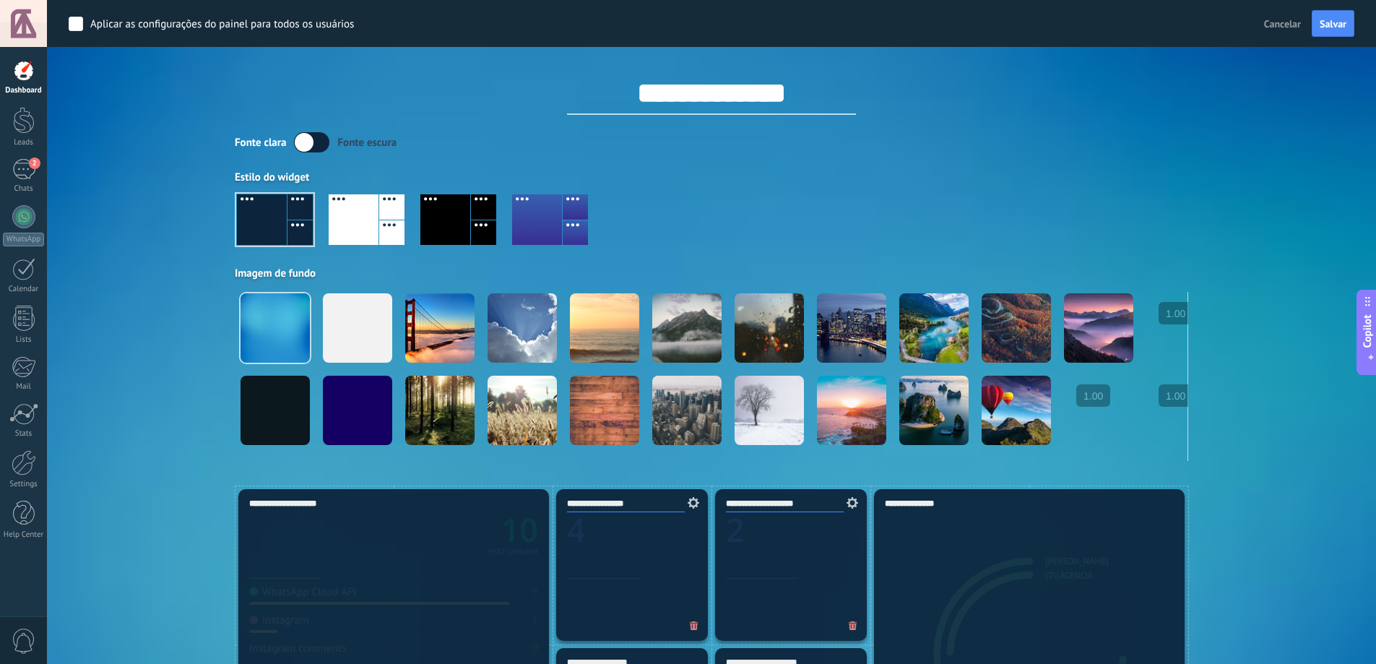
click at [1286, 23] on span "Cancelar" at bounding box center [1282, 23] width 37 height 13
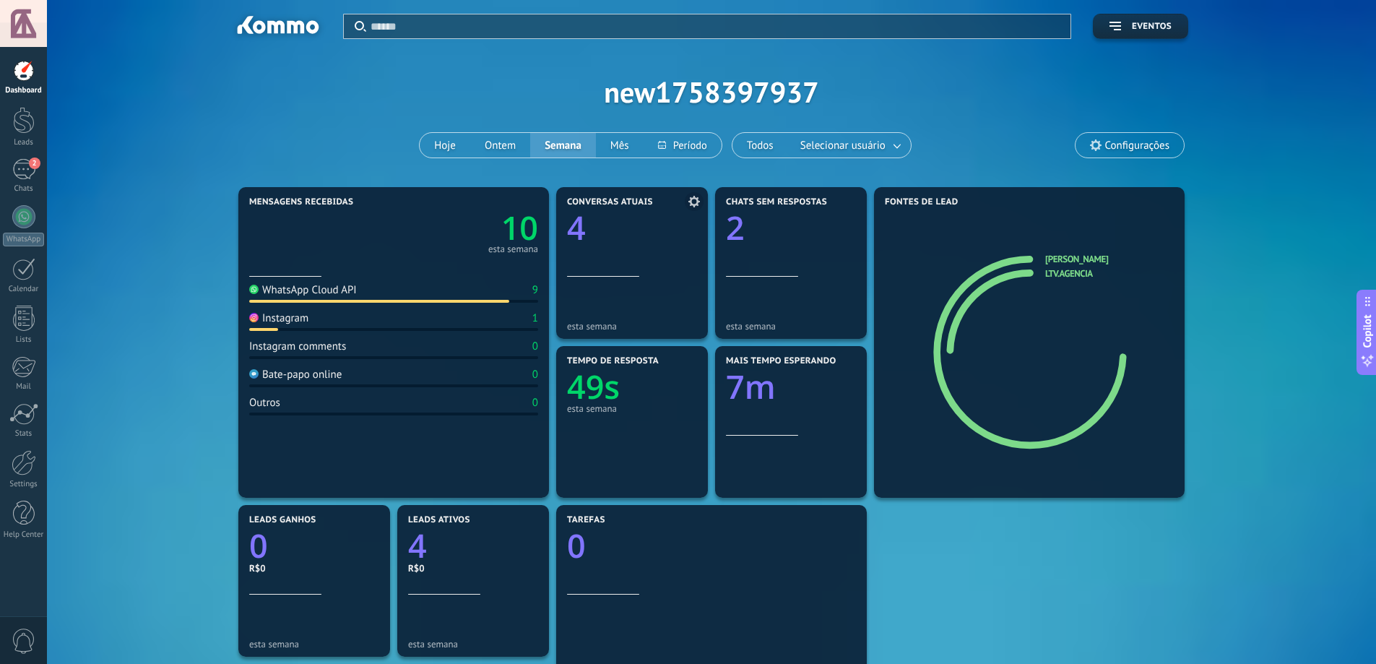
click at [596, 234] on icon "4" at bounding box center [632, 223] width 130 height 33
click at [695, 199] on icon at bounding box center [694, 202] width 12 height 12
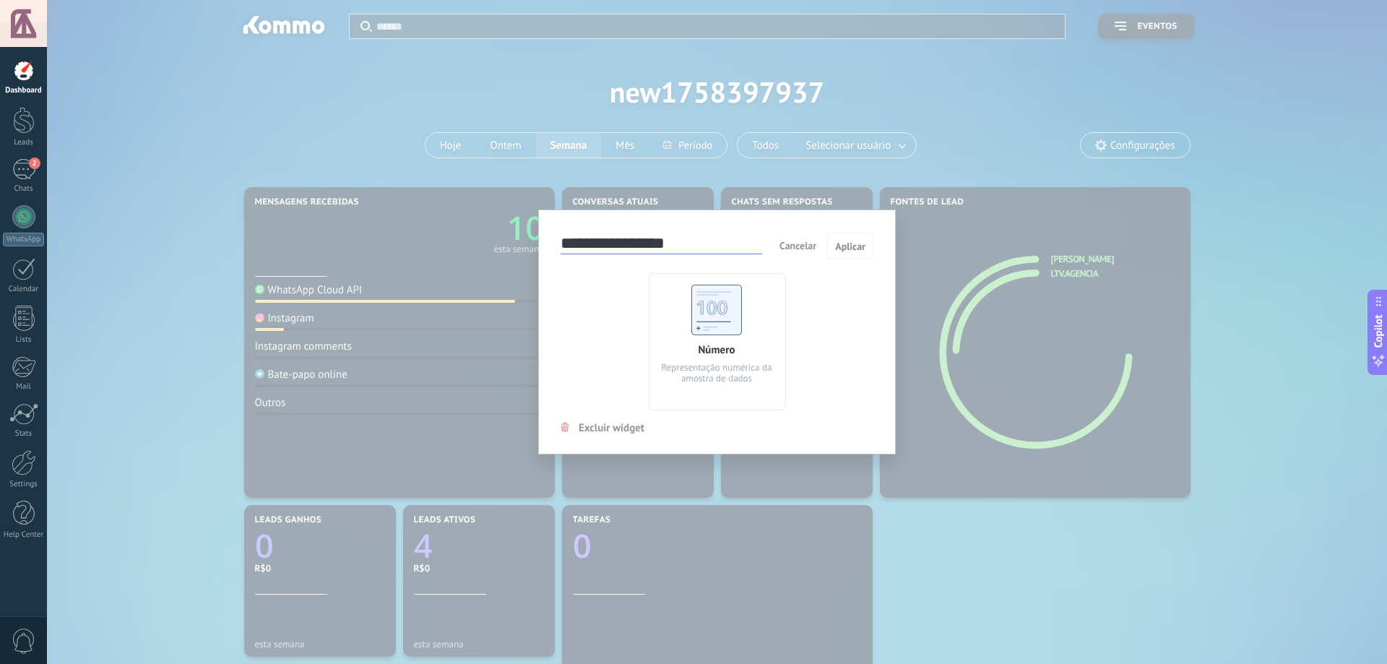
click at [805, 248] on span "Cancelar" at bounding box center [797, 245] width 37 height 13
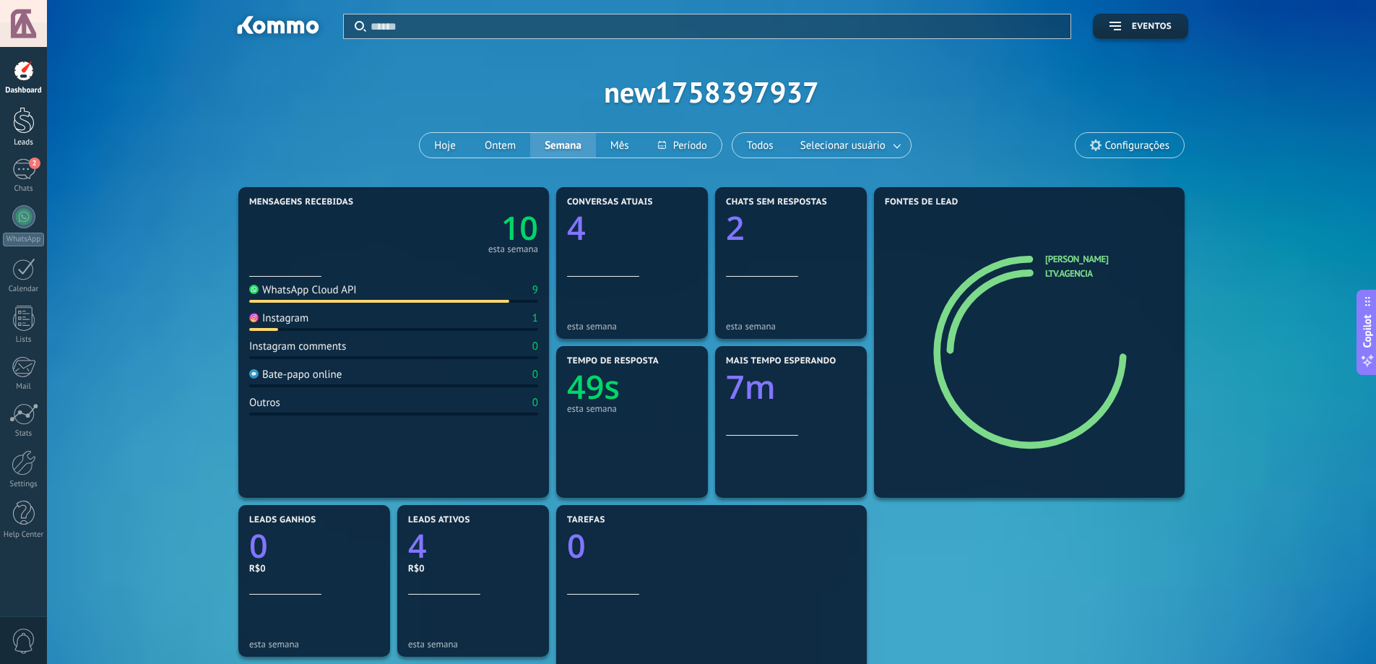
click at [26, 140] on div "Leads" at bounding box center [24, 142] width 42 height 9
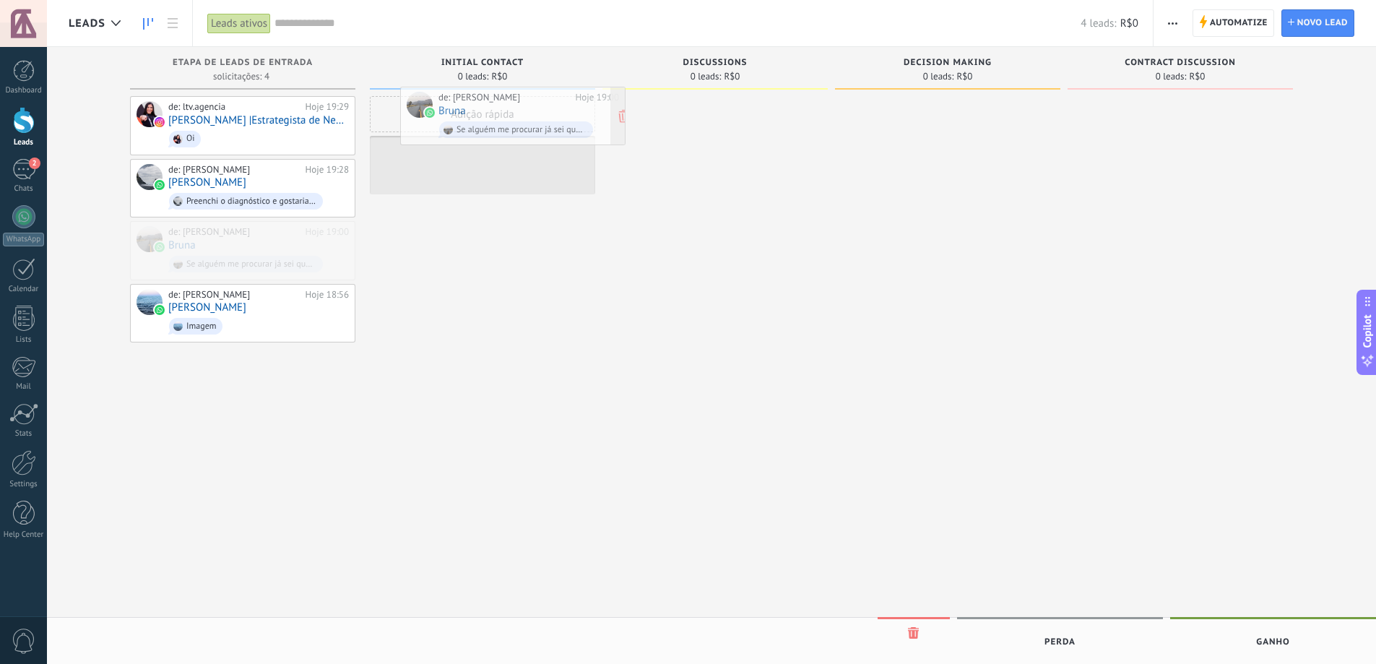
drag, startPoint x: 219, startPoint y: 241, endPoint x: 489, endPoint y: 108, distance: 301.1
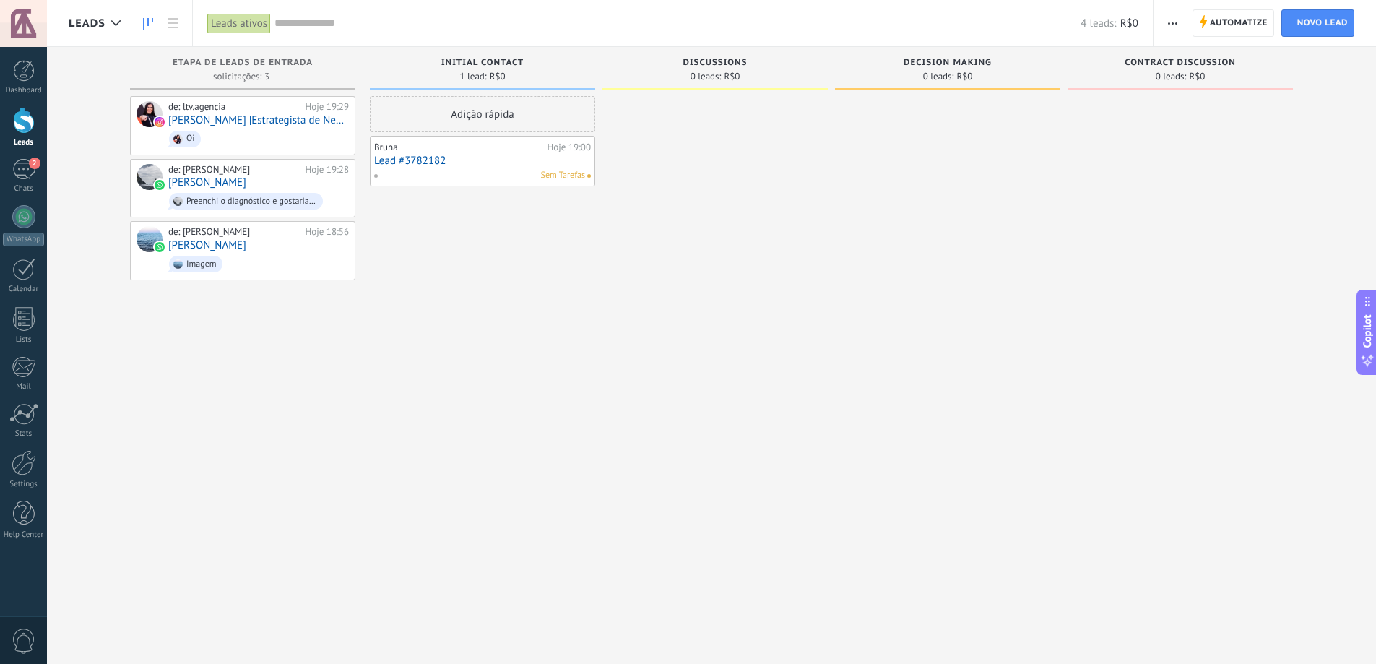
click at [503, 162] on link "Lead #3782182" at bounding box center [482, 161] width 217 height 12
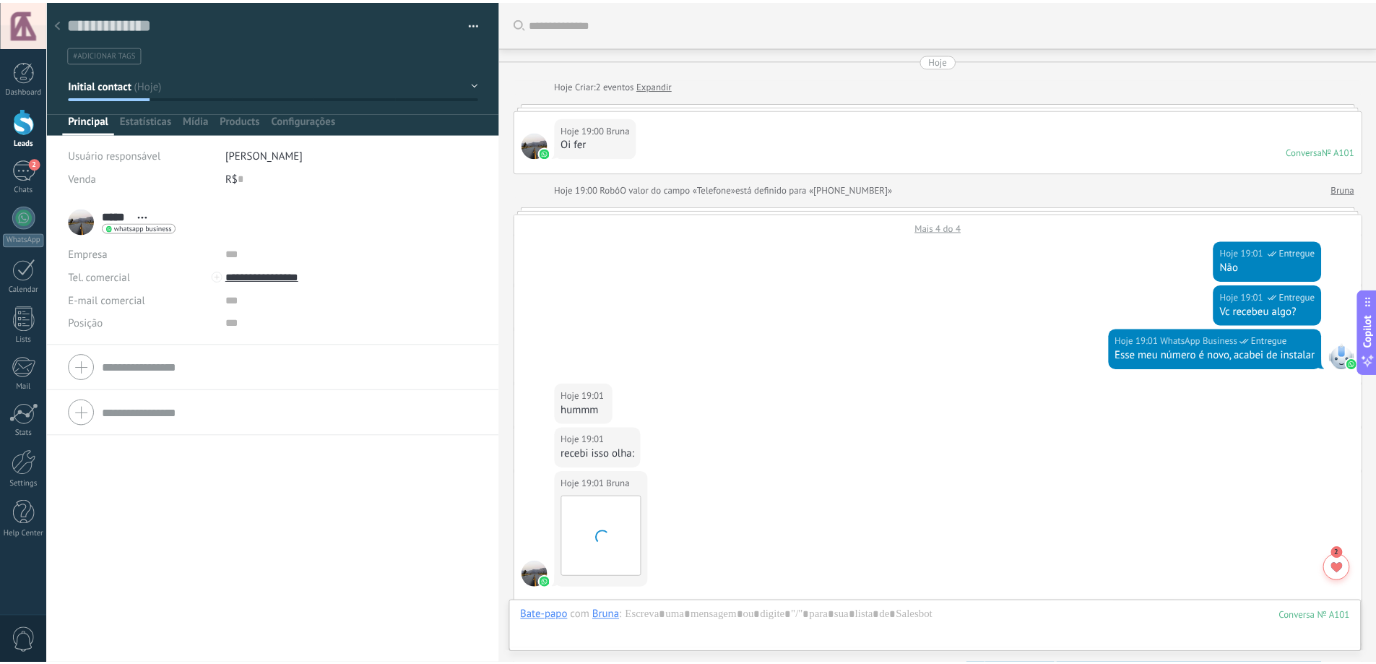
scroll to position [470, 0]
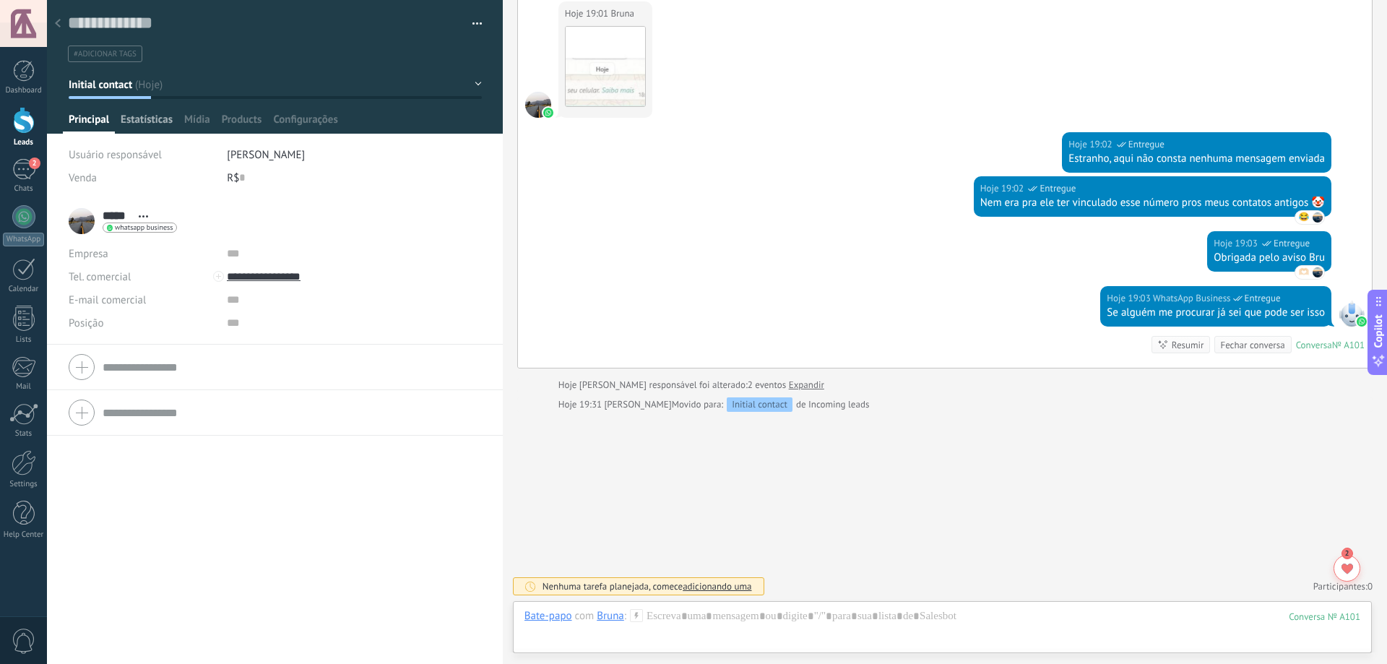
click at [148, 121] on span "Estatísticas" at bounding box center [147, 123] width 52 height 21
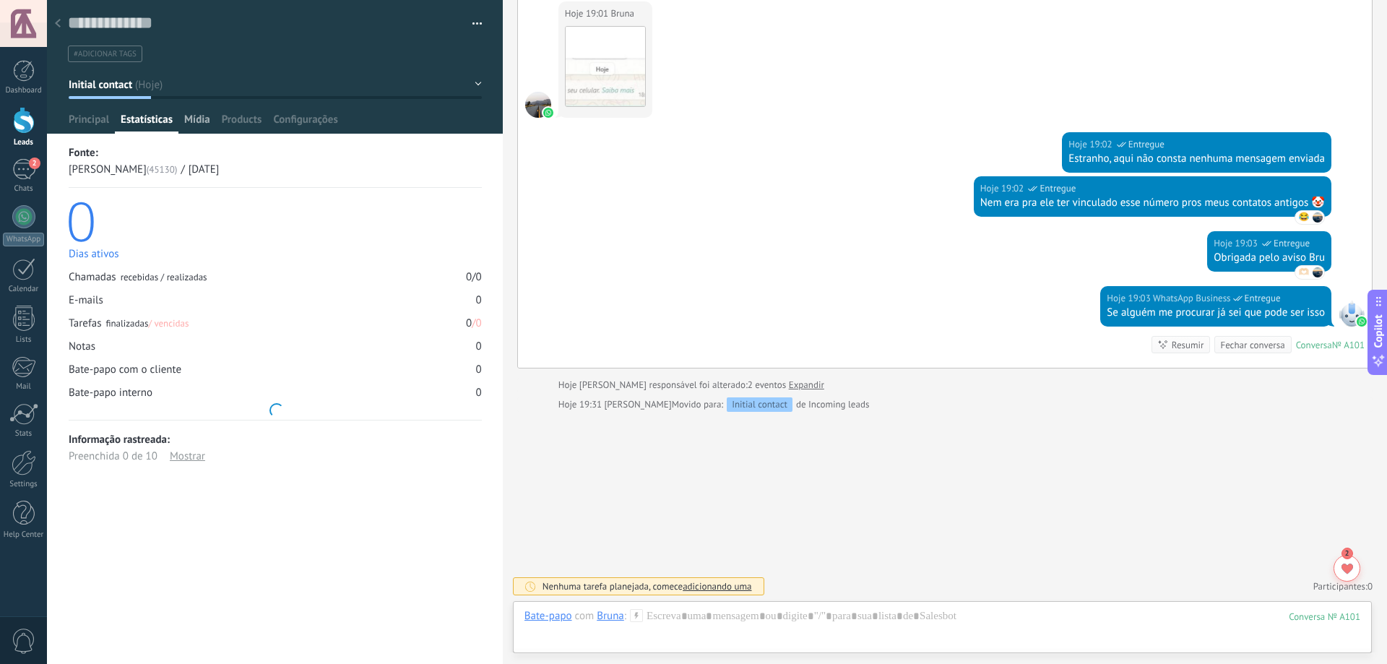
click at [215, 116] on div "Mídia" at bounding box center [197, 123] width 38 height 21
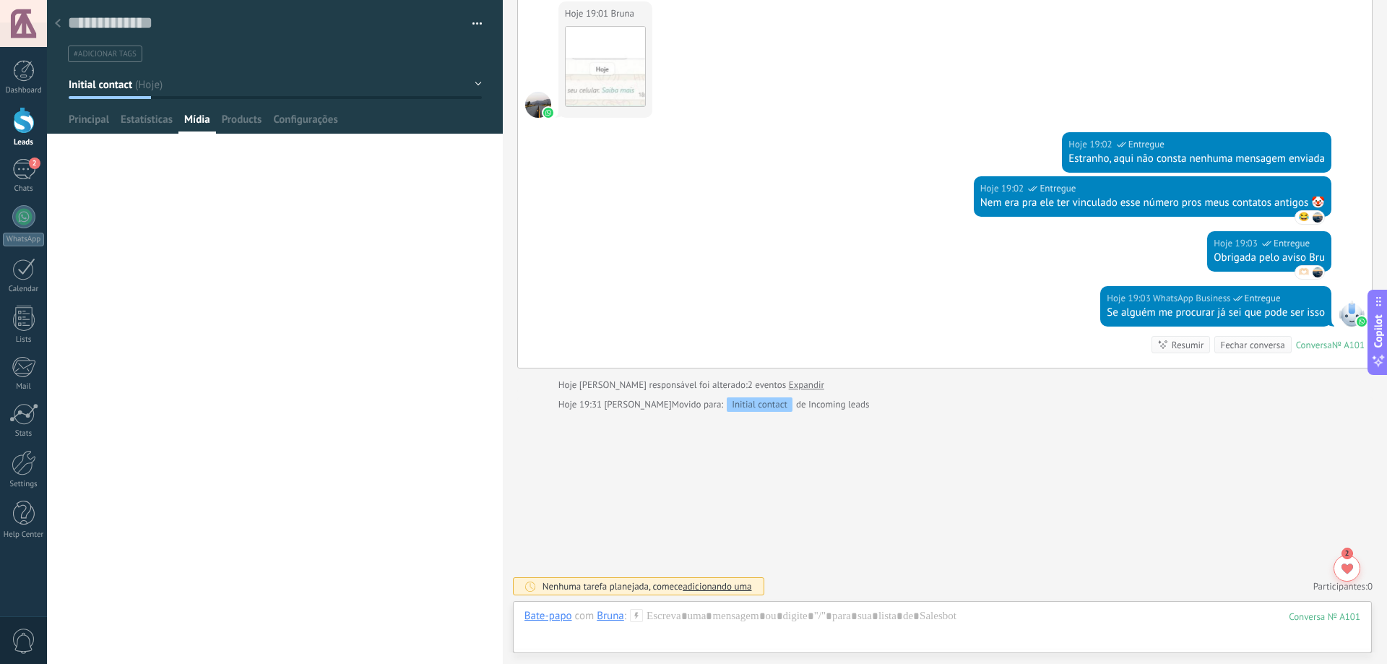
click at [246, 111] on div at bounding box center [275, 67] width 456 height 134
click at [299, 119] on span "Configurações" at bounding box center [305, 123] width 64 height 21
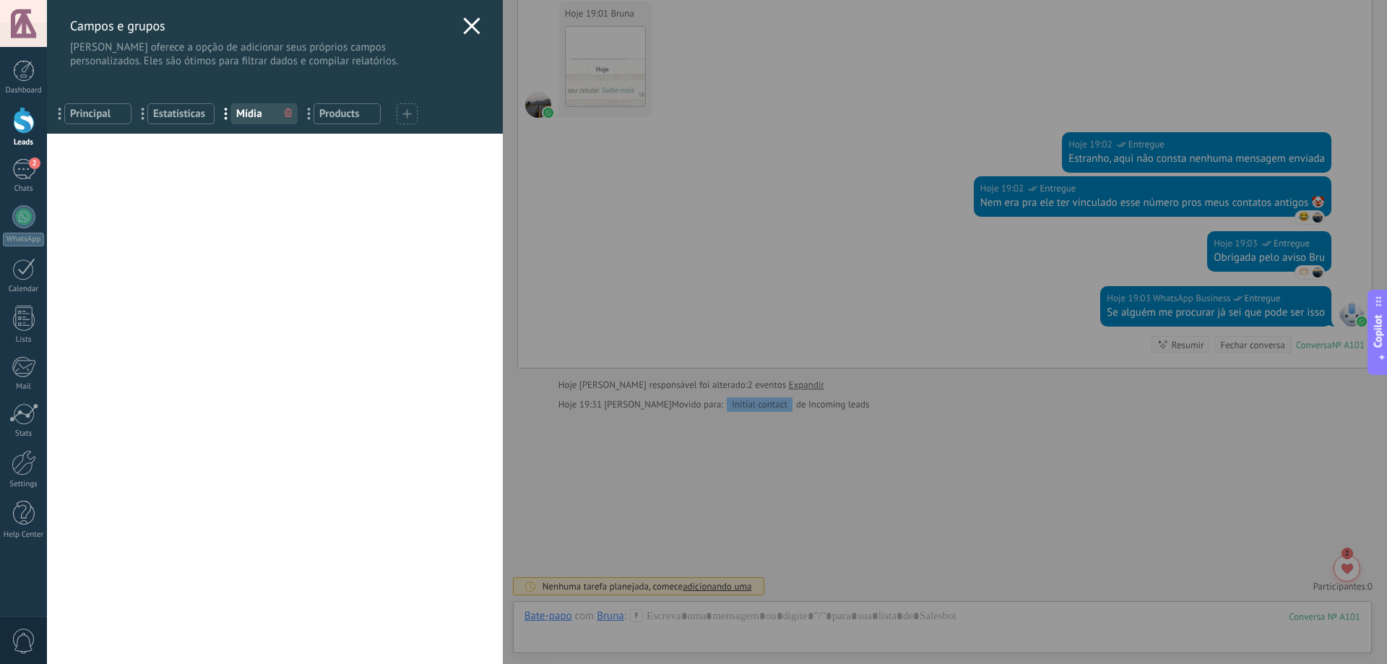
click at [463, 26] on icon at bounding box center [471, 25] width 17 height 17
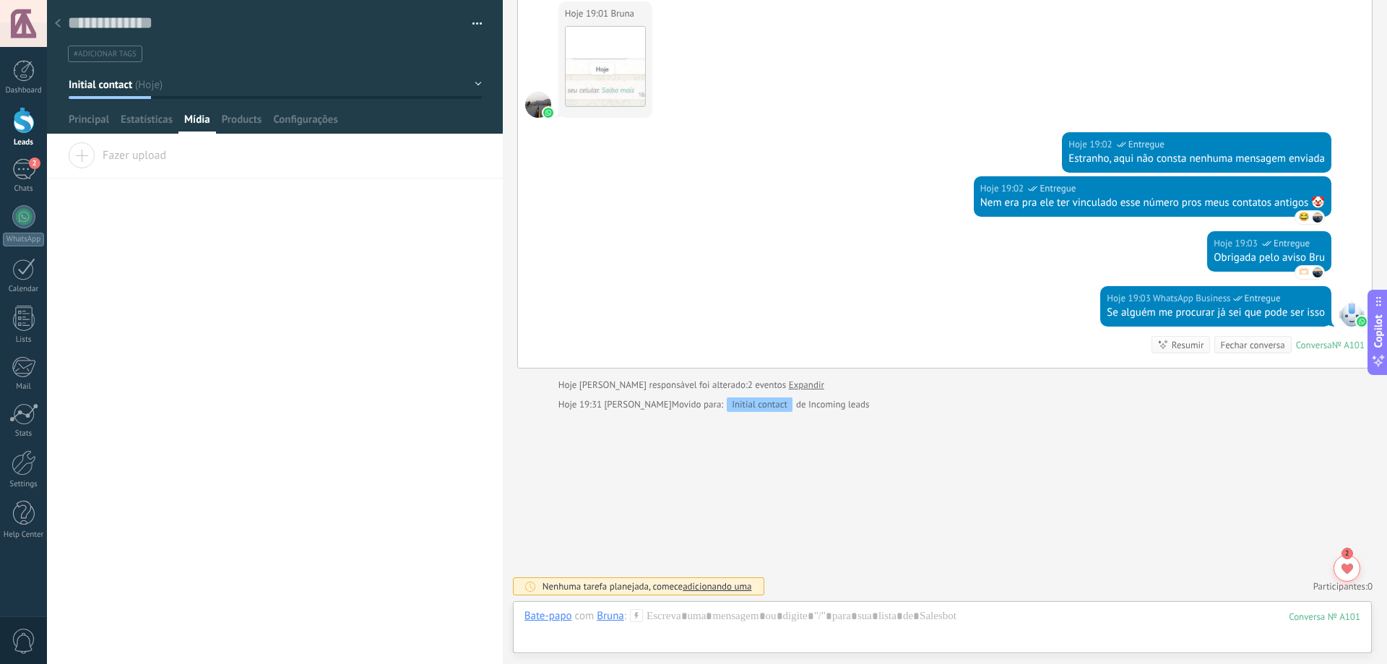
click at [59, 25] on use at bounding box center [58, 23] width 6 height 9
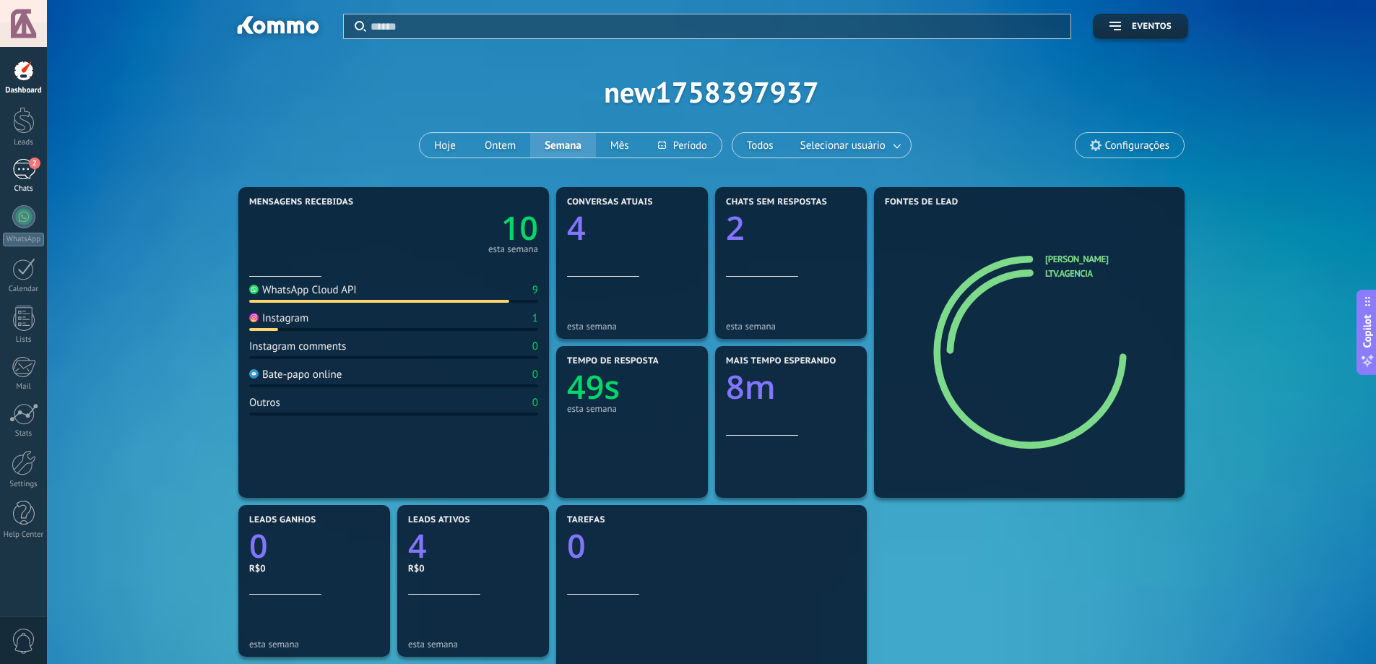
click at [34, 176] on div "2" at bounding box center [23, 169] width 23 height 21
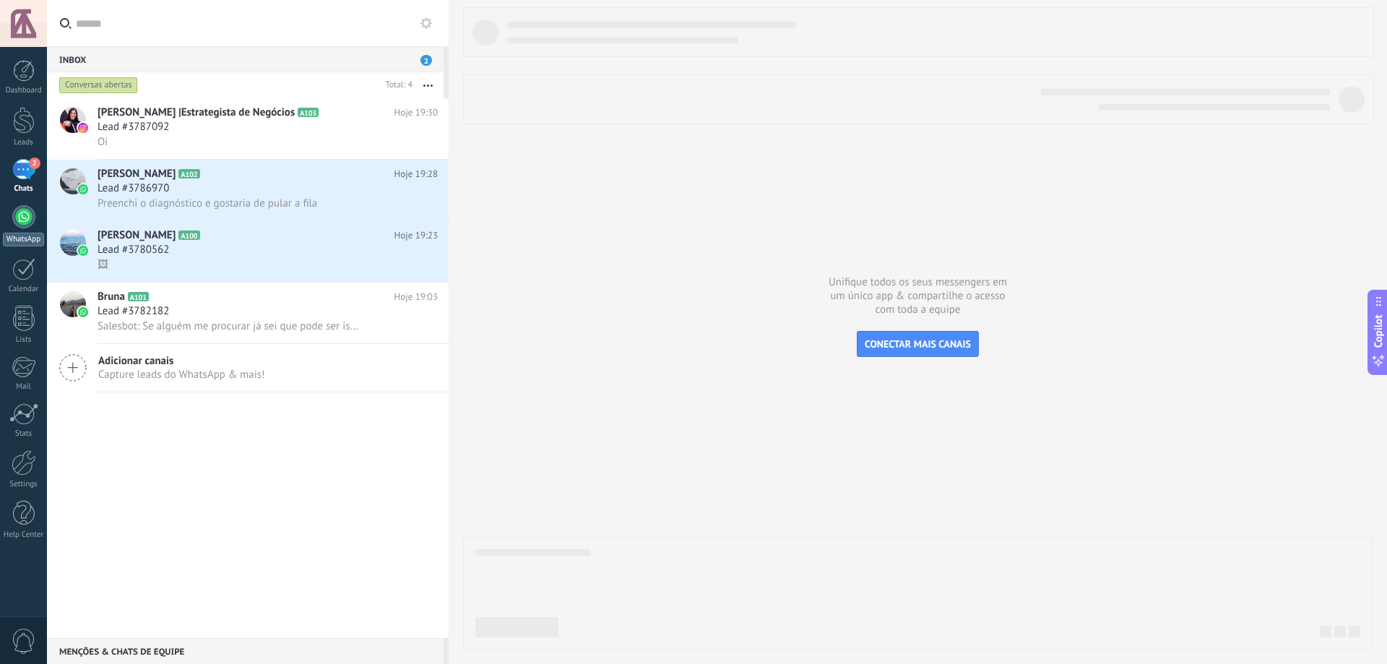
click at [31, 230] on link "WhatsApp" at bounding box center [23, 225] width 47 height 41
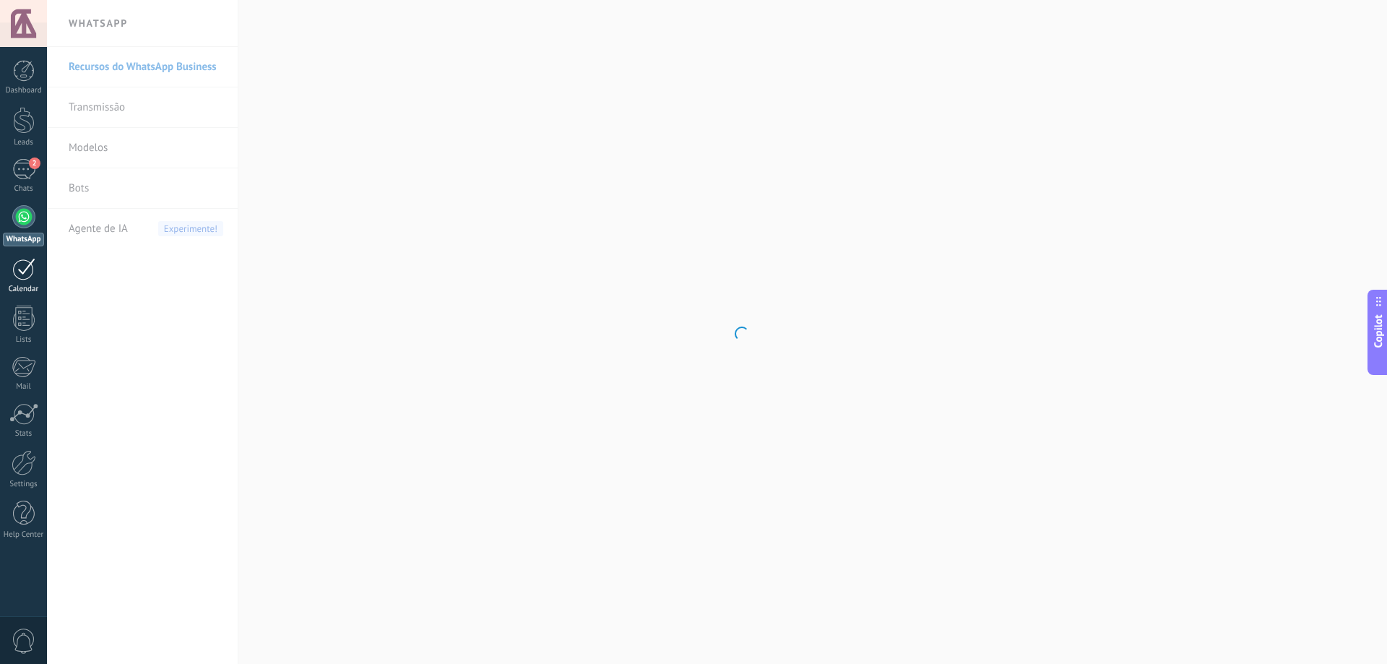
click at [18, 266] on div at bounding box center [23, 269] width 23 height 22
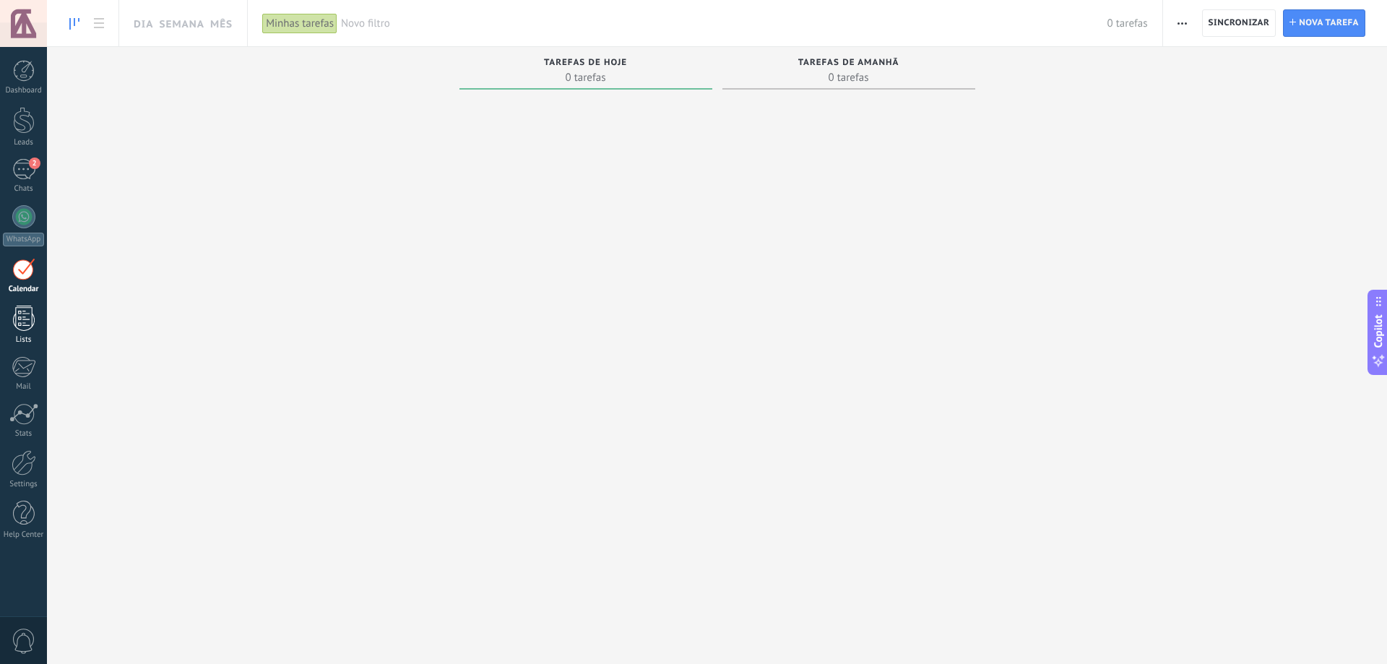
click at [20, 326] on div at bounding box center [24, 318] width 22 height 25
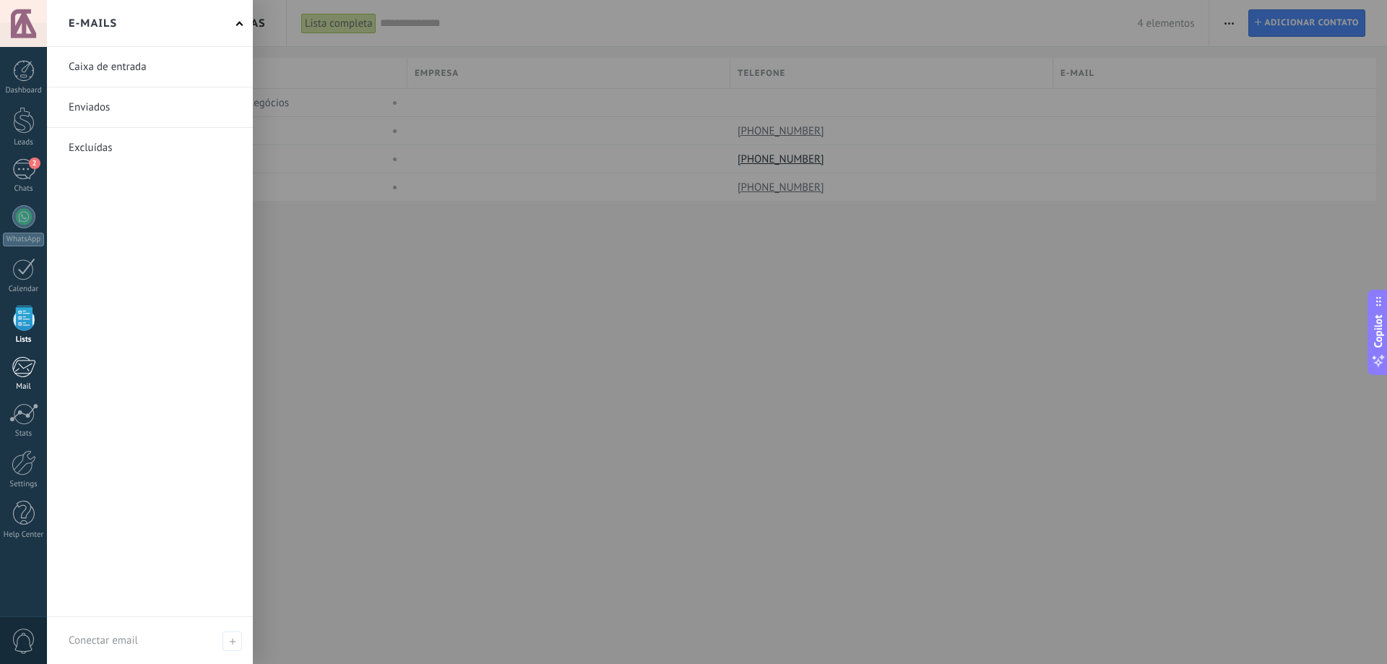
click at [25, 363] on div at bounding box center [24, 367] width 24 height 22
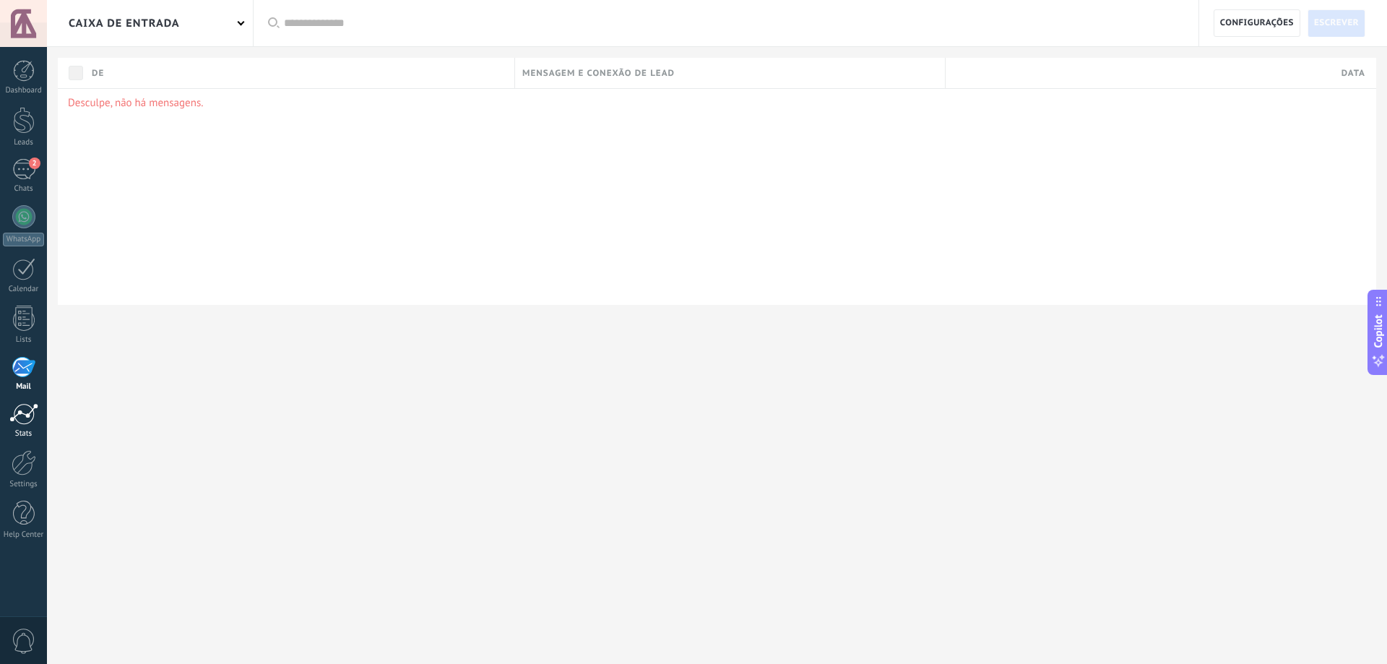
click at [28, 422] on div at bounding box center [23, 414] width 29 height 22
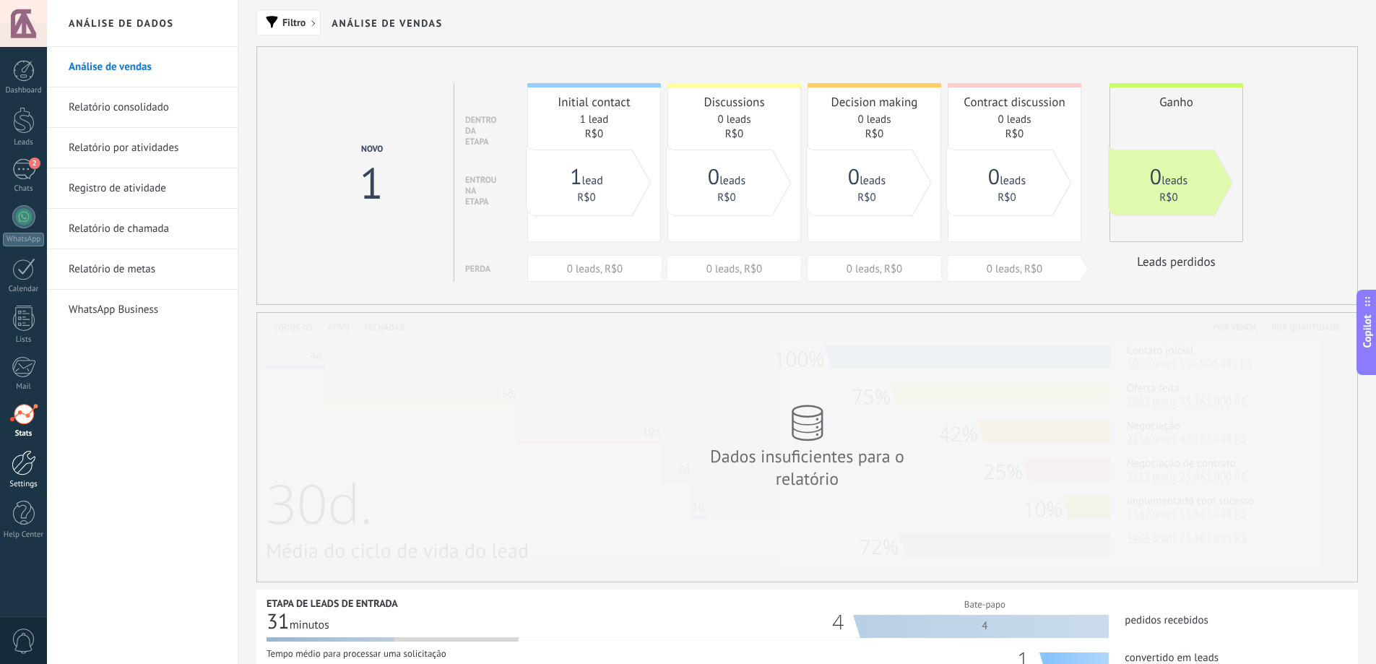
click at [23, 467] on div at bounding box center [24, 462] width 25 height 25
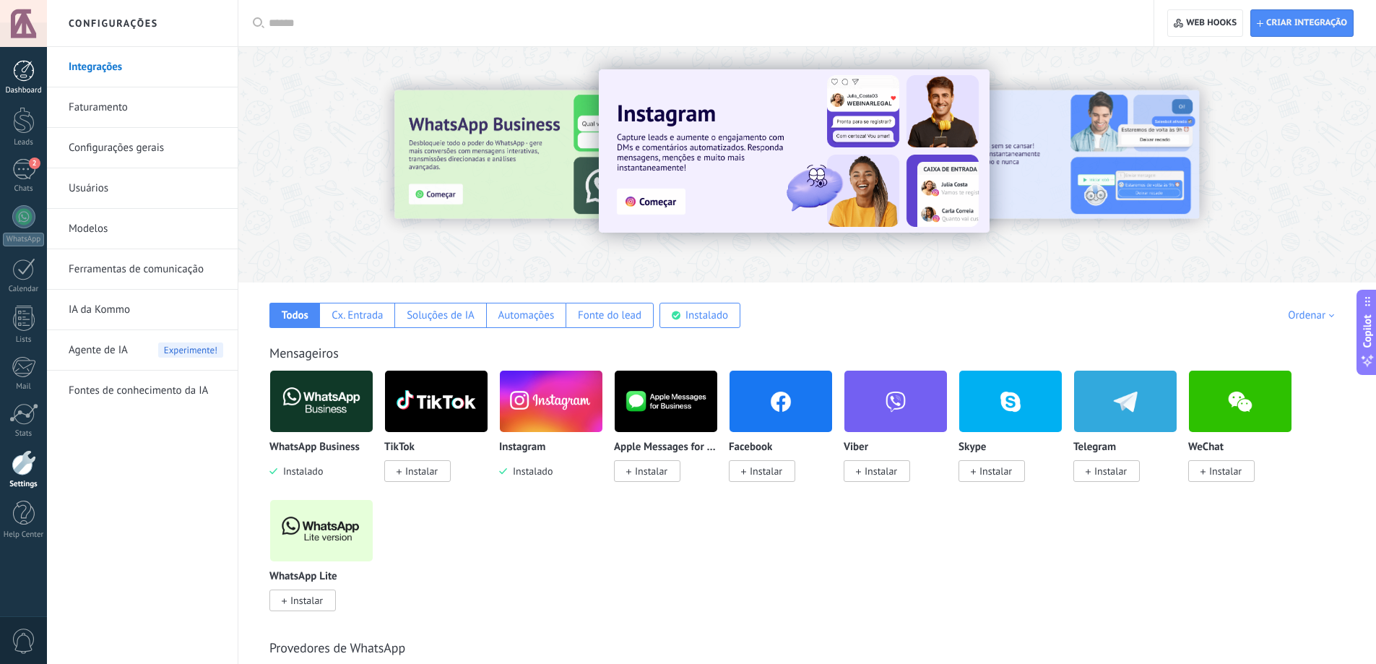
click at [17, 72] on div at bounding box center [24, 71] width 22 height 22
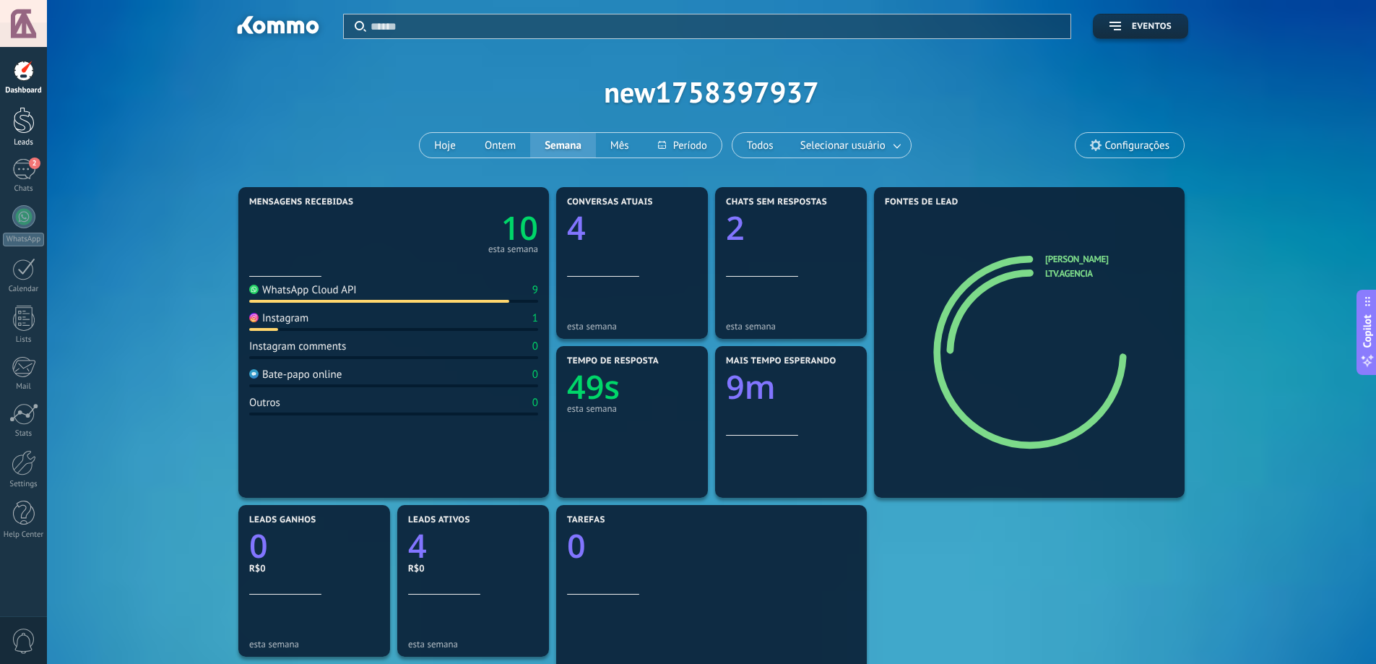
click at [30, 129] on div at bounding box center [24, 120] width 22 height 27
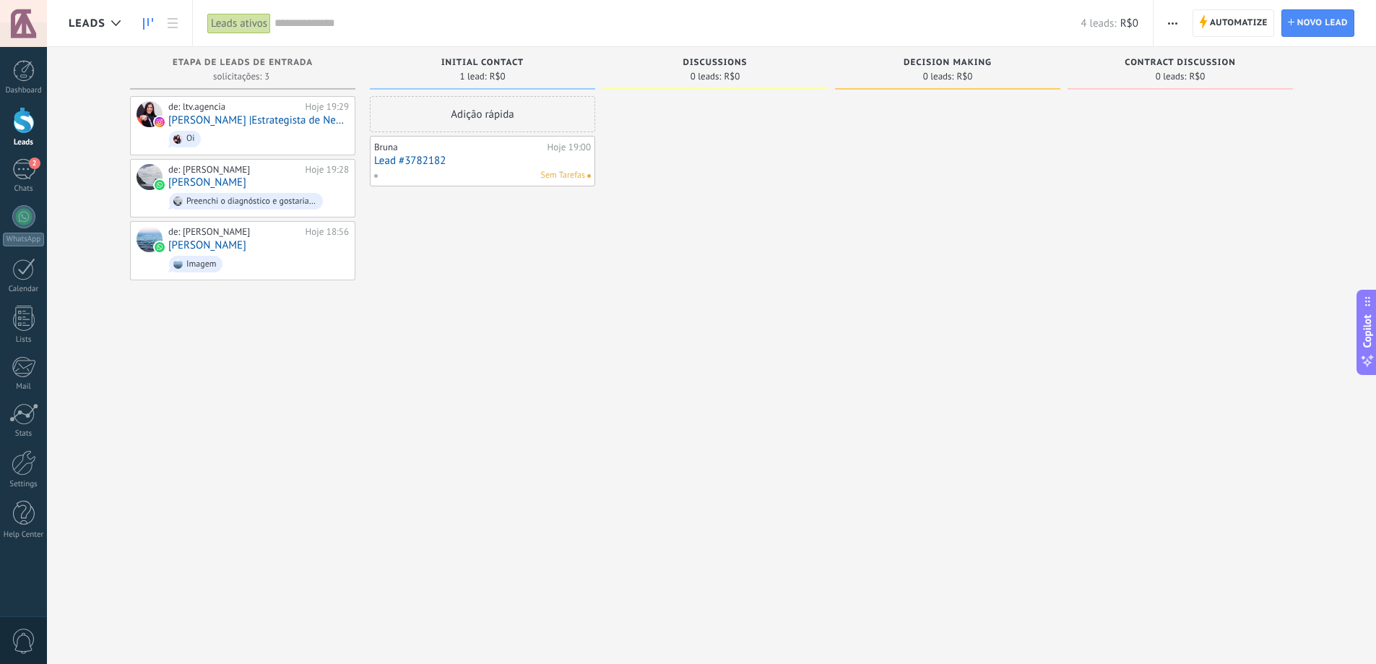
click at [509, 108] on div "Adição rápida" at bounding box center [482, 114] width 225 height 36
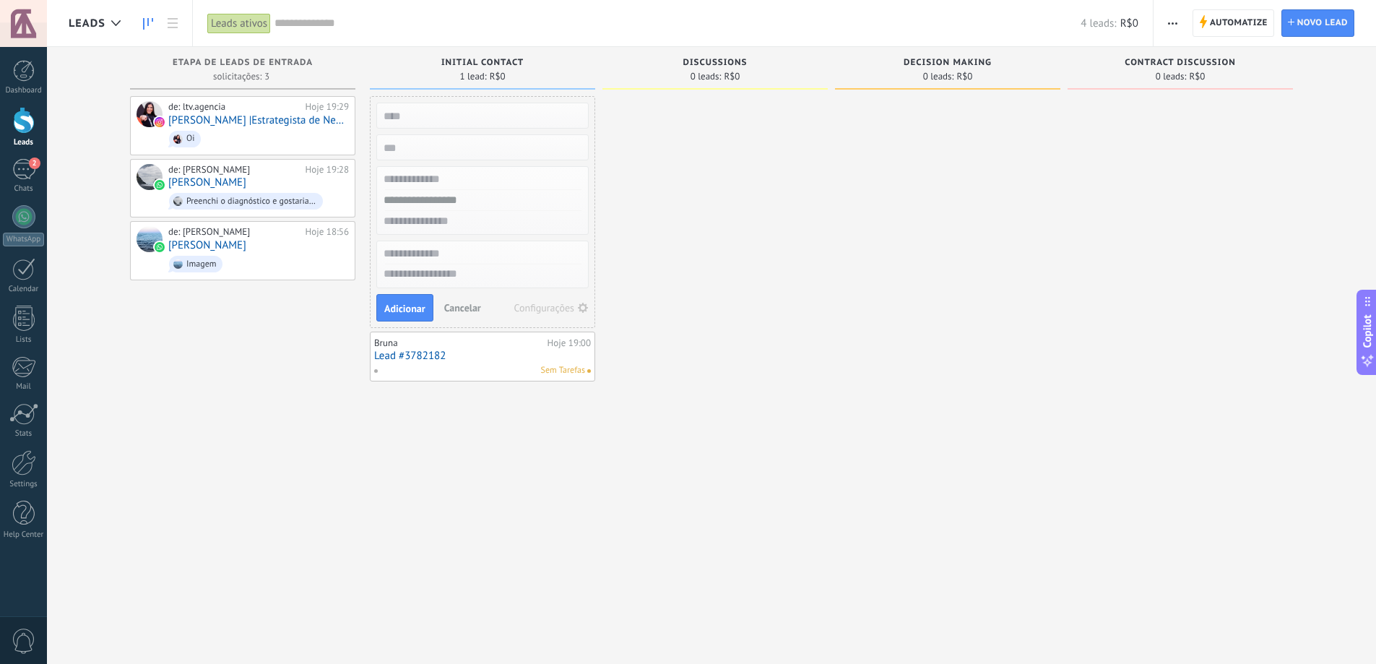
click at [460, 355] on link "Lead #3782182" at bounding box center [482, 356] width 217 height 12
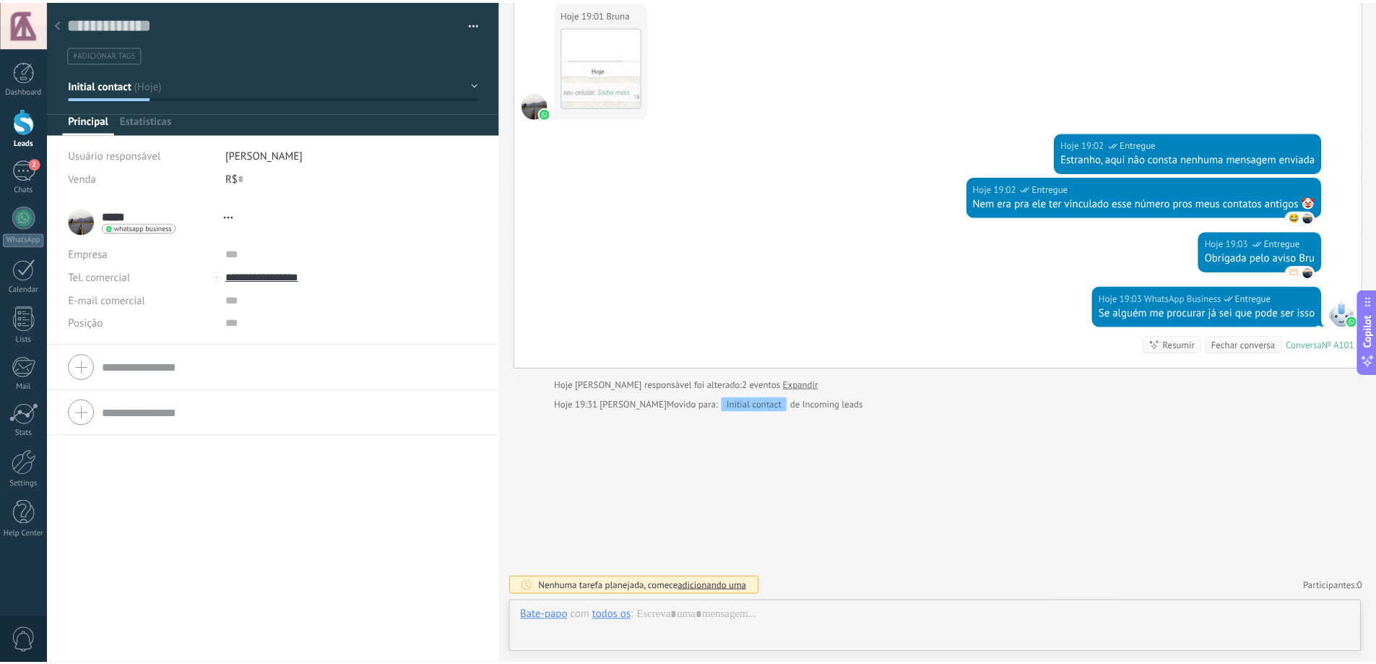
scroll to position [22, 0]
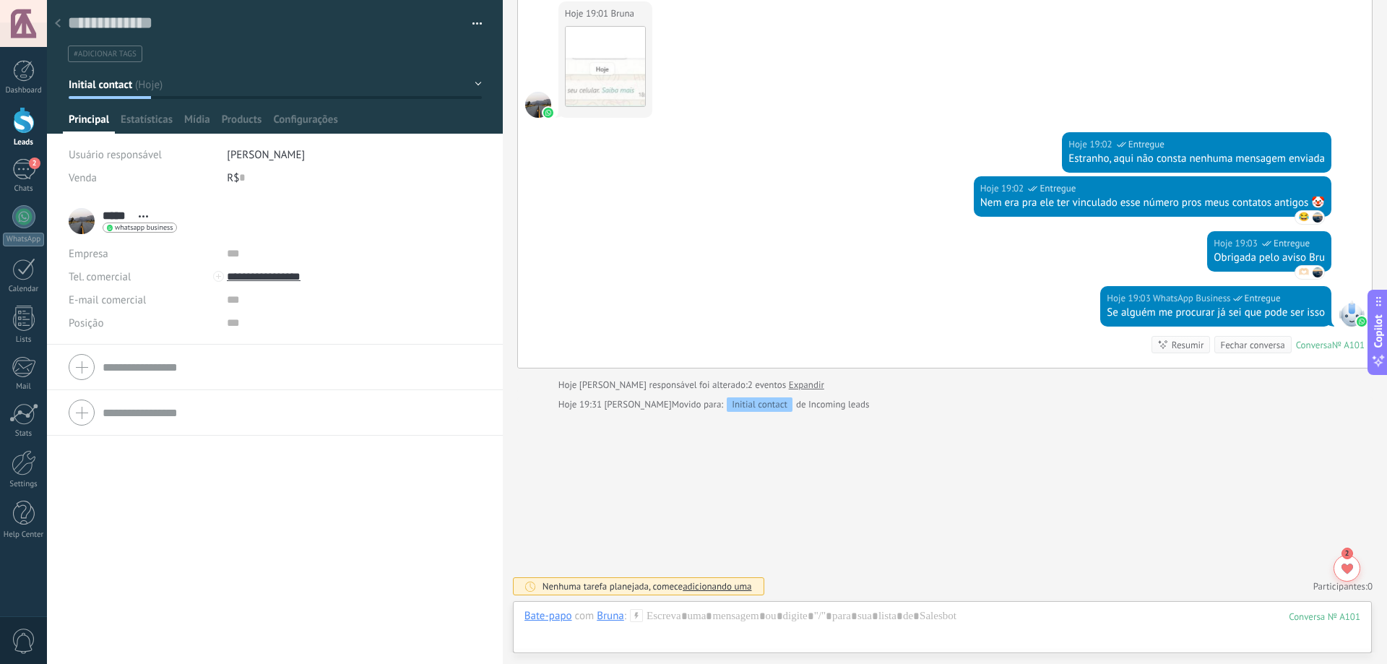
click at [59, 28] on div at bounding box center [58, 24] width 20 height 28
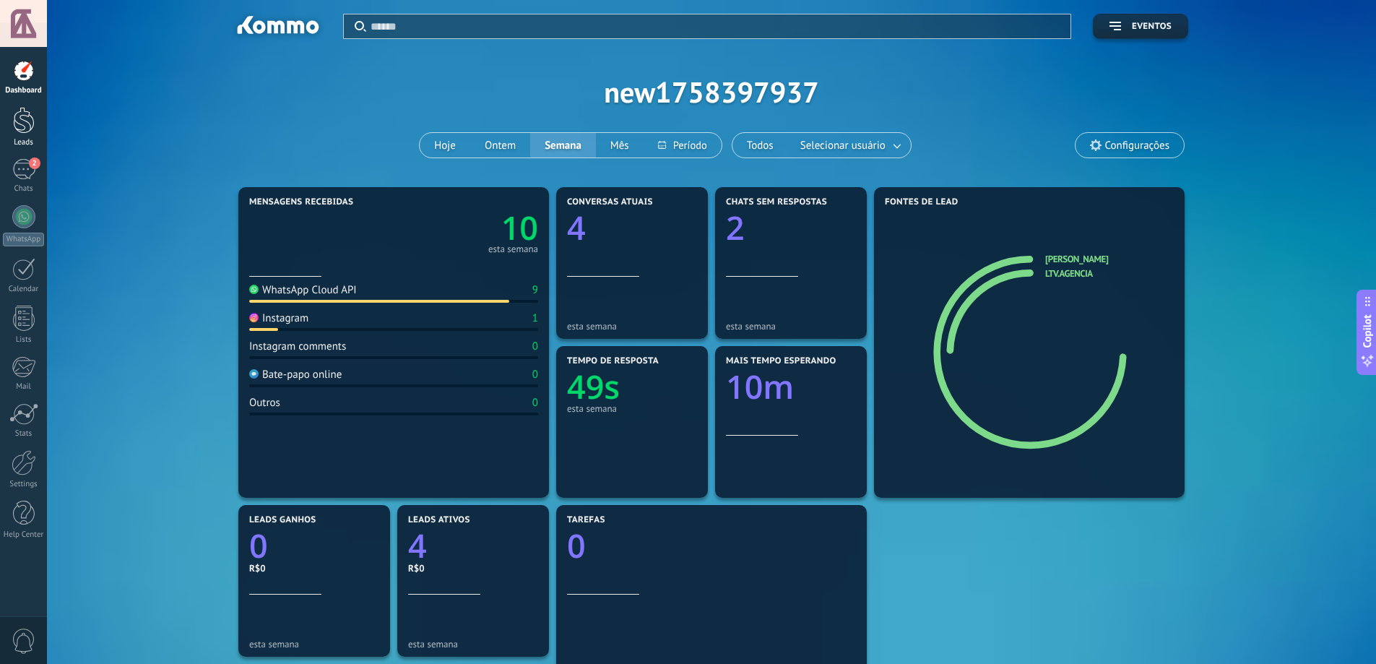
click at [22, 129] on div at bounding box center [24, 120] width 22 height 27
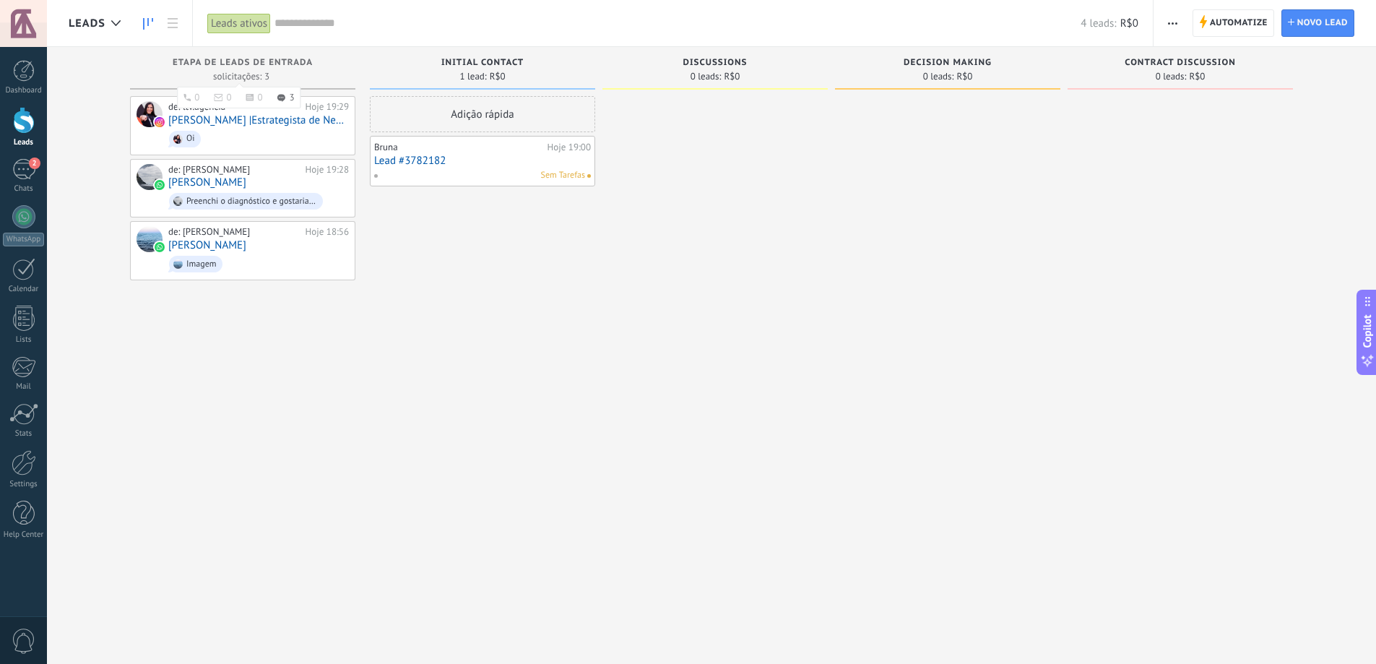
click at [249, 64] on span "Etapa de leads de entrada" at bounding box center [243, 63] width 140 height 10
click at [470, 59] on span "Initial contact" at bounding box center [482, 63] width 82 height 10
click at [498, 61] on span "Initial contact" at bounding box center [482, 63] width 82 height 10
click at [1170, 25] on span "button" at bounding box center [1172, 22] width 9 height 27
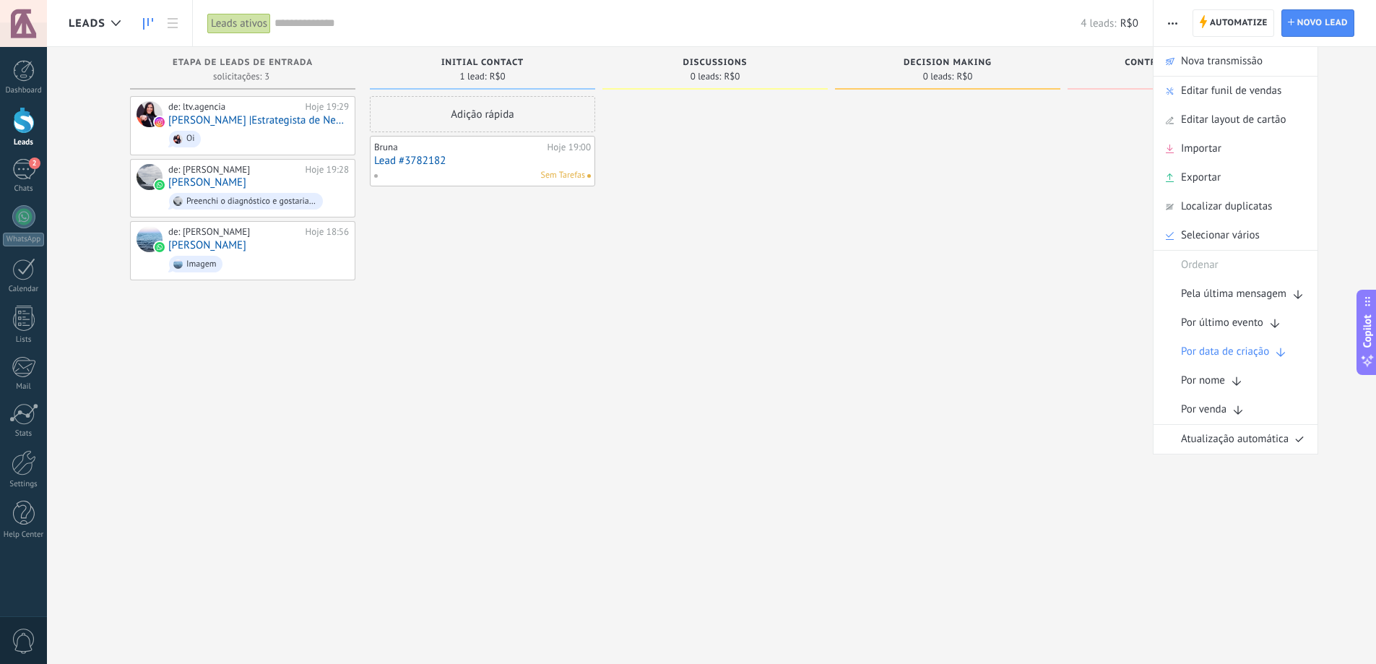
click at [678, 371] on div at bounding box center [714, 333] width 225 height 475
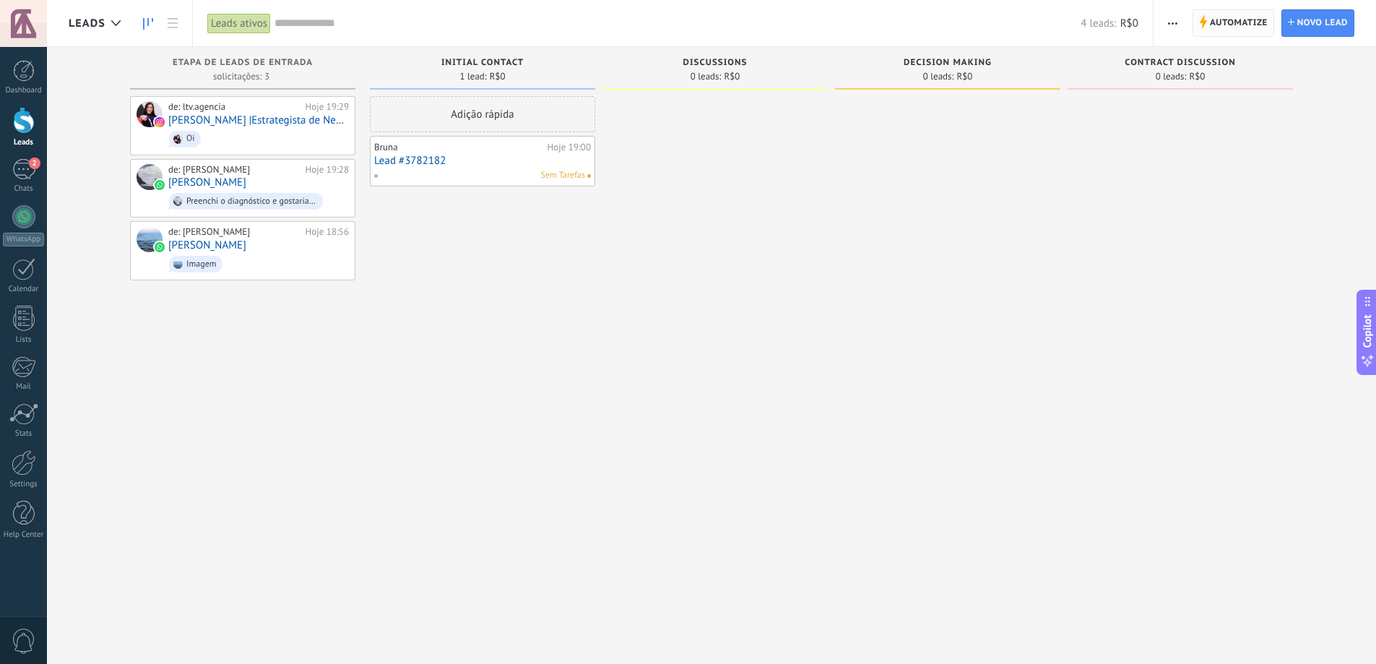
click at [1237, 20] on span "Automatize" at bounding box center [1239, 23] width 58 height 26
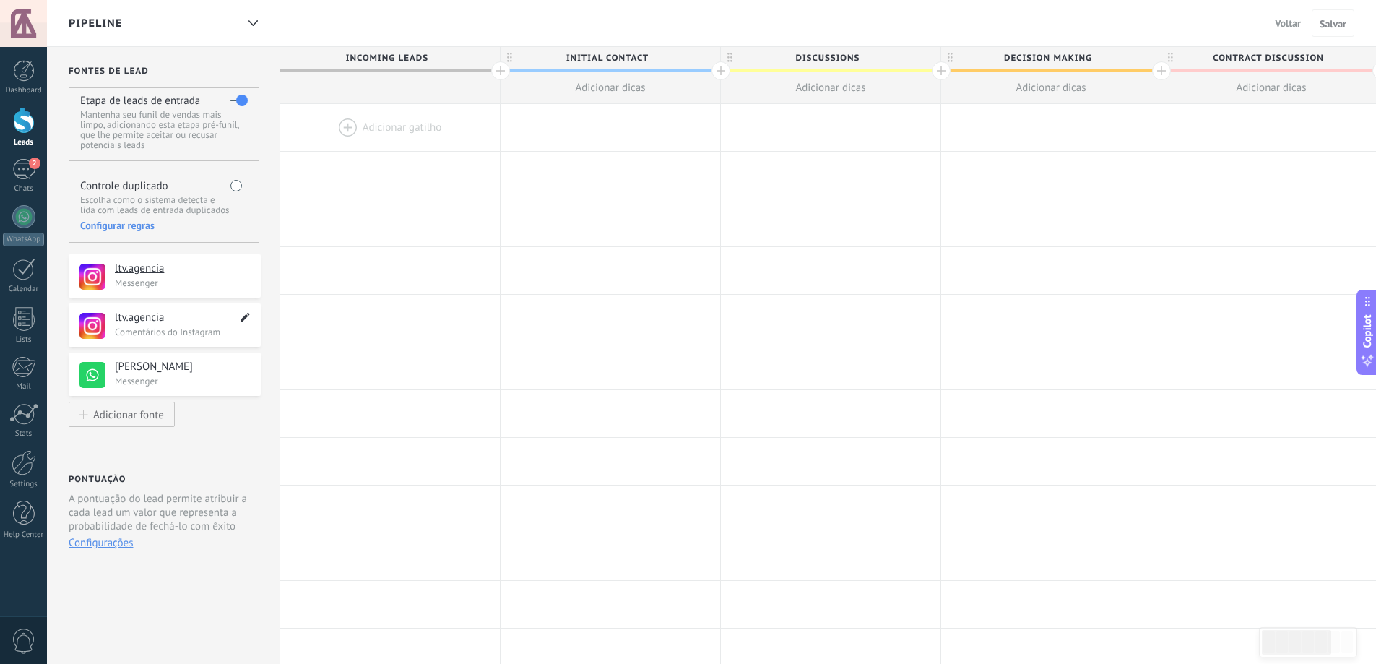
click at [243, 316] on icon at bounding box center [245, 316] width 17 height 17
click at [242, 366] on icon at bounding box center [245, 366] width 17 height 17
click at [224, 418] on div "**********" at bounding box center [163, 578] width 233 height 1062
click at [599, 90] on span "Adicionar dicas" at bounding box center [610, 88] width 70 height 14
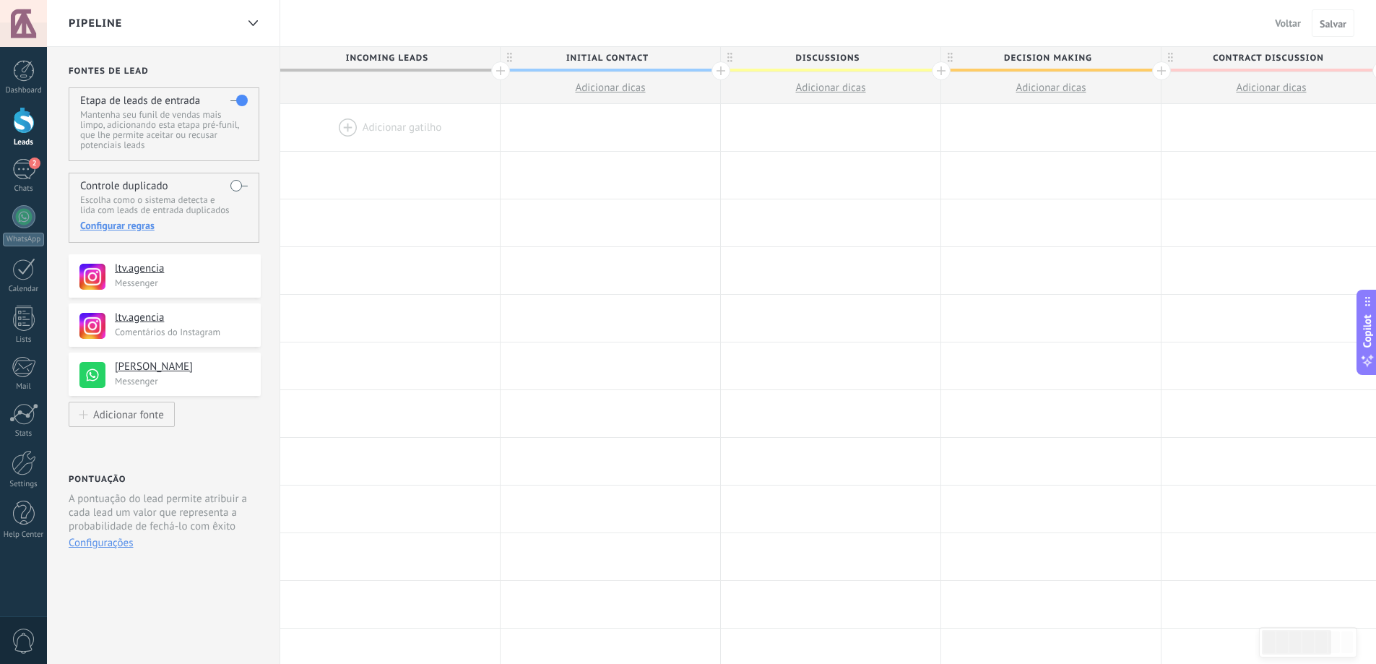
type textarea "*********"
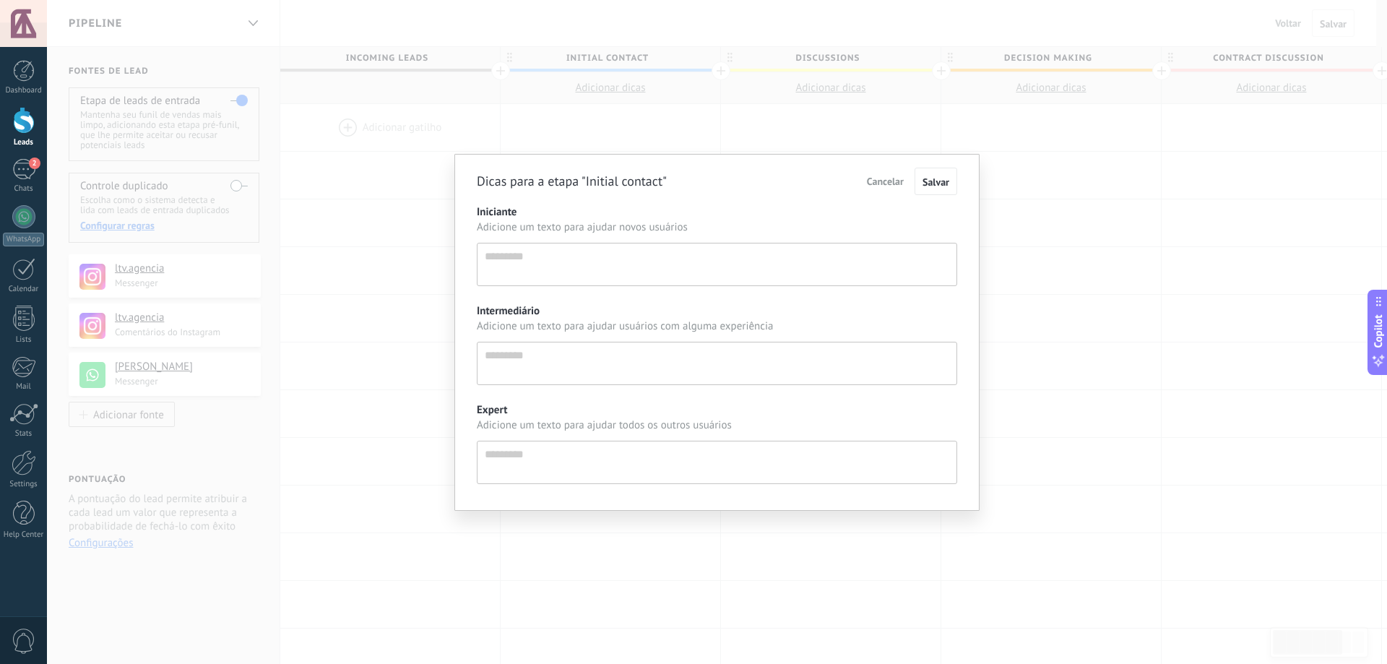
click at [875, 182] on span "Cancelar" at bounding box center [885, 181] width 37 height 13
